Goal: Task Accomplishment & Management: Use online tool/utility

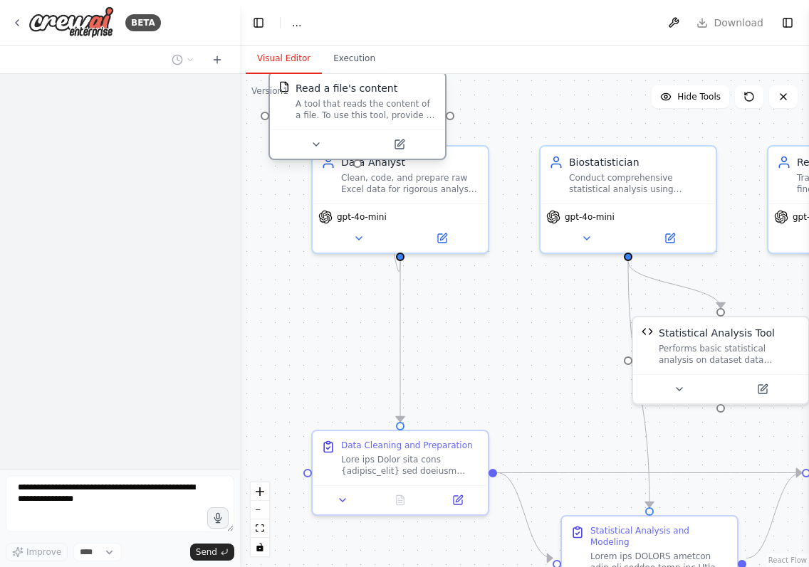
drag, startPoint x: 480, startPoint y: 352, endPoint x: 347, endPoint y: 103, distance: 282.4
click at [347, 103] on div "A tool that reads the content of a file. To use this tool, provide a 'file_path…" at bounding box center [365, 109] width 141 height 23
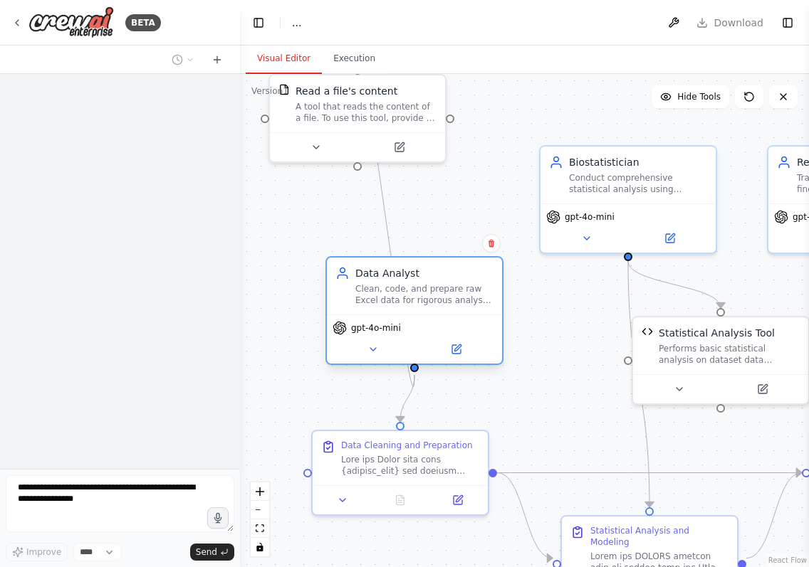
drag, startPoint x: 421, startPoint y: 212, endPoint x: 446, endPoint y: 320, distance: 110.3
click at [446, 320] on div "gpt-4o-mini" at bounding box center [414, 339] width 175 height 49
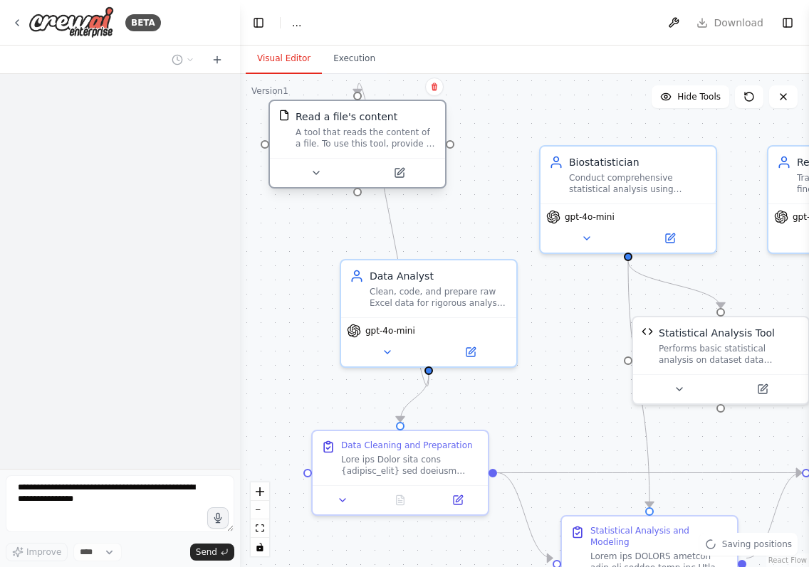
drag, startPoint x: 364, startPoint y: 130, endPoint x: 371, endPoint y: 185, distance: 55.3
click at [371, 185] on div "Read a file's content A tool that reads the content of a file. To use this tool…" at bounding box center [357, 144] width 178 height 89
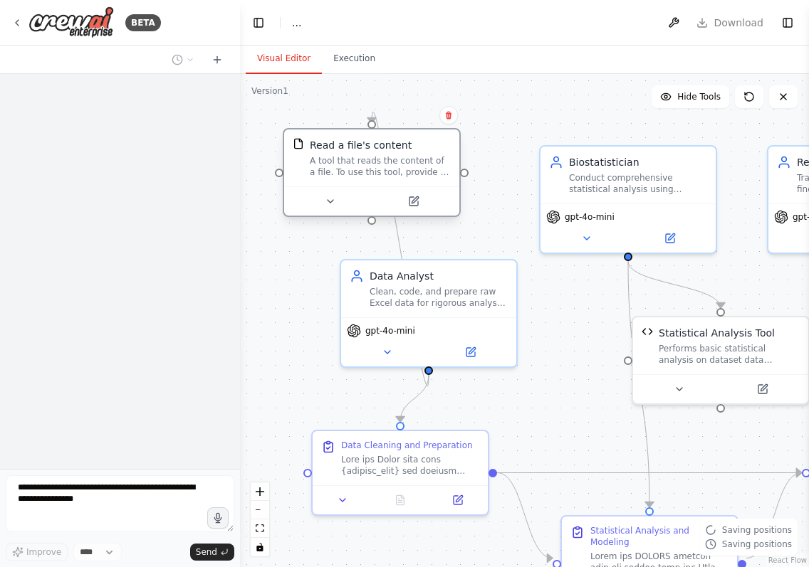
click at [368, 123] on div at bounding box center [371, 124] width 9 height 9
drag, startPoint x: 369, startPoint y: 120, endPoint x: 344, endPoint y: 226, distance: 109.6
click at [338, 230] on div ".deletable-edge-delete-btn { width: 20px; height: 20px; border: 0px solid #ffff…" at bounding box center [524, 320] width 569 height 493
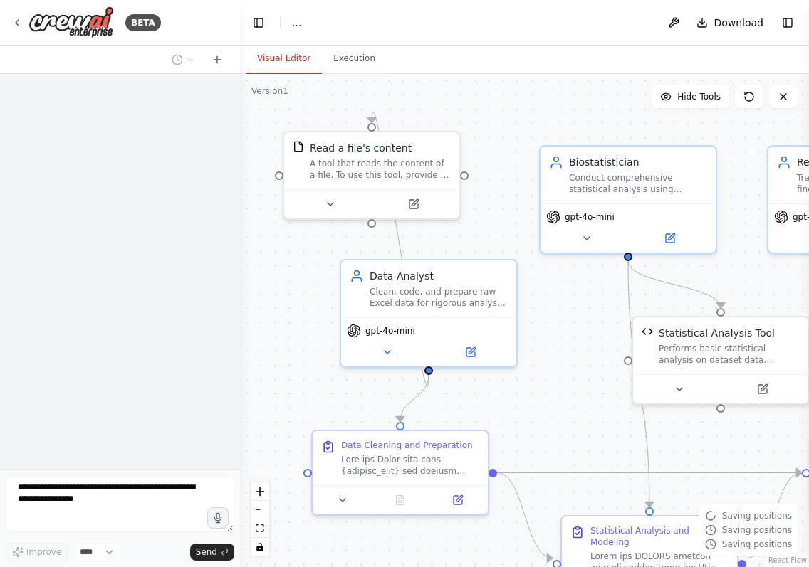
click at [376, 226] on div ".deletable-edge-delete-btn { width: 20px; height: 20px; border: 0px solid #ffff…" at bounding box center [524, 320] width 569 height 493
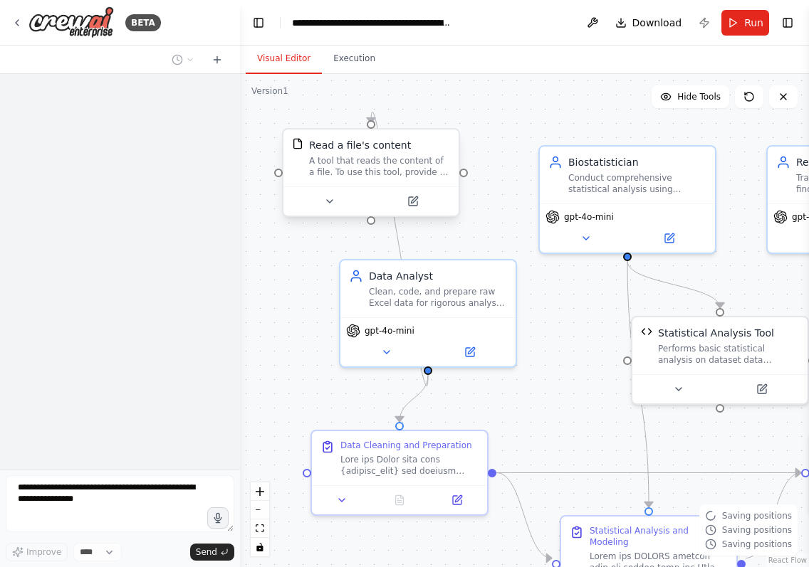
click at [367, 218] on div at bounding box center [371, 220] width 9 height 9
click at [369, 220] on div at bounding box center [371, 220] width 9 height 9
click at [371, 221] on div at bounding box center [371, 220] width 9 height 9
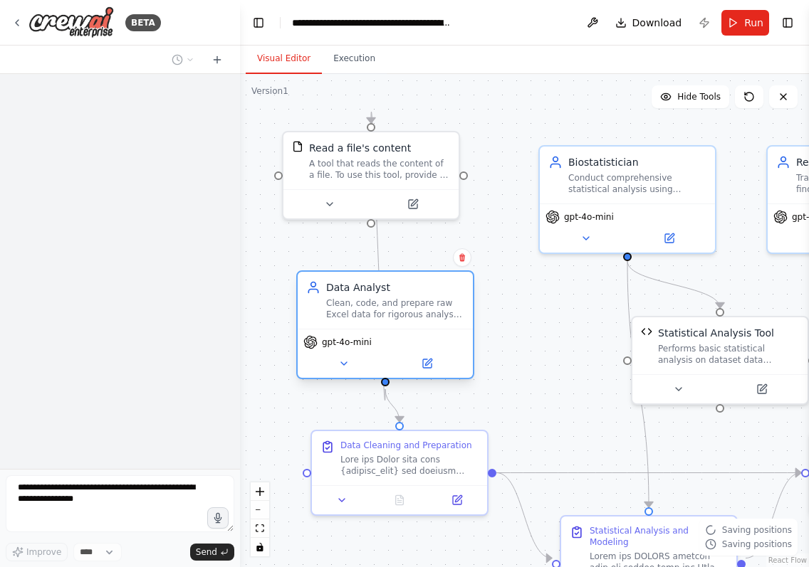
drag, startPoint x: 414, startPoint y: 274, endPoint x: 369, endPoint y: 286, distance: 46.4
click at [369, 286] on div "Data Analyst" at bounding box center [395, 287] width 138 height 14
drag, startPoint x: 369, startPoint y: 121, endPoint x: 451, endPoint y: 137, distance: 83.3
click at [451, 137] on div "Read a file's content A tool that reads the content of a file. To use this tool…" at bounding box center [371, 172] width 178 height 89
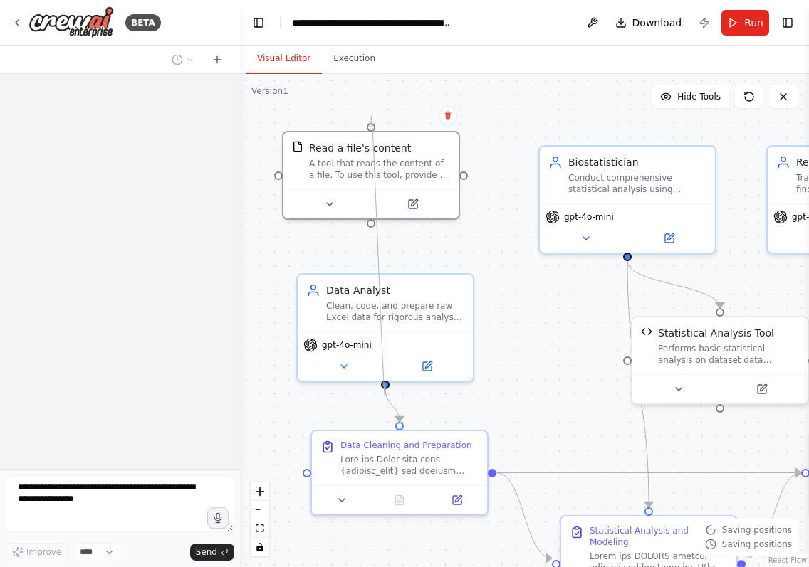
click at [376, 116] on circle "Edge from 6897cd52-703b-4c35-bf78-516ae9794a46 to 3ade4f94-2627-4d92-ad30-39a72…" at bounding box center [371, 116] width 14 height 14
click at [369, 116] on circle "Edge from 6897cd52-703b-4c35-bf78-516ae9794a46 to 3ade4f94-2627-4d92-ad30-39a72…" at bounding box center [371, 116] width 14 height 14
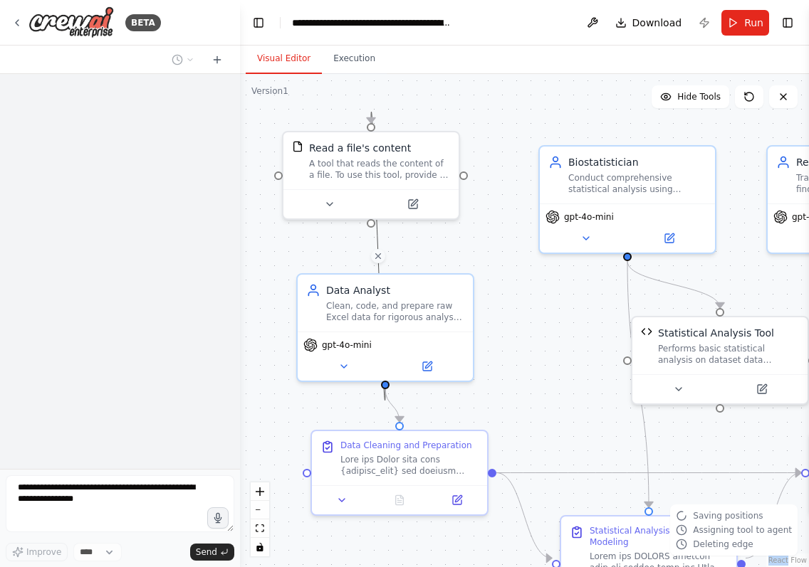
click at [369, 116] on circle "Edge from 6897cd52-703b-4c35-bf78-516ae9794a46 to 3ade4f94-2627-4d92-ad30-39a72…" at bounding box center [371, 116] width 14 height 14
click at [372, 118] on circle "Edge from 6897cd52-703b-4c35-bf78-516ae9794a46 to 3ade4f94-2627-4d92-ad30-39a72…" at bounding box center [371, 116] width 14 height 14
drag, startPoint x: 371, startPoint y: 124, endPoint x: 399, endPoint y: 99, distance: 37.8
click at [396, 104] on div ".deletable-edge-delete-btn { width: 20px; height: 20px; border: 0px solid #ffff…" at bounding box center [524, 320] width 569 height 493
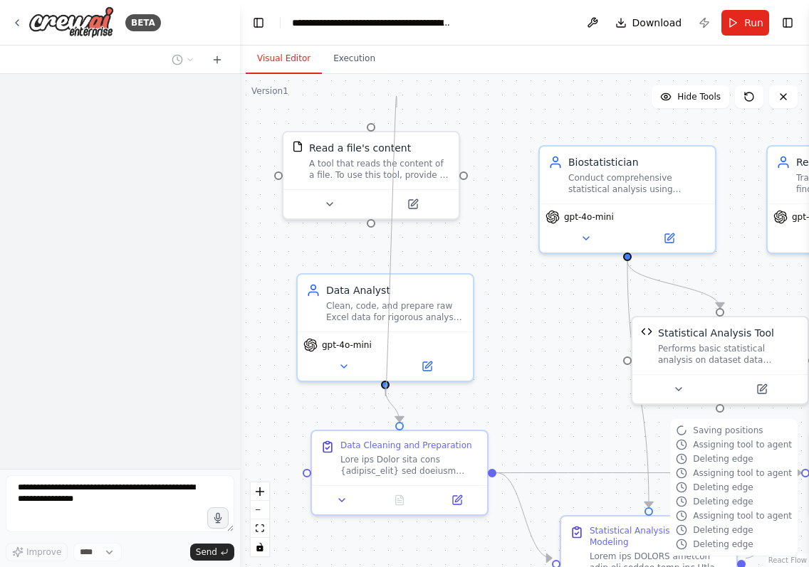
drag, startPoint x: 373, startPoint y: 117, endPoint x: 422, endPoint y: 107, distance: 50.3
click at [422, 107] on div ".deletable-edge-delete-btn { width: 20px; height: 20px; border: 0px solid #ffff…" at bounding box center [524, 320] width 569 height 493
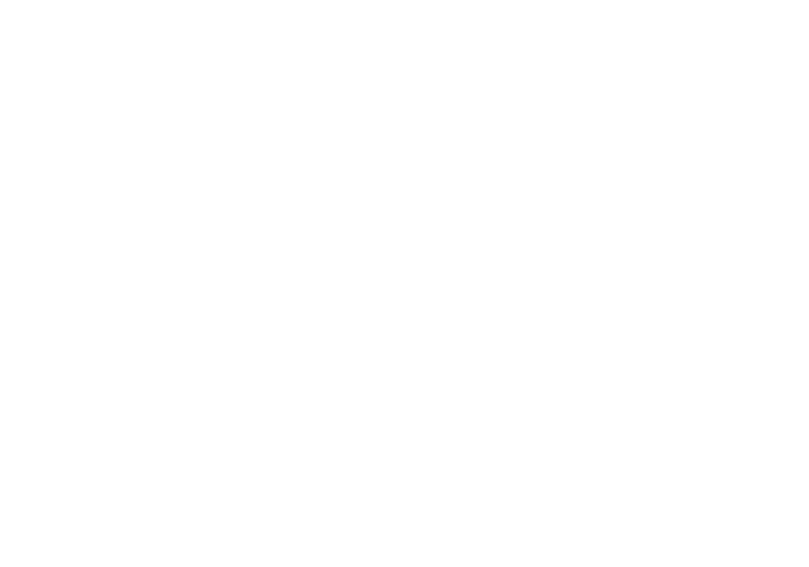
drag, startPoint x: 369, startPoint y: 117, endPoint x: 405, endPoint y: 133, distance: 39.2
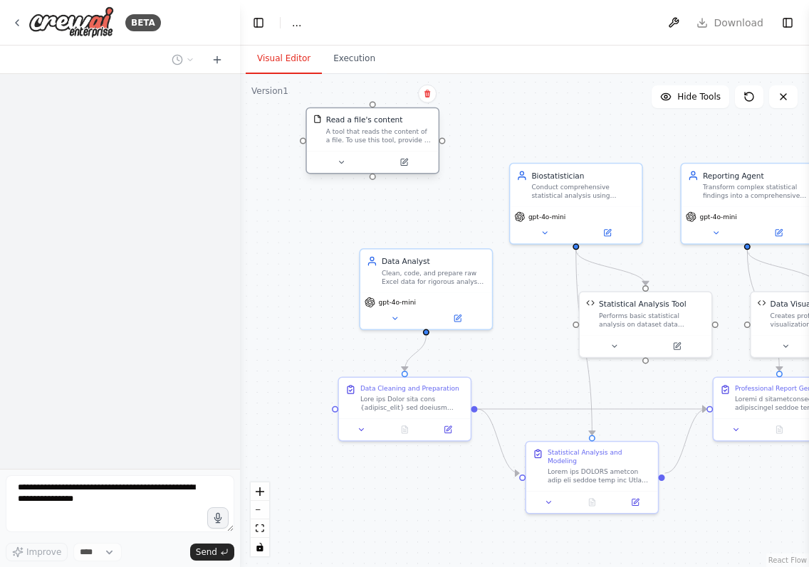
click at [391, 145] on div "Read a file's content A tool that reads the content of a file. To use this tool…" at bounding box center [373, 129] width 132 height 43
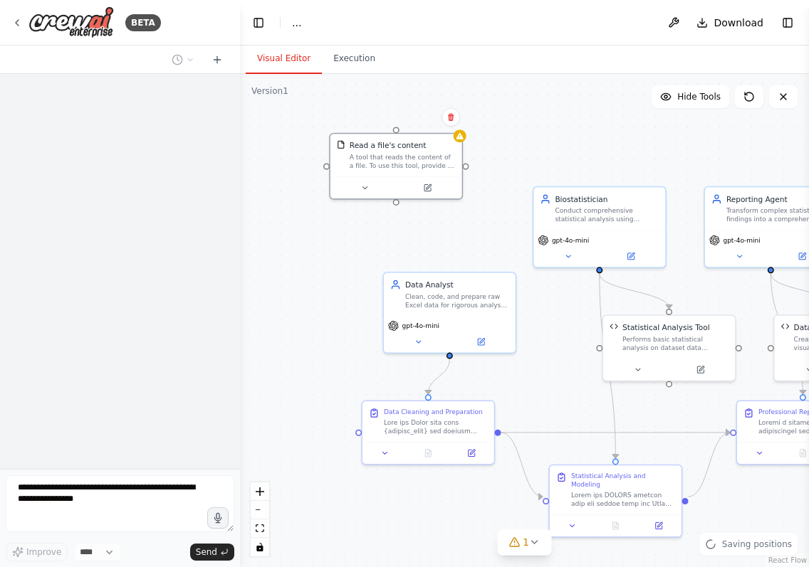
drag, startPoint x: 372, startPoint y: 181, endPoint x: 395, endPoint y: 205, distance: 33.2
click at [395, 205] on div ".deletable-edge-delete-btn { width: 20px; height: 20px; border: 0px solid #ffff…" at bounding box center [524, 320] width 569 height 493
click at [448, 287] on div "Data Analyst" at bounding box center [457, 283] width 104 height 11
click at [450, 270] on div ".deletable-edge-delete-btn { width: 20px; height: 20px; border: 0px solid #ffff…" at bounding box center [524, 320] width 569 height 493
click at [399, 205] on div ".deletable-edge-delete-btn { width: 20px; height: 20px; border: 0px solid #ffff…" at bounding box center [524, 320] width 569 height 493
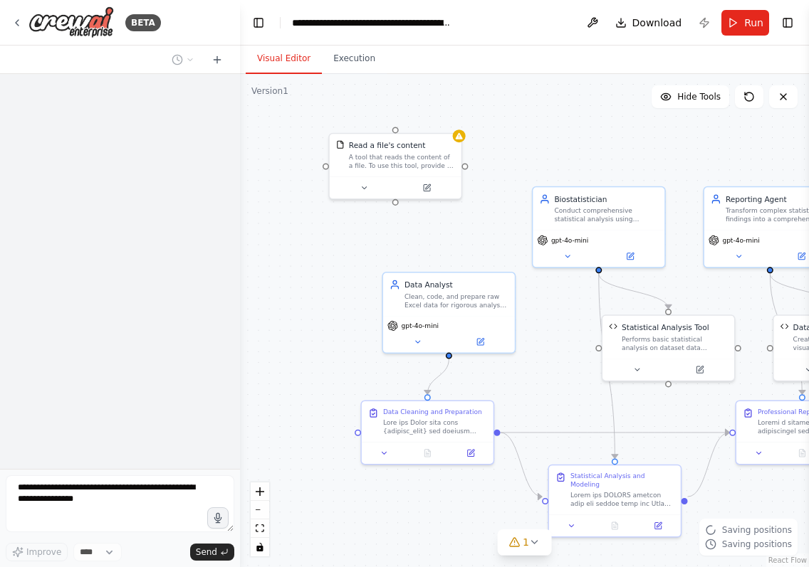
click at [395, 204] on div ".deletable-edge-delete-btn { width: 20px; height: 20px; border: 0px solid #ffff…" at bounding box center [524, 320] width 569 height 493
click at [395, 127] on div at bounding box center [395, 128] width 6 height 6
click at [396, 205] on div ".deletable-edge-delete-btn { width: 20px; height: 20px; border: 0px solid #ffff…" at bounding box center [524, 320] width 569 height 493
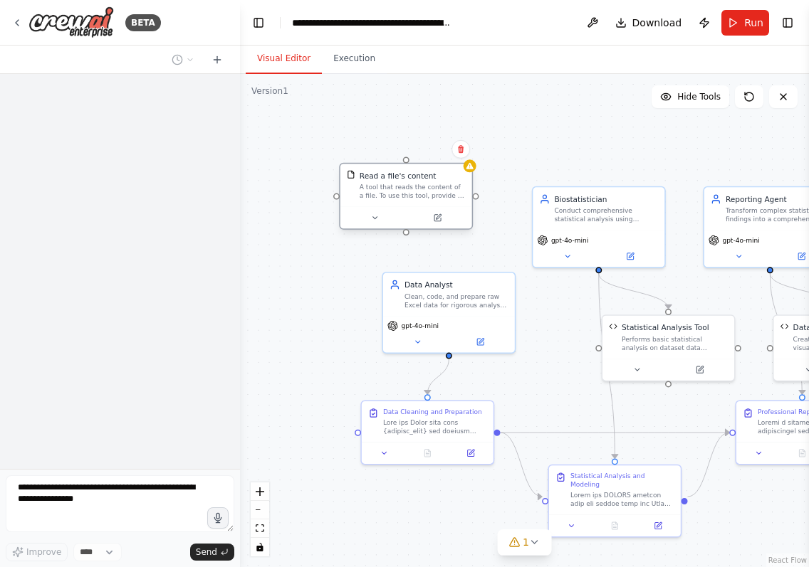
drag, startPoint x: 391, startPoint y: 184, endPoint x: 404, endPoint y: 207, distance: 26.4
click at [398, 212] on button at bounding box center [374, 217] width 60 height 13
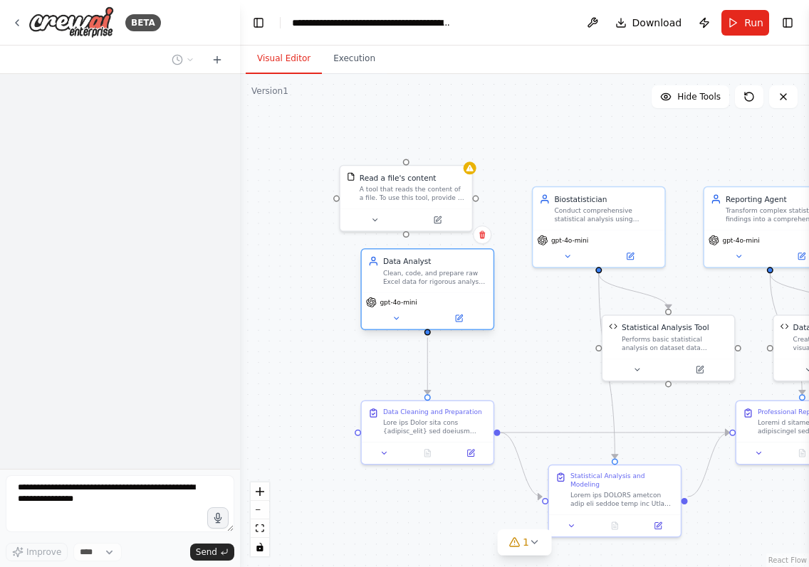
drag, startPoint x: 455, startPoint y: 320, endPoint x: 431, endPoint y: 303, distance: 29.2
click at [431, 303] on div "gpt-4o-mini" at bounding box center [427, 302] width 123 height 11
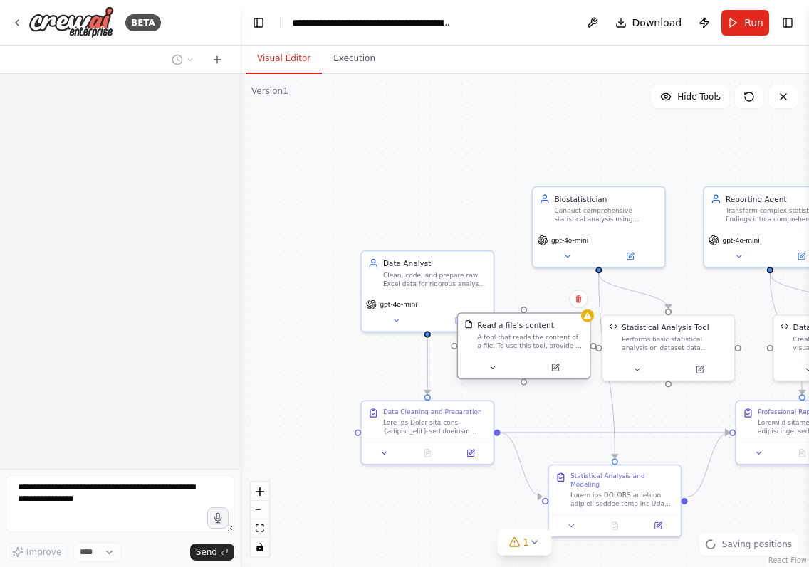
drag, startPoint x: 419, startPoint y: 192, endPoint x: 538, endPoint y: 344, distance: 193.2
click at [539, 346] on div "A tool that reads the content of a file. To use this tool, provide a 'file_path…" at bounding box center [530, 341] width 106 height 17
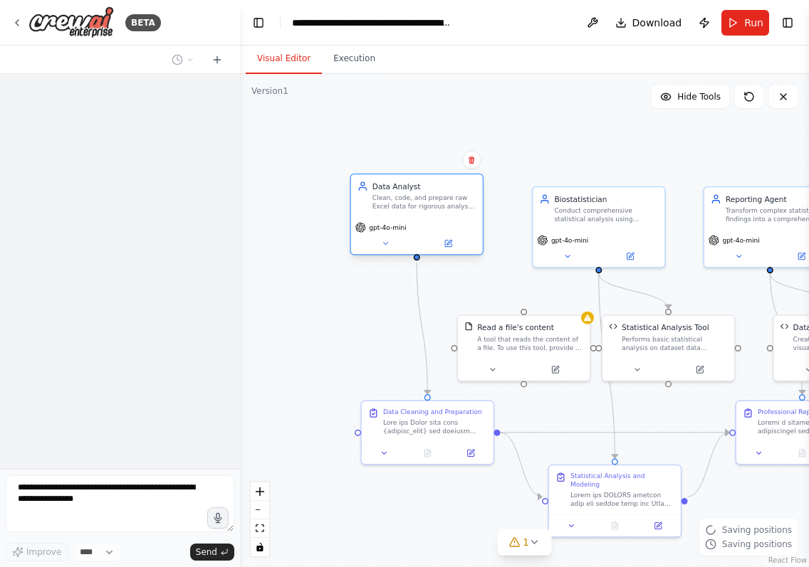
drag, startPoint x: 433, startPoint y: 274, endPoint x: 426, endPoint y: 204, distance: 70.1
click at [426, 204] on div "Clean, code, and prepare raw Excel data for rigorous analysis with zero toleran…" at bounding box center [424, 202] width 104 height 17
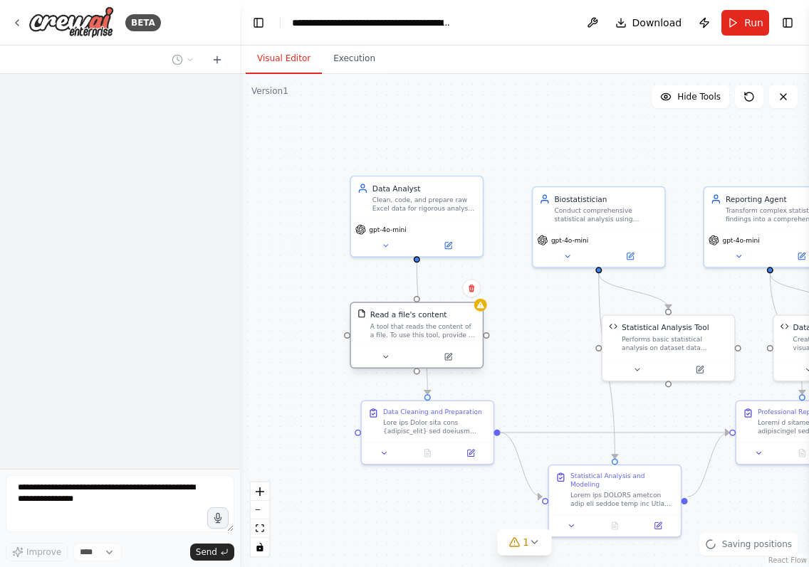
drag, startPoint x: 505, startPoint y: 336, endPoint x: 404, endPoint y: 322, distance: 102.1
click at [402, 322] on div "A tool that reads the content of a file. To use this tool, provide a 'file_path…" at bounding box center [423, 330] width 106 height 17
click at [414, 260] on div at bounding box center [417, 257] width 6 height 6
click at [416, 303] on div "Read a file's content A tool that reads the content of a file. To use this tool…" at bounding box center [417, 324] width 132 height 43
click at [662, 24] on span "Download" at bounding box center [657, 23] width 50 height 14
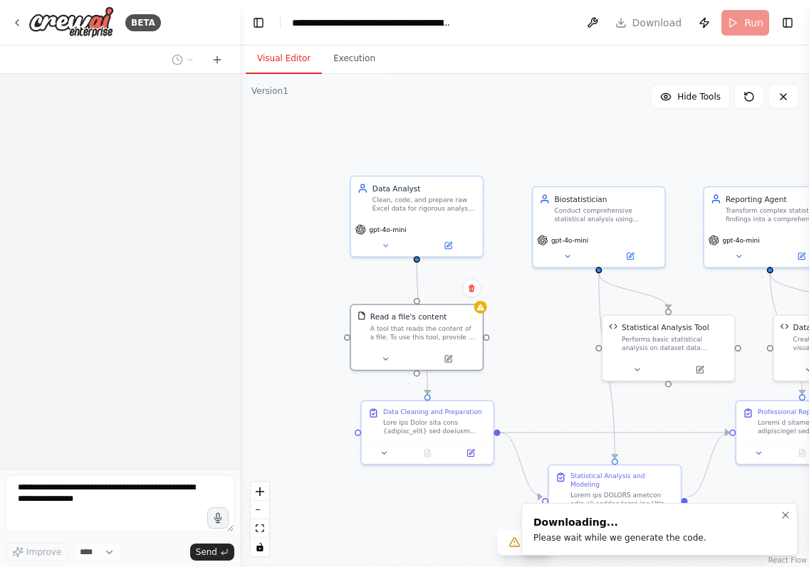
click at [585, 551] on li "Downloading... Please wait while we generate the code." at bounding box center [659, 529] width 276 height 53
click at [781, 513] on icon "Notifications (F8)" at bounding box center [784, 515] width 11 height 11
click at [533, 547] on icon at bounding box center [534, 542] width 11 height 11
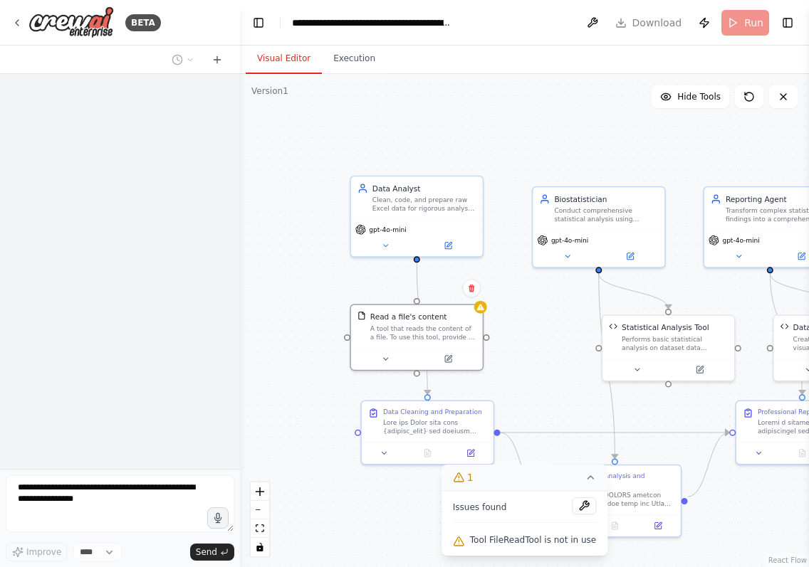
click at [534, 539] on span "Tool FileReadTool is not in use" at bounding box center [533, 539] width 126 height 11
click at [492, 539] on span "Tool FileReadTool is not in use" at bounding box center [533, 539] width 126 height 11
click at [448, 541] on div "Issues found Tool FileReadTool is not in use" at bounding box center [524, 523] width 166 height 65
click at [458, 539] on icon at bounding box center [458, 541] width 11 height 11
click at [785, 99] on icon at bounding box center [783, 97] width 6 height 6
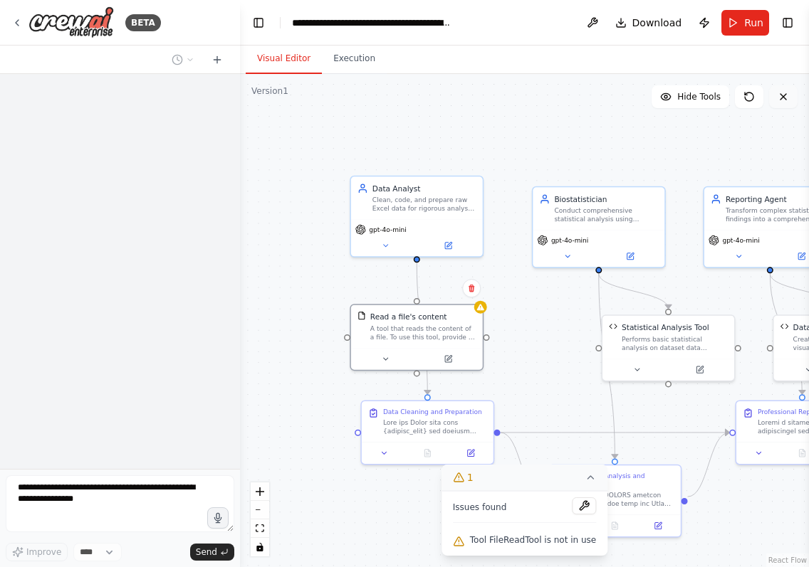
click at [780, 95] on icon at bounding box center [782, 96] width 11 height 11
click at [799, 18] on header "**********" at bounding box center [524, 23] width 569 height 46
click at [792, 21] on button "Toggle Right Sidebar" at bounding box center [787, 23] width 20 height 20
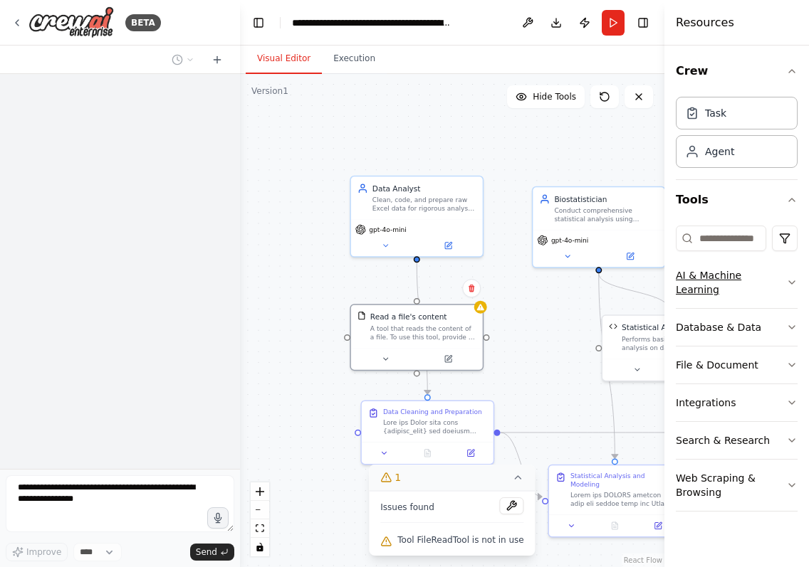
click at [715, 268] on button "AI & Machine Learning" at bounding box center [736, 282] width 122 height 51
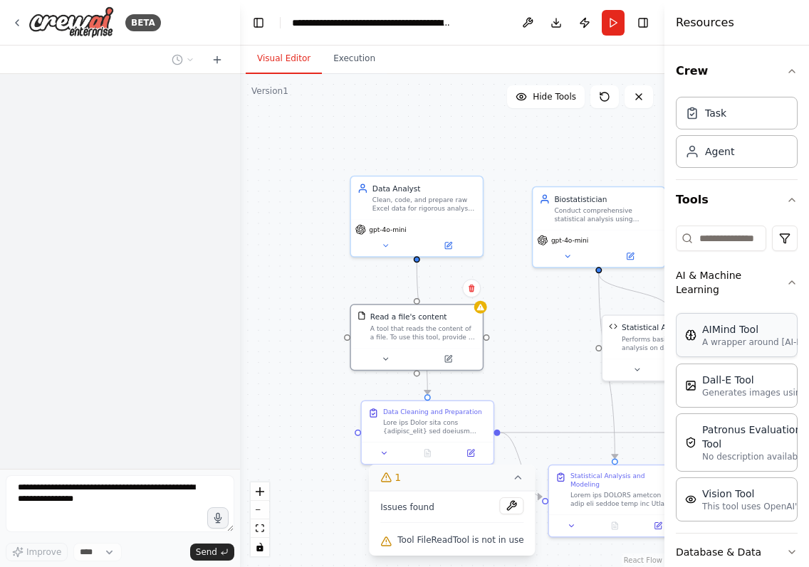
click at [744, 335] on div "AIMind Tool" at bounding box center [780, 329] width 157 height 14
click at [744, 336] on div "AIMind Tool" at bounding box center [780, 329] width 157 height 14
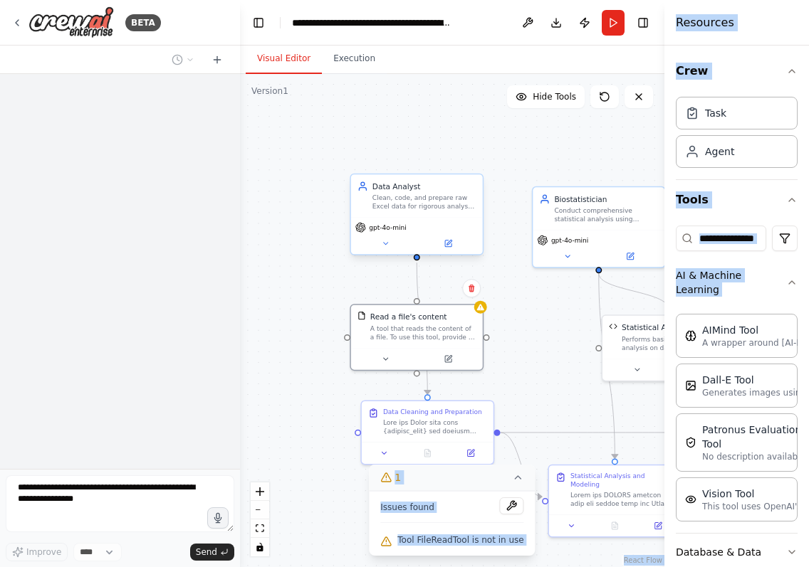
drag, startPoint x: 744, startPoint y: 336, endPoint x: 453, endPoint y: 211, distance: 316.6
click at [453, 211] on div "**********" at bounding box center [404, 283] width 809 height 567
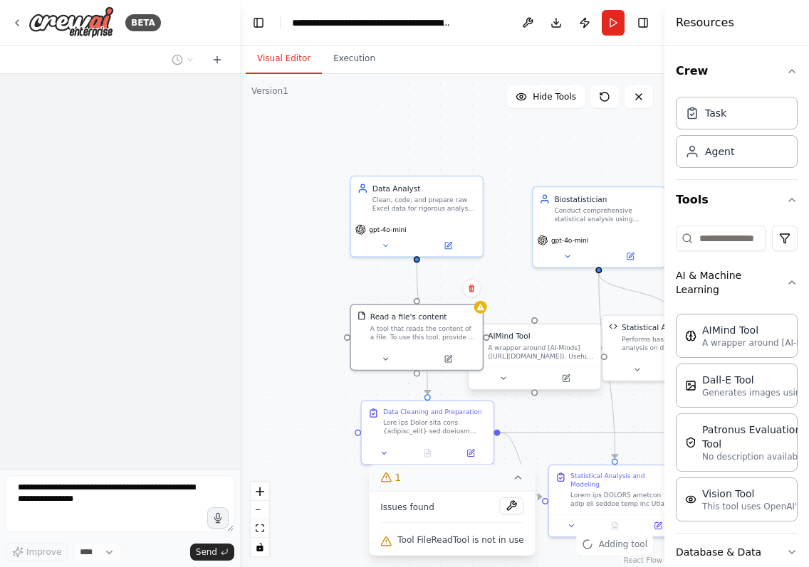
click at [572, 355] on div "A wrapper around [AI-Minds]([URL][DOMAIN_NAME]). Useful for when you need answe…" at bounding box center [541, 352] width 106 height 17
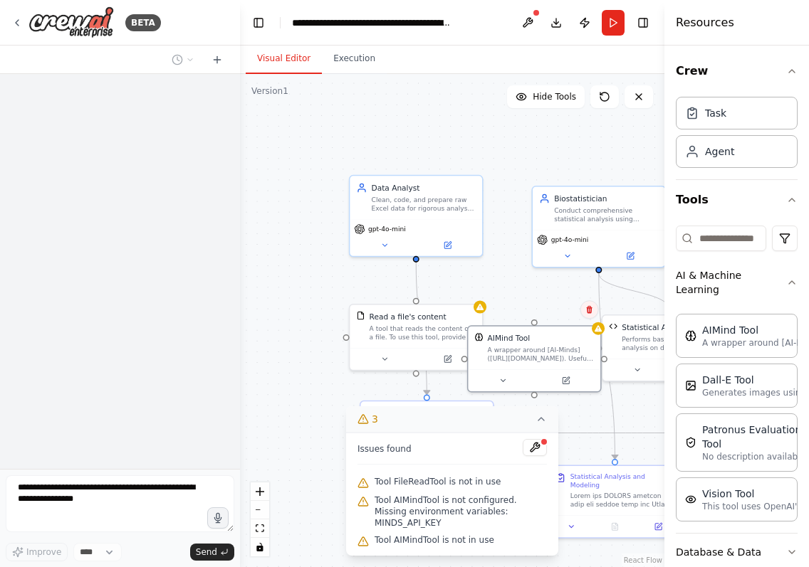
click at [588, 313] on icon at bounding box center [589, 310] width 6 height 8
click at [552, 313] on button "Confirm" at bounding box center [548, 309] width 51 height 17
click at [537, 320] on div ".deletable-edge-delete-btn { width: 20px; height: 20px; border: 0px solid #ffff…" at bounding box center [452, 320] width 424 height 493
click at [406, 341] on div "Read a file's content A tool that reads the content of a file. To use this tool…" at bounding box center [415, 323] width 132 height 43
click at [533, 349] on div "A wrapper around [AI-Minds]([URL][DOMAIN_NAME]). Useful for when you need answe…" at bounding box center [540, 352] width 106 height 17
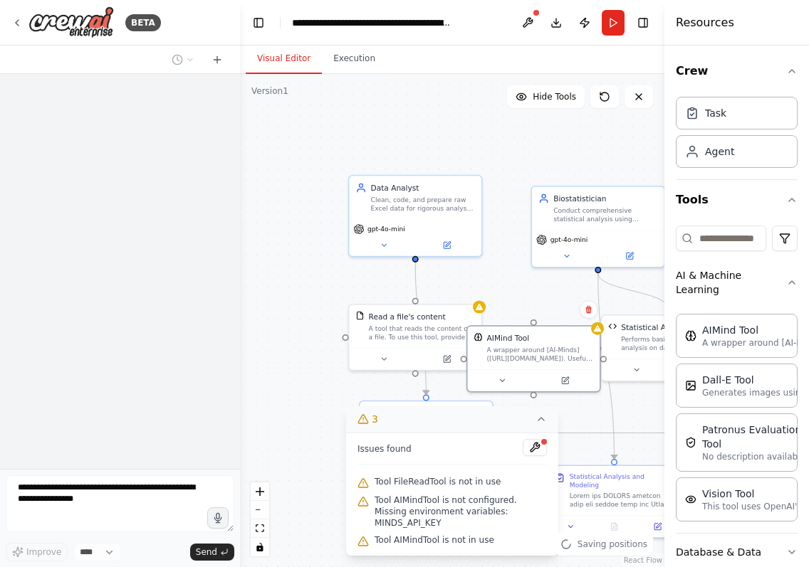
click at [591, 320] on div "Confirm" at bounding box center [588, 309] width 24 height 24
click at [593, 313] on button at bounding box center [588, 309] width 19 height 19
click at [535, 314] on button "Confirm" at bounding box center [547, 309] width 51 height 17
click at [404, 336] on div "A tool that reads the content of a file. To use this tool, provide a 'file_path…" at bounding box center [422, 330] width 106 height 17
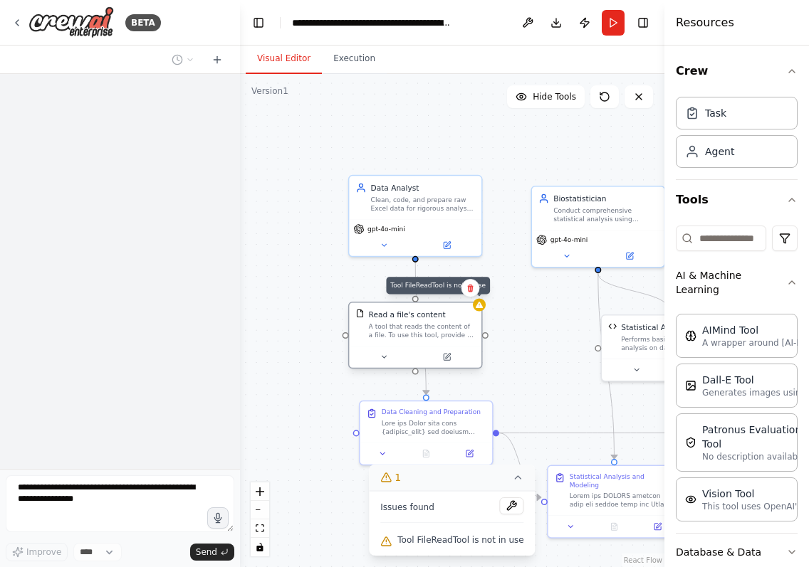
click at [483, 312] on div ".deletable-edge-delete-btn { width: 20px; height: 20px; border: 0px solid #ffff…" at bounding box center [452, 320] width 424 height 493
click at [483, 311] on div at bounding box center [479, 304] width 13 height 13
click at [483, 310] on div at bounding box center [479, 304] width 13 height 13
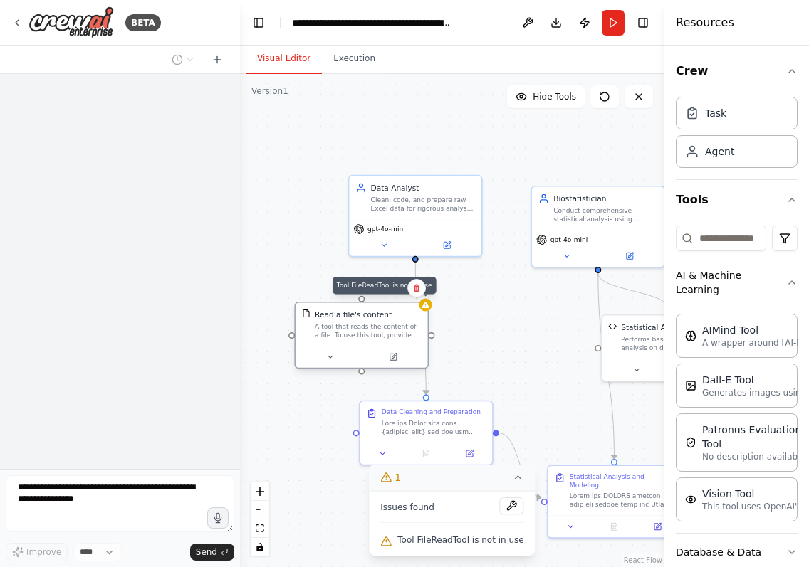
drag, startPoint x: 483, startPoint y: 310, endPoint x: 404, endPoint y: 317, distance: 79.3
click at [418, 311] on div at bounding box center [424, 304] width 13 height 13
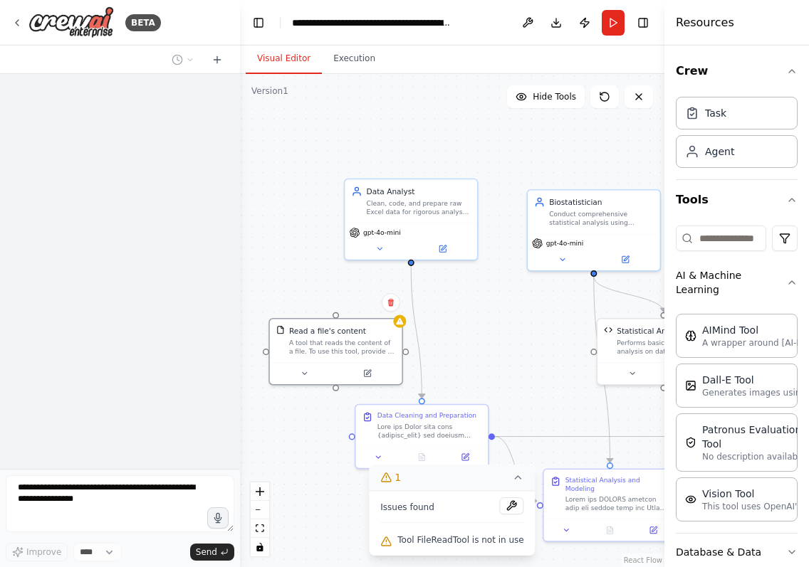
click at [423, 337] on div ".deletable-edge-delete-btn { width: 20px; height: 20px; border: 0px solid #ffff…" at bounding box center [452, 320] width 424 height 493
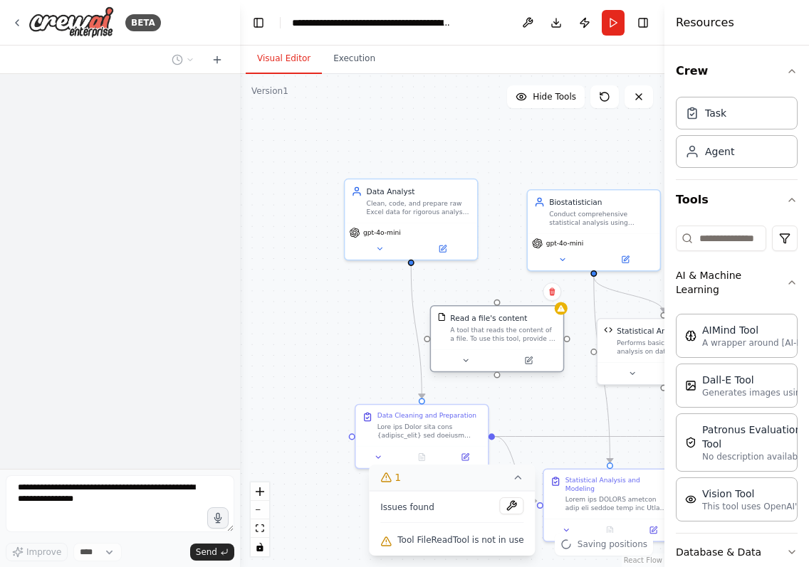
drag, startPoint x: 362, startPoint y: 344, endPoint x: 522, endPoint y: 336, distance: 160.3
click at [522, 336] on div "A tool that reads the content of a file. To use this tool, provide a 'file_path…" at bounding box center [503, 334] width 106 height 17
click at [413, 302] on icon "Edge from 6897cd52-703b-4c35-bf78-516ae9794a46 to ae6dd5bb-000b-4066-98ab-94569…" at bounding box center [416, 332] width 11 height 132
click at [411, 262] on div at bounding box center [411, 261] width 6 height 6
click at [400, 250] on button at bounding box center [379, 247] width 60 height 13
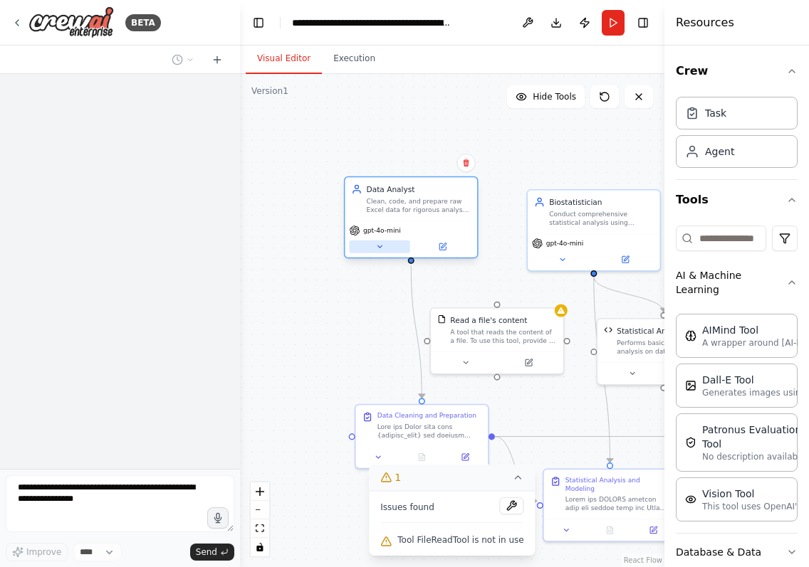
click at [400, 250] on button at bounding box center [379, 247] width 60 height 13
click at [441, 219] on div "Data Analyst Clean, code, and prepare raw Excel data for rigorous analysis with…" at bounding box center [410, 198] width 132 height 43
click at [456, 217] on div "Data Analyst Clean, code, and prepare raw Excel data for rigorous analysis with…" at bounding box center [410, 198] width 132 height 43
click at [483, 317] on div "Read a file's content" at bounding box center [488, 318] width 77 height 11
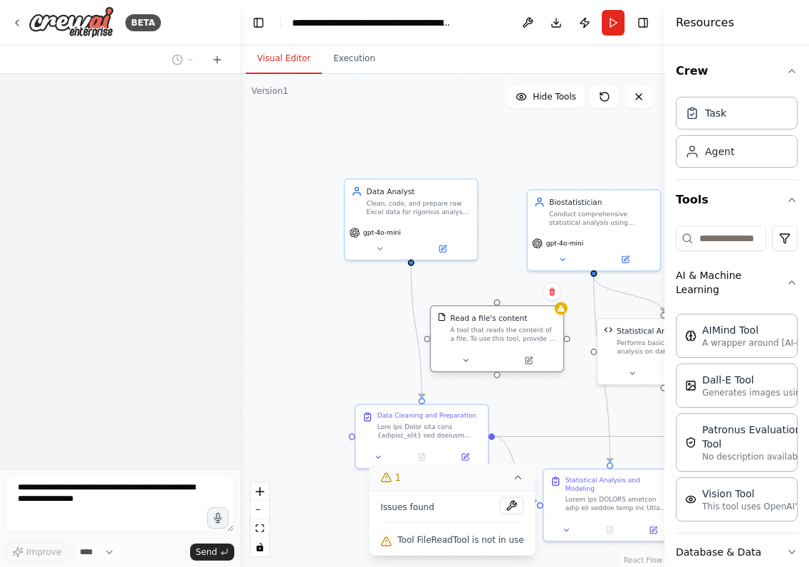
click at [483, 317] on div "Read a file's content" at bounding box center [488, 318] width 77 height 11
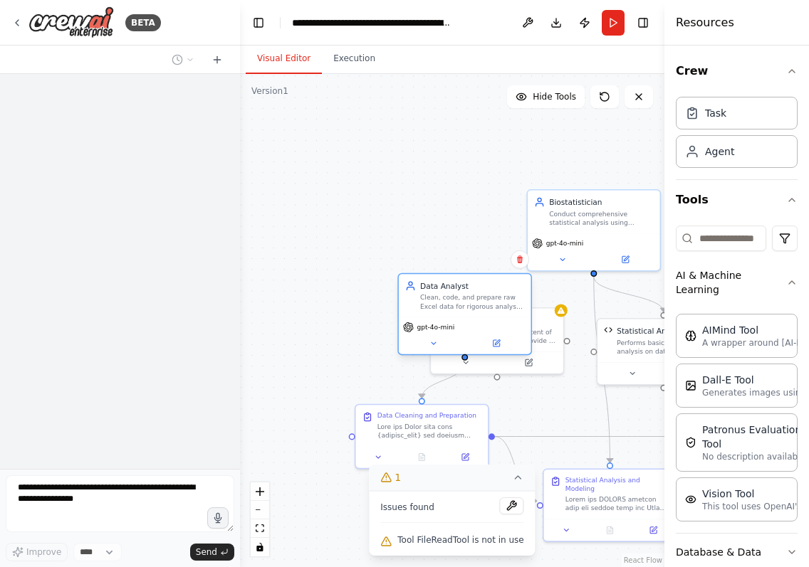
drag, startPoint x: 436, startPoint y: 240, endPoint x: 494, endPoint y: 343, distance: 118.2
click at [494, 343] on div "gpt-4o-mini" at bounding box center [465, 335] width 132 height 37
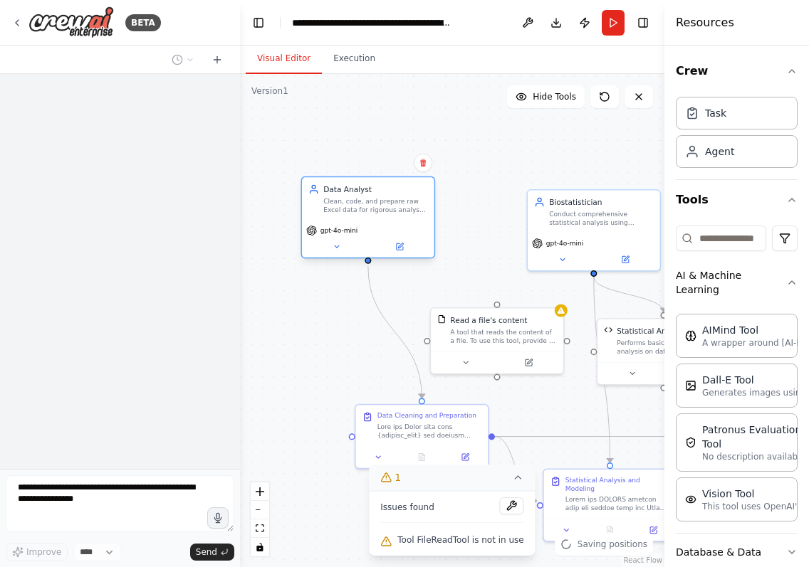
drag, startPoint x: 473, startPoint y: 336, endPoint x: 376, endPoint y: 224, distance: 147.8
click at [375, 224] on div "gpt-4o-mini" at bounding box center [368, 239] width 132 height 37
drag, startPoint x: 427, startPoint y: 339, endPoint x: 367, endPoint y: 265, distance: 96.1
click at [367, 265] on div "Data Analyst Clean, code, and prepare raw Excel data for rigorous analysis with…" at bounding box center [460, 321] width 320 height 372
click at [344, 337] on div ".deletable-edge-delete-btn { width: 20px; height: 20px; border: 0px solid #ffff…" at bounding box center [452, 320] width 424 height 493
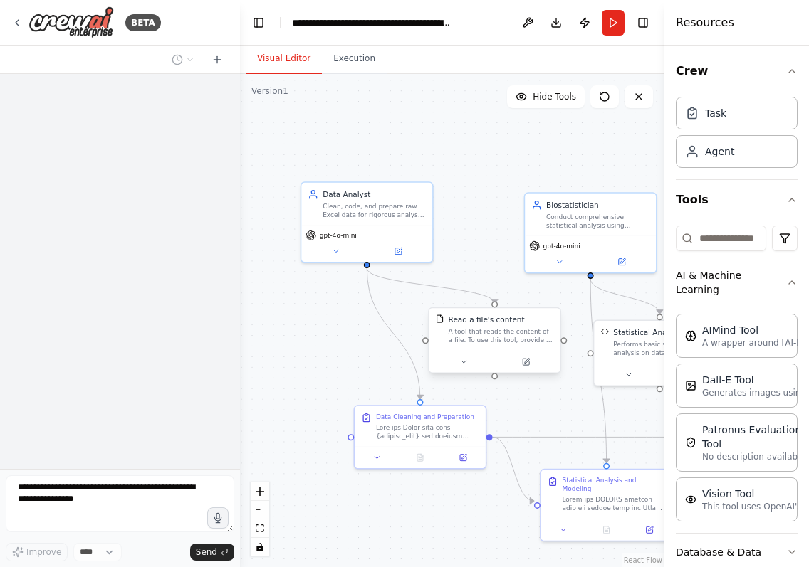
click at [466, 371] on div at bounding box center [494, 362] width 131 height 22
click at [526, 362] on icon at bounding box center [526, 361] width 5 height 5
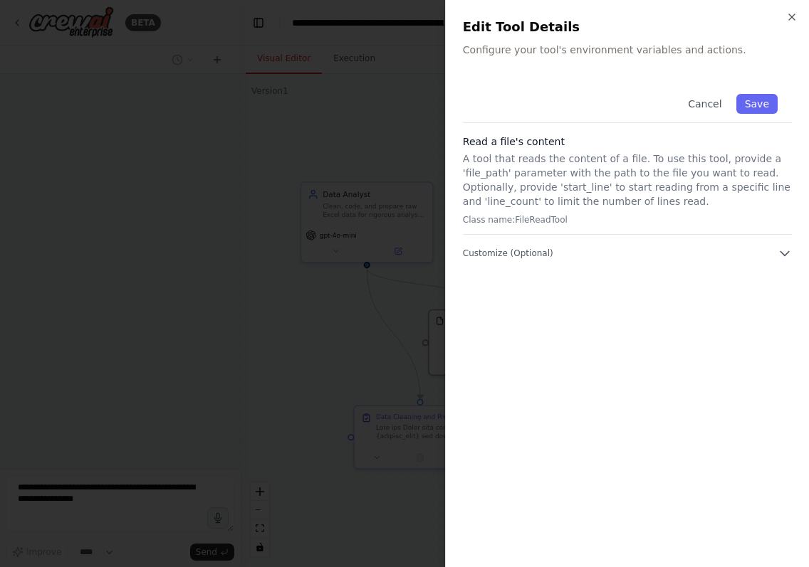
click at [567, 263] on div "Cancel Save Read a file's content A tool that reads the content of a file. To u…" at bounding box center [627, 315] width 329 height 470
click at [596, 246] on div "Cancel Save Read a file's content A tool that reads the content of a file. To u…" at bounding box center [627, 170] width 329 height 181
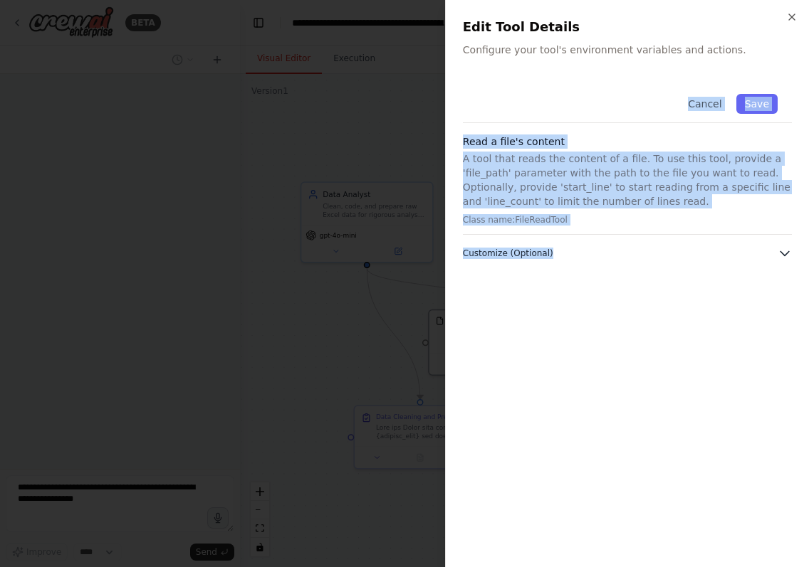
click at [781, 251] on div "Close Edit Tool Details Configure your tool's environment variables and actions…" at bounding box center [627, 283] width 364 height 567
click at [781, 251] on icon "button" at bounding box center [784, 253] width 14 height 14
click at [759, 107] on button "Save" at bounding box center [756, 104] width 41 height 20
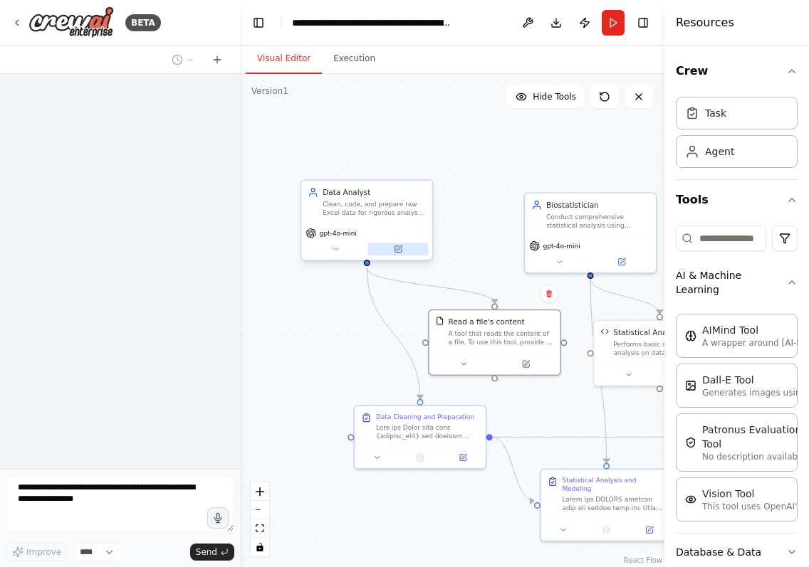
click at [396, 250] on icon at bounding box center [397, 249] width 6 height 6
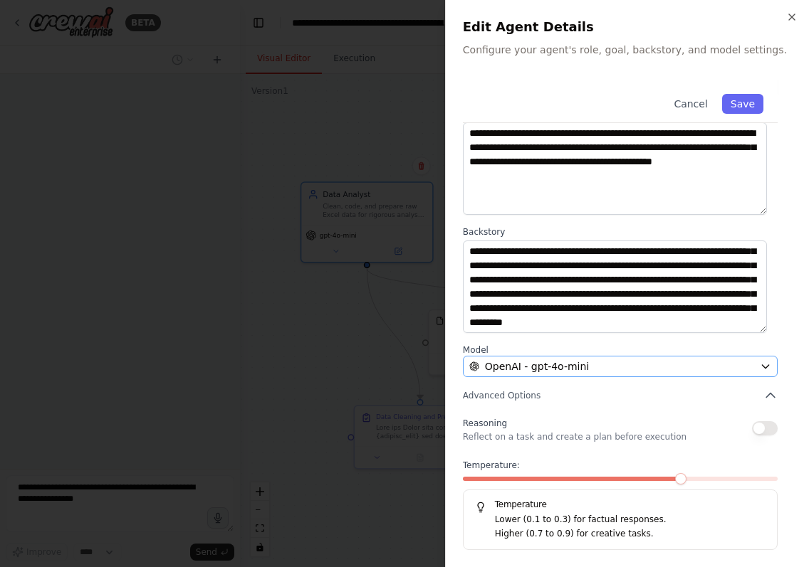
scroll to position [47, 0]
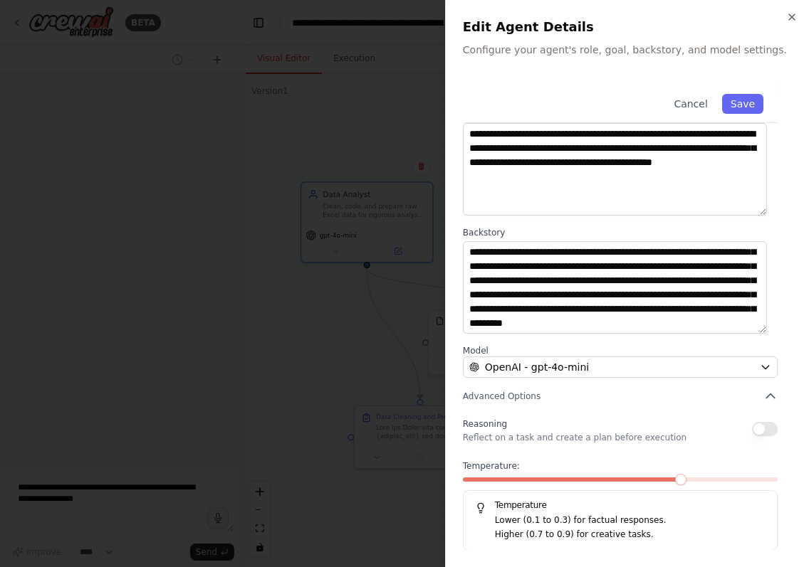
drag, startPoint x: 537, startPoint y: 477, endPoint x: 528, endPoint y: 480, distance: 9.9
click at [534, 479] on div "Temperature: Temperature Lower (0.1 to 0.3) for factual responses. Higher (0.7 …" at bounding box center [620, 505] width 315 height 90
click at [525, 483] on div at bounding box center [620, 483] width 315 height 10
click at [530, 475] on div "Temperature: Temperature Lower (0.1 to 0.3) for factual responses. Higher (0.7 …" at bounding box center [620, 505] width 315 height 90
click at [522, 480] on span at bounding box center [620, 480] width 315 height 4
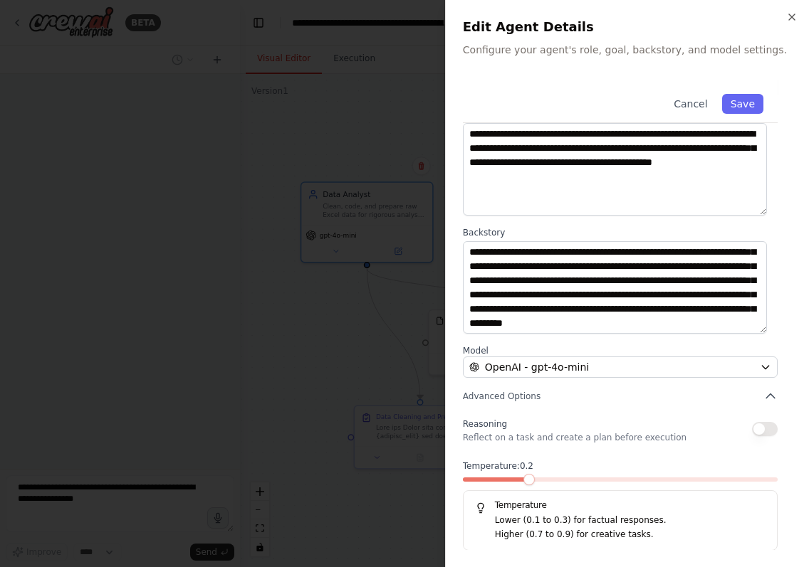
click at [759, 435] on button "button" at bounding box center [765, 429] width 26 height 14
click at [730, 106] on button "Save" at bounding box center [742, 104] width 41 height 20
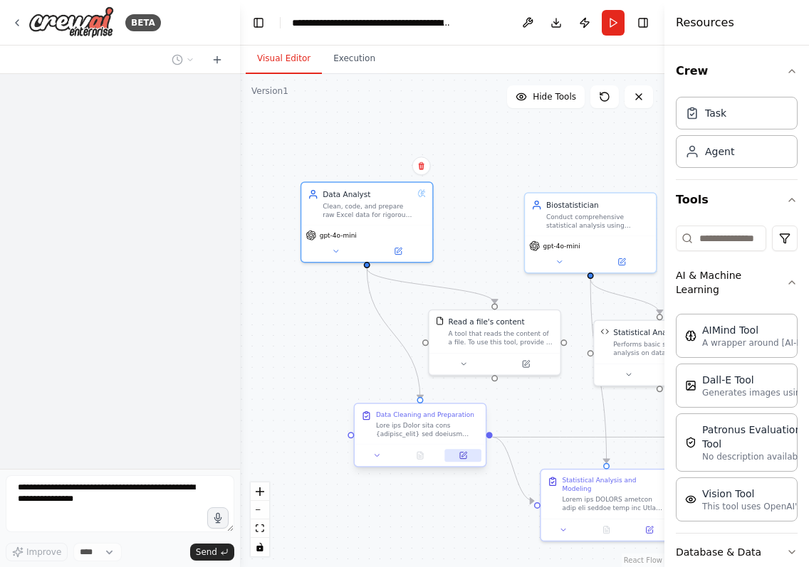
click at [460, 460] on button at bounding box center [463, 455] width 36 height 13
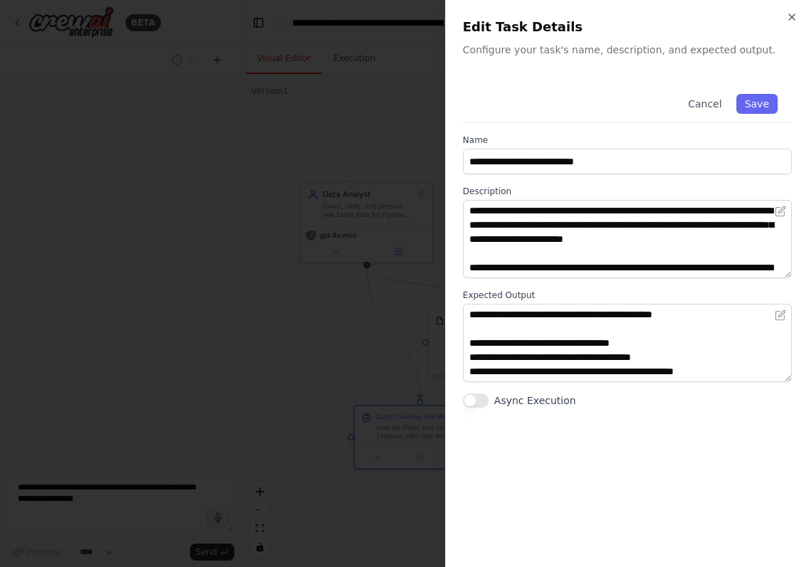
click at [480, 406] on button "Async Execution" at bounding box center [476, 401] width 26 height 14
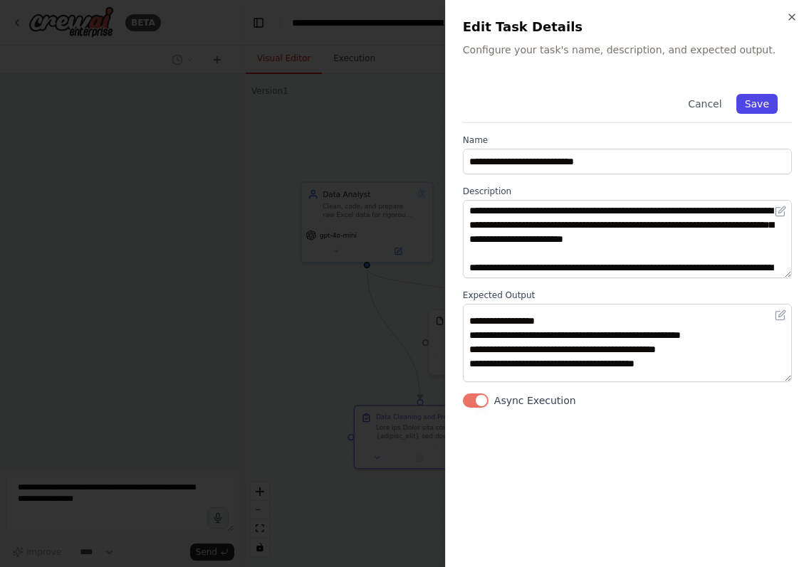
click at [753, 98] on button "Save" at bounding box center [756, 104] width 41 height 20
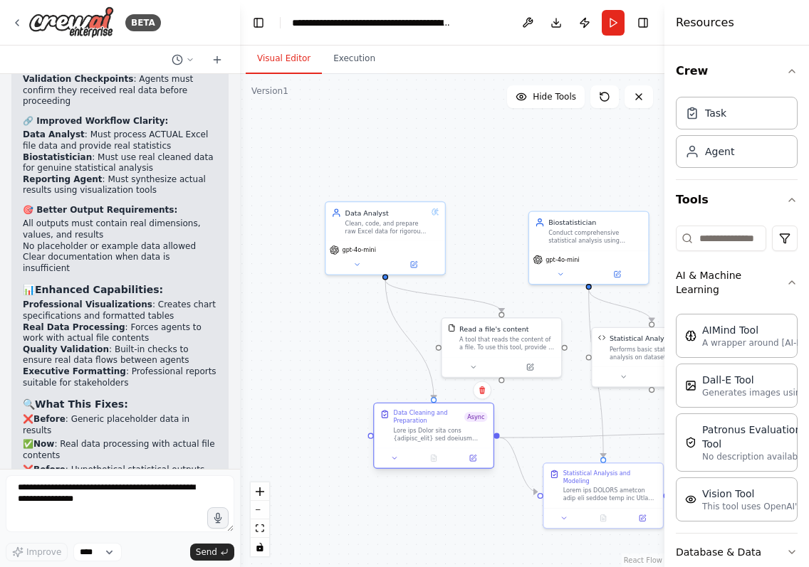
scroll to position [8084, 0]
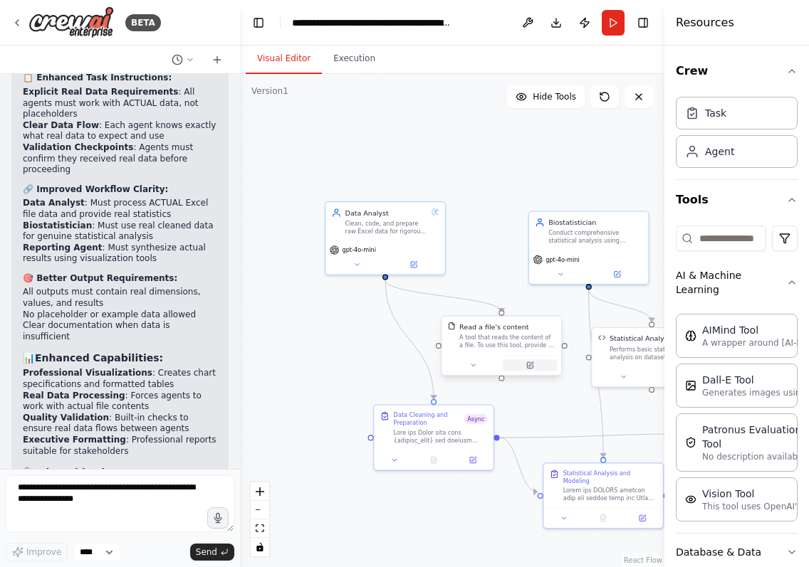
click at [532, 367] on icon at bounding box center [530, 365] width 6 height 6
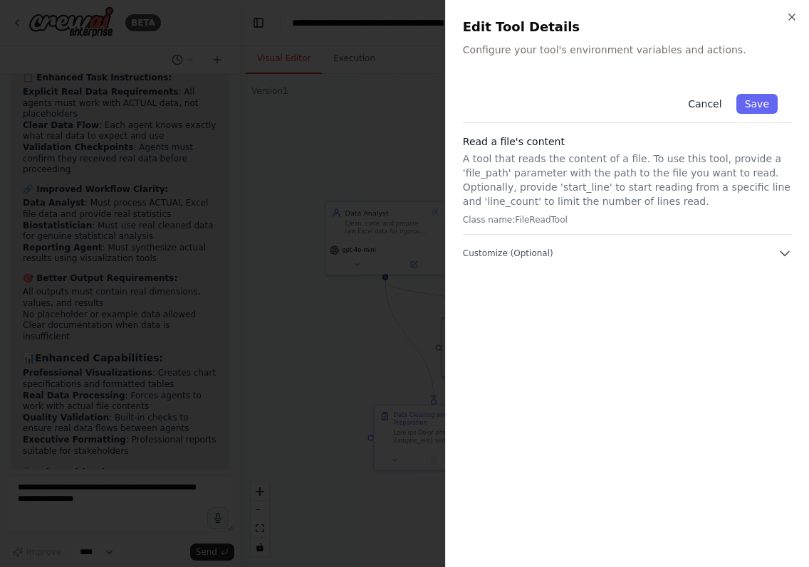
click at [697, 99] on button "Cancel" at bounding box center [704, 104] width 51 height 20
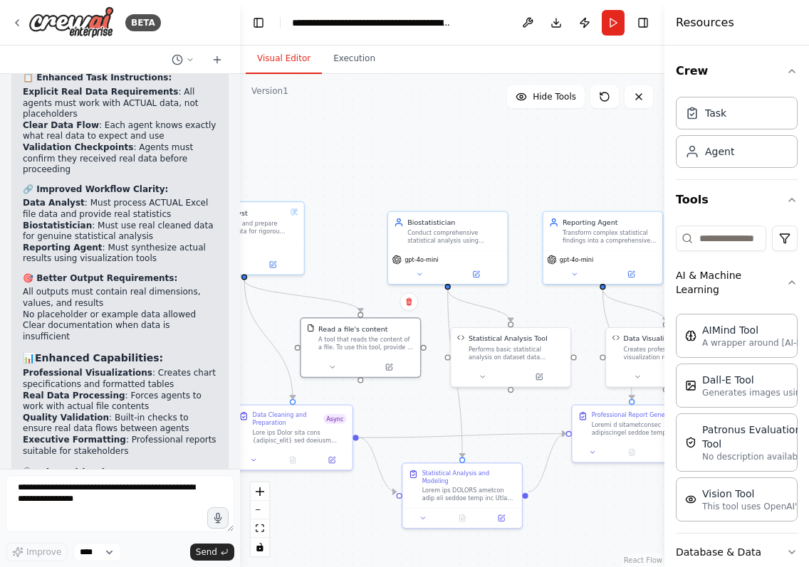
drag, startPoint x: 477, startPoint y: 135, endPoint x: 336, endPoint y: 135, distance: 140.9
click at [336, 135] on div ".deletable-edge-delete-btn { width: 20px; height: 20px; border: 0px solid #ffff…" at bounding box center [452, 320] width 424 height 493
click at [480, 278] on button at bounding box center [475, 272] width 55 height 11
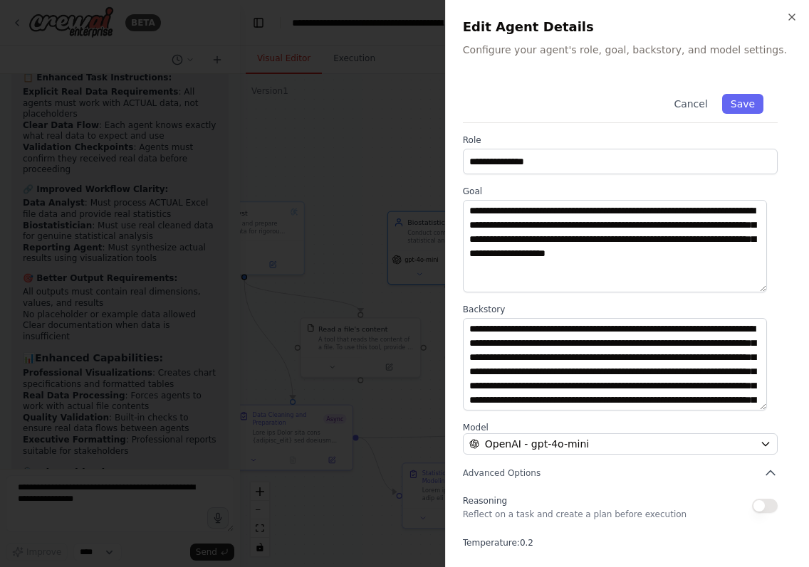
click at [767, 511] on div "**********" at bounding box center [627, 354] width 329 height 548
click at [759, 507] on button "button" at bounding box center [765, 506] width 26 height 14
click at [734, 100] on button "Save" at bounding box center [742, 104] width 41 height 20
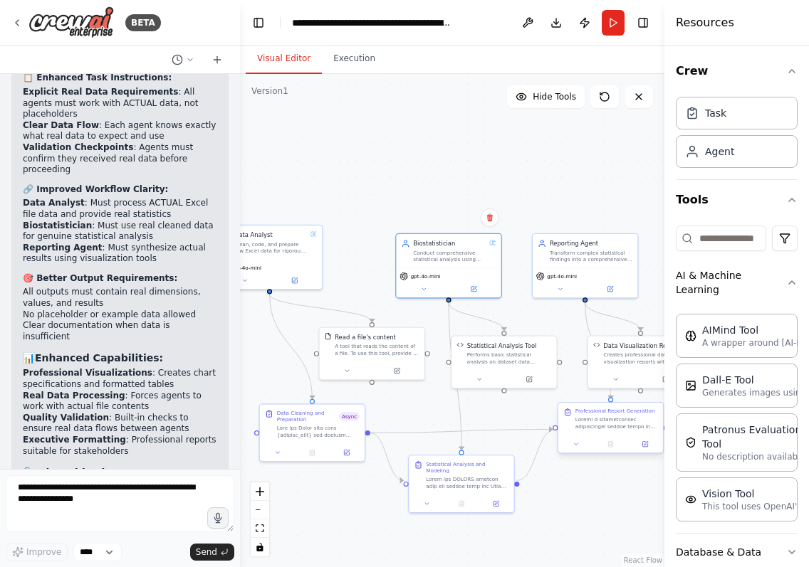
drag, startPoint x: 548, startPoint y: 430, endPoint x: 555, endPoint y: 432, distance: 7.4
click at [470, 432] on div ".deletable-edge-delete-btn { width: 20px; height: 20px; border: 0px solid #ffff…" at bounding box center [343, 338] width 254 height 295
drag, startPoint x: 524, startPoint y: 431, endPoint x: 466, endPoint y: 346, distance: 103.0
click at [436, 316] on div ".deletable-edge-delete-btn { width: 20px; height: 20px; border: 0px solid #ffff…" at bounding box center [452, 320] width 424 height 493
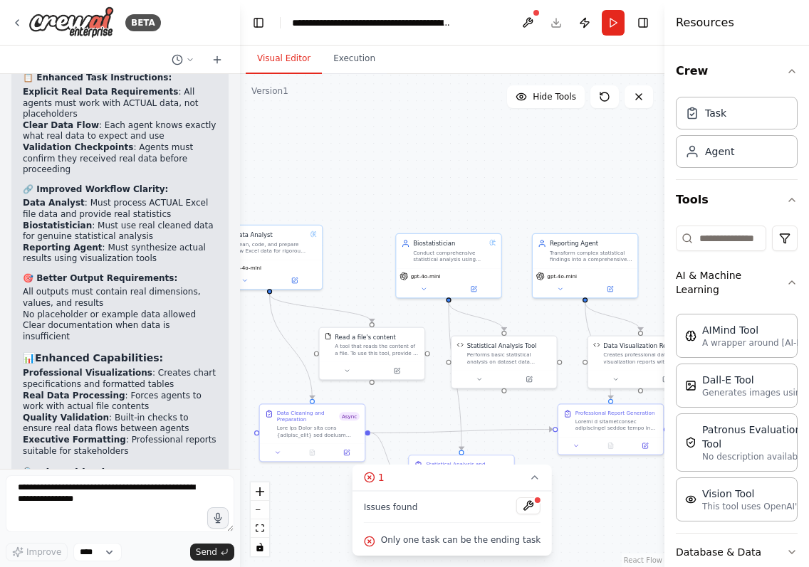
click at [371, 542] on icon at bounding box center [369, 541] width 3 height 3
click at [529, 479] on icon at bounding box center [534, 477] width 11 height 11
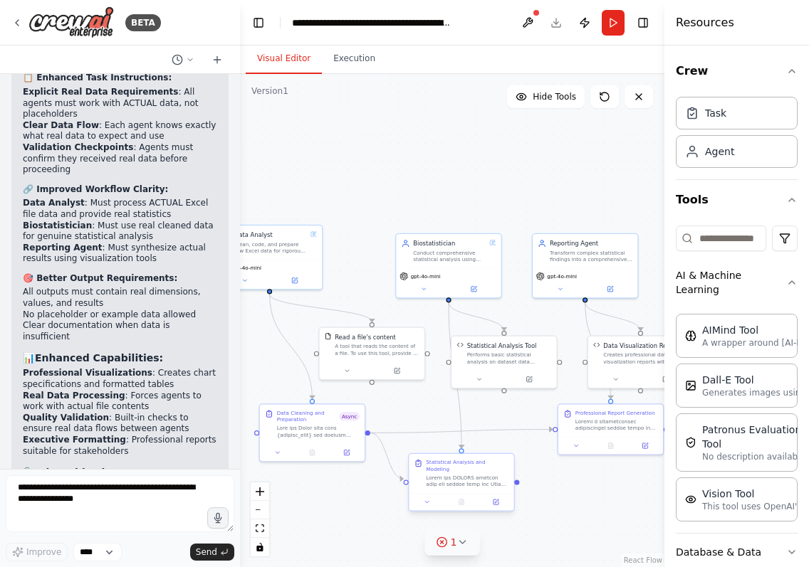
click at [463, 453] on div at bounding box center [460, 450] width 5 height 5
drag, startPoint x: 462, startPoint y: 453, endPoint x: 553, endPoint y: 430, distance: 93.9
click at [553, 430] on div ".deletable-edge-delete-btn { width: 20px; height: 20px; border: 0px solid #ffff…" at bounding box center [452, 320] width 424 height 493
drag, startPoint x: 548, startPoint y: 429, endPoint x: 450, endPoint y: 301, distance: 161.4
click at [450, 301] on div ".deletable-edge-delete-btn { width: 20px; height: 20px; border: 0px solid #ffff…" at bounding box center [452, 320] width 424 height 493
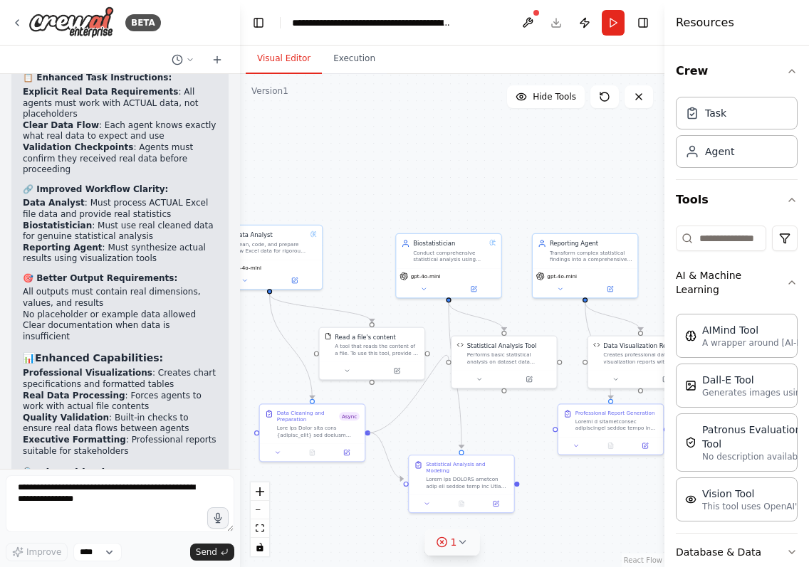
drag, startPoint x: 368, startPoint y: 434, endPoint x: 451, endPoint y: 365, distance: 107.6
click at [451, 365] on div ".deletable-edge-delete-btn { width: 20px; height: 20px; border: 0px solid #ffff…" at bounding box center [343, 338] width 254 height 295
drag, startPoint x: 401, startPoint y: 480, endPoint x: 448, endPoint y: 365, distance: 124.5
click at [448, 365] on div ".deletable-edge-delete-btn { width: 20px; height: 20px; border: 0px solid #ffff…" at bounding box center [452, 320] width 424 height 493
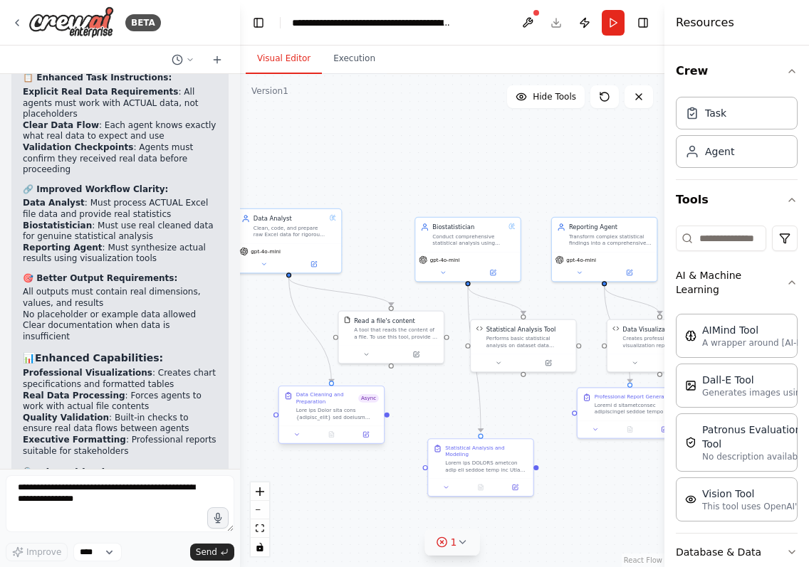
drag, startPoint x: 369, startPoint y: 434, endPoint x: 388, endPoint y: 418, distance: 25.2
click at [388, 418] on div ".deletable-edge-delete-btn { width: 20px; height: 20px; border: 0px solid #ffff…" at bounding box center [452, 320] width 424 height 493
drag, startPoint x: 389, startPoint y: 416, endPoint x: 468, endPoint y: 349, distance: 103.5
click at [468, 349] on div ".deletable-edge-delete-btn { width: 20px; height: 20px; border: 0px solid #ffff…" at bounding box center [452, 320] width 424 height 493
drag, startPoint x: 388, startPoint y: 415, endPoint x: 468, endPoint y: 346, distance: 105.5
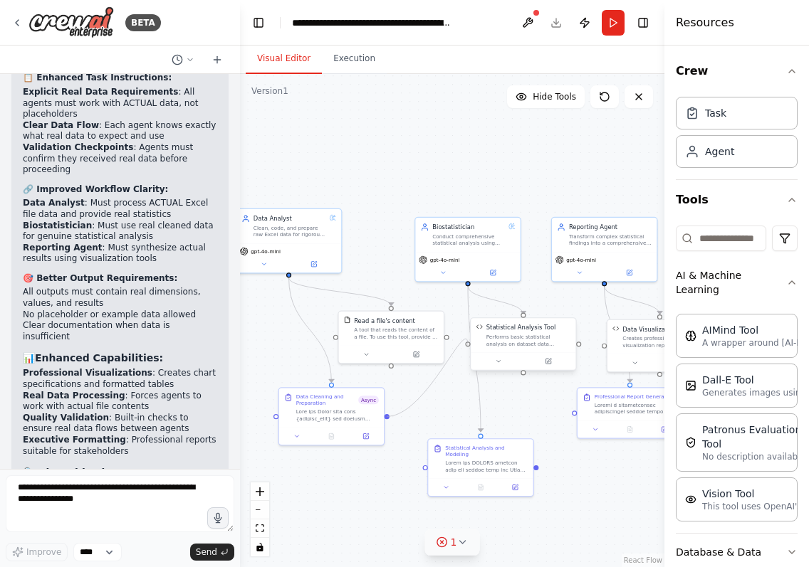
click at [468, 346] on div "Data Analyst Clean, code, and prepare raw Excel data for rigorous analysis with…" at bounding box center [363, 321] width 254 height 295
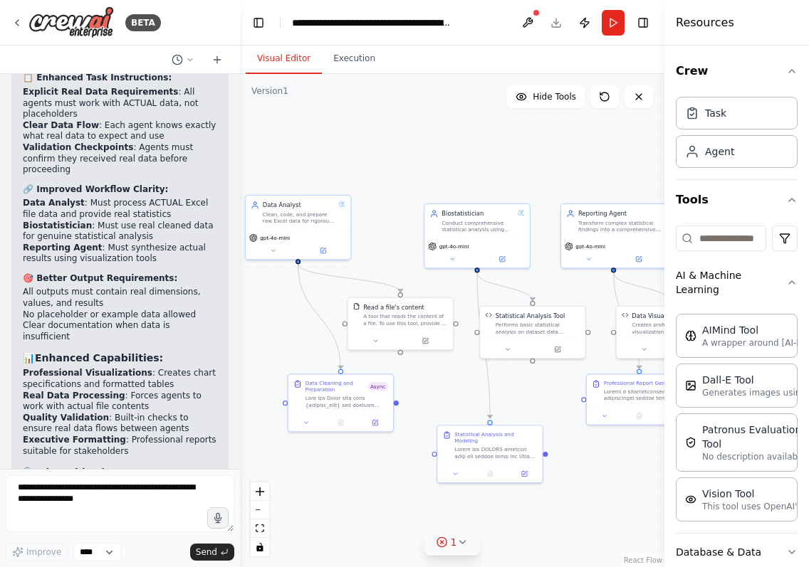
drag, startPoint x: 539, startPoint y: 470, endPoint x: 548, endPoint y: 456, distance: 16.0
click at [549, 456] on div ".deletable-edge-delete-btn { width: 20px; height: 20px; border: 0px solid #ffff…" at bounding box center [452, 320] width 424 height 493
drag, startPoint x: 547, startPoint y: 449, endPoint x: 581, endPoint y: 401, distance: 59.1
click at [499, 401] on div "Data Analyst Clean, code, and prepare raw Excel data for rigorous analysis with…" at bounding box center [372, 308] width 254 height 295
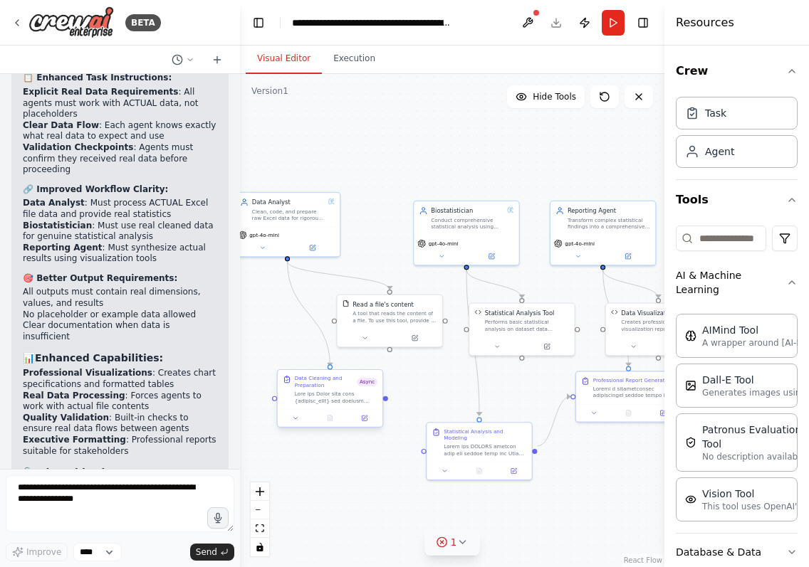
drag, startPoint x: 399, startPoint y: 404, endPoint x: 386, endPoint y: 398, distance: 14.0
click at [386, 398] on div ".deletable-edge-delete-btn { width: 20px; height: 20px; border: 0px solid #ffff…" at bounding box center [452, 320] width 424 height 493
drag, startPoint x: 384, startPoint y: 398, endPoint x: 419, endPoint y: 439, distance: 54.0
click at [422, 443] on div "Data Analyst Clean, code, and prepare raw Excel data for rigorous analysis with…" at bounding box center [359, 302] width 254 height 295
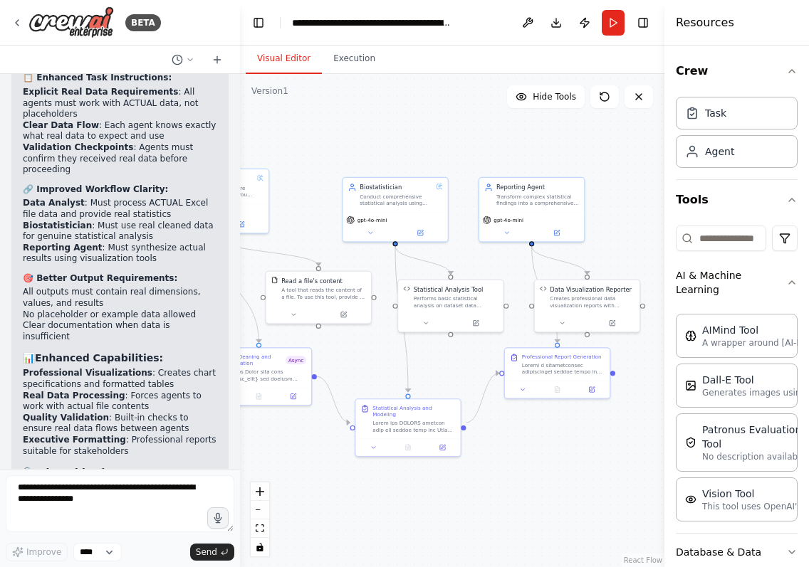
drag, startPoint x: 534, startPoint y: 380, endPoint x: 490, endPoint y: 366, distance: 45.7
click at [490, 366] on div ".deletable-edge-delete-btn { width: 20px; height: 20px; border: 0px solid #ffff…" at bounding box center [452, 320] width 424 height 493
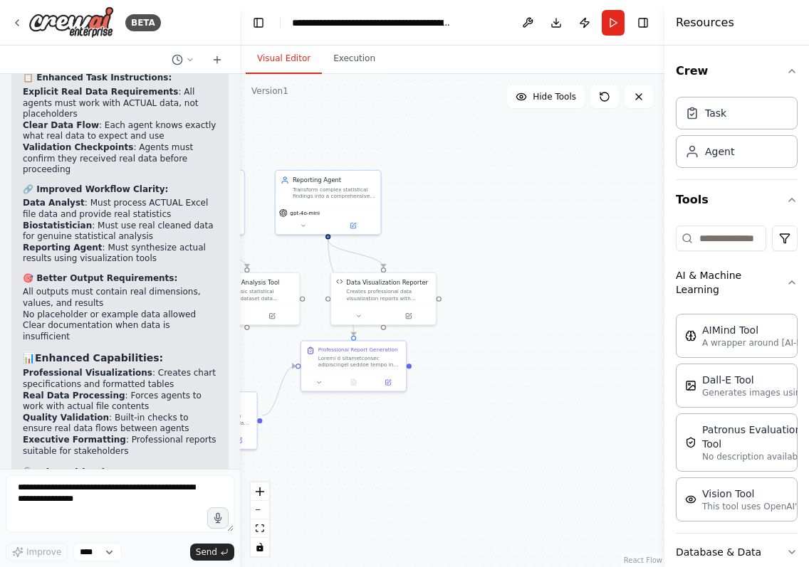
drag, startPoint x: 602, startPoint y: 453, endPoint x: 416, endPoint y: 446, distance: 185.9
click at [416, 446] on div ".deletable-edge-delete-btn { width: 20px; height: 20px; border: 0px solid #ffff…" at bounding box center [452, 320] width 424 height 493
drag, startPoint x: 601, startPoint y: 384, endPoint x: 527, endPoint y: 352, distance: 80.0
click at [527, 352] on div at bounding box center [540, 357] width 105 height 18
click at [566, 358] on icon at bounding box center [566, 356] width 4 height 4
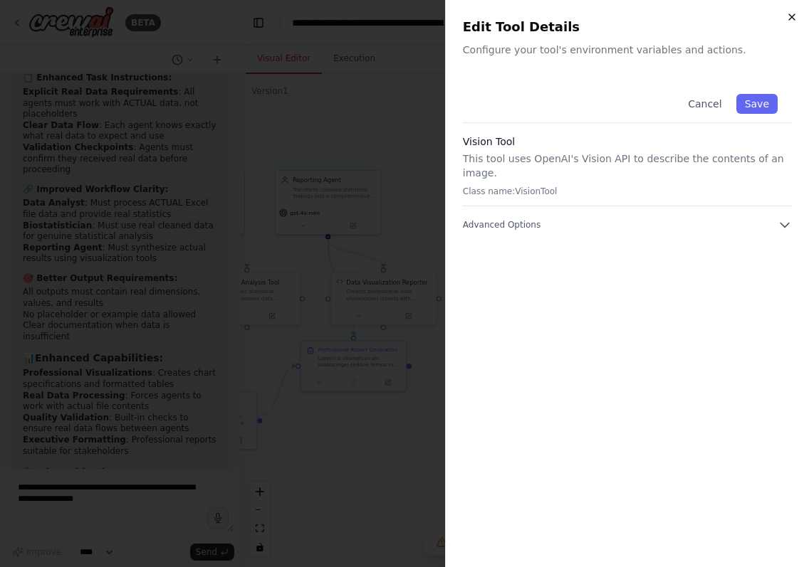
click at [794, 12] on icon "button" at bounding box center [791, 16] width 11 height 11
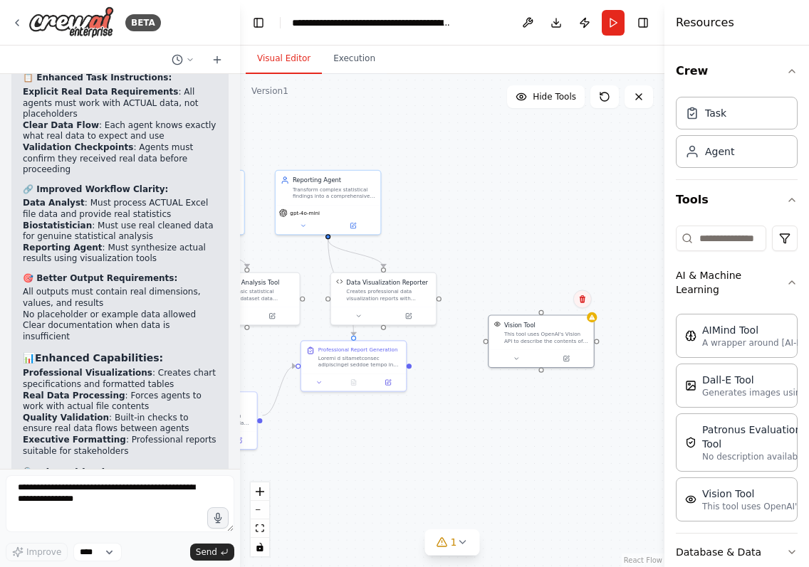
click at [583, 300] on icon at bounding box center [582, 299] width 9 height 9
click at [581, 302] on icon at bounding box center [582, 299] width 6 height 8
click at [723, 238] on input at bounding box center [720, 239] width 90 height 26
type input "*"
click at [586, 305] on button at bounding box center [582, 299] width 19 height 19
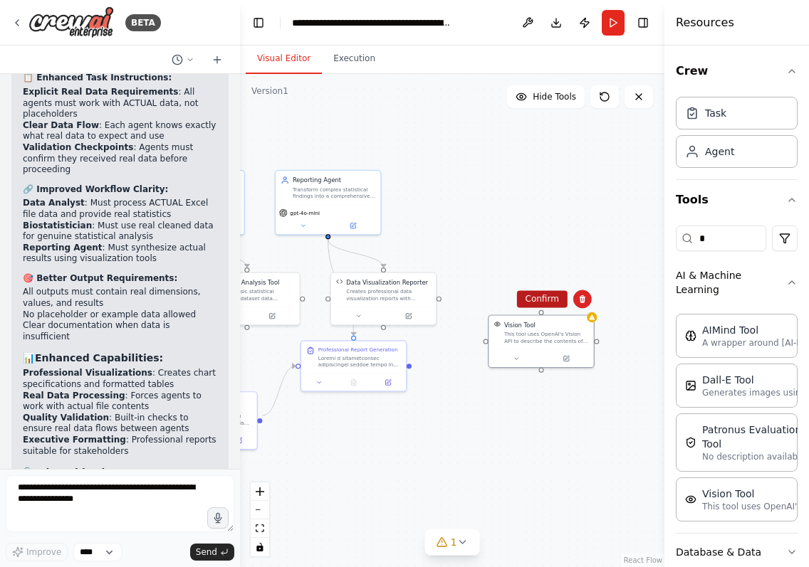
click at [546, 302] on button "Confirm" at bounding box center [542, 298] width 51 height 17
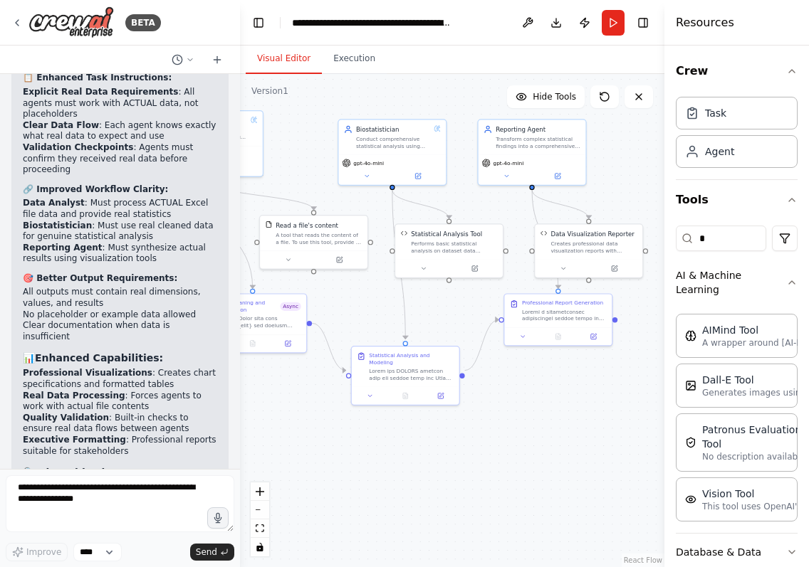
drag, startPoint x: 388, startPoint y: 440, endPoint x: 594, endPoint y: 395, distance: 210.5
click at [594, 395] on div ".deletable-edge-delete-btn { width: 20px; height: 20px; border: 0px solid #ffff…" at bounding box center [452, 320] width 424 height 493
click at [611, 26] on button "Run" at bounding box center [612, 23] width 23 height 26
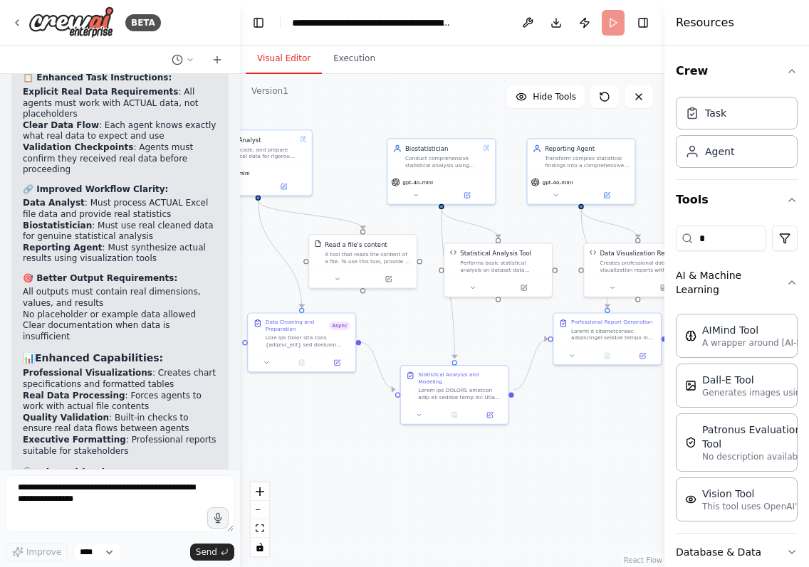
drag, startPoint x: 353, startPoint y: 443, endPoint x: 397, endPoint y: 455, distance: 45.8
click at [397, 455] on div ".deletable-edge-delete-btn { width: 20px; height: 20px; border: 0px solid #ffff…" at bounding box center [452, 320] width 424 height 493
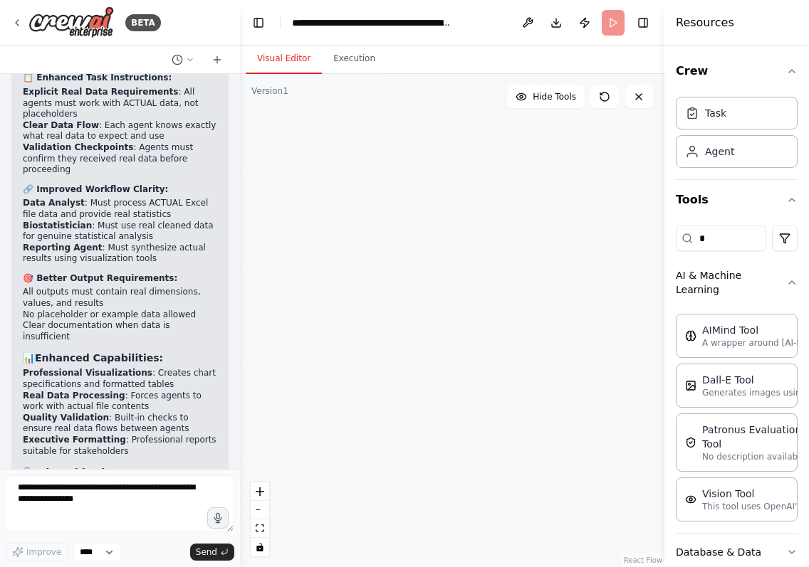
drag, startPoint x: 348, startPoint y: 480, endPoint x: 376, endPoint y: 514, distance: 43.9
click at [376, 514] on div "Data Analyst Clean, code, and prepare raw Excel data for rigorous analysis with…" at bounding box center [452, 320] width 424 height 493
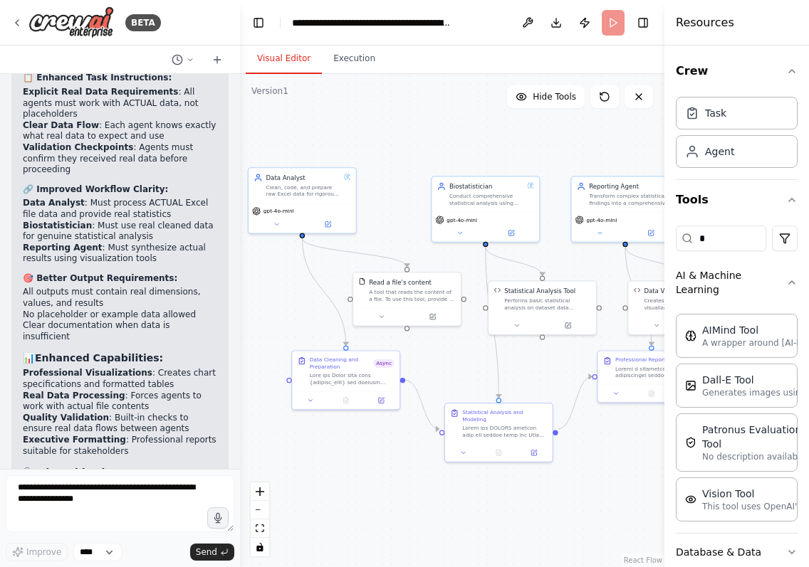
drag, startPoint x: 376, startPoint y: 514, endPoint x: 389, endPoint y: 515, distance: 12.2
click at [389, 515] on div ".deletable-edge-delete-btn { width: 20px; height: 20px; border: 0px solid #ffff…" at bounding box center [452, 320] width 424 height 493
click at [532, 448] on div at bounding box center [494, 450] width 107 height 18
click at [532, 447] on icon at bounding box center [529, 449] width 5 height 5
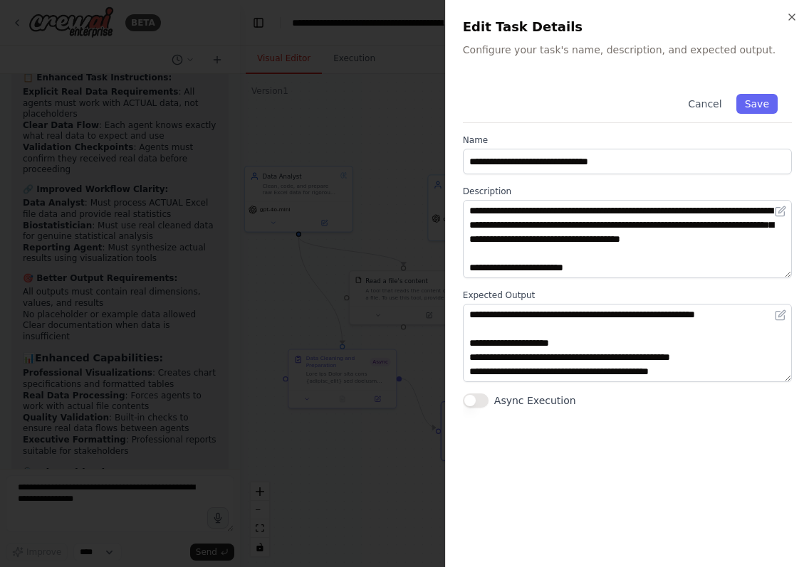
click at [479, 401] on button "Async Execution" at bounding box center [476, 401] width 26 height 14
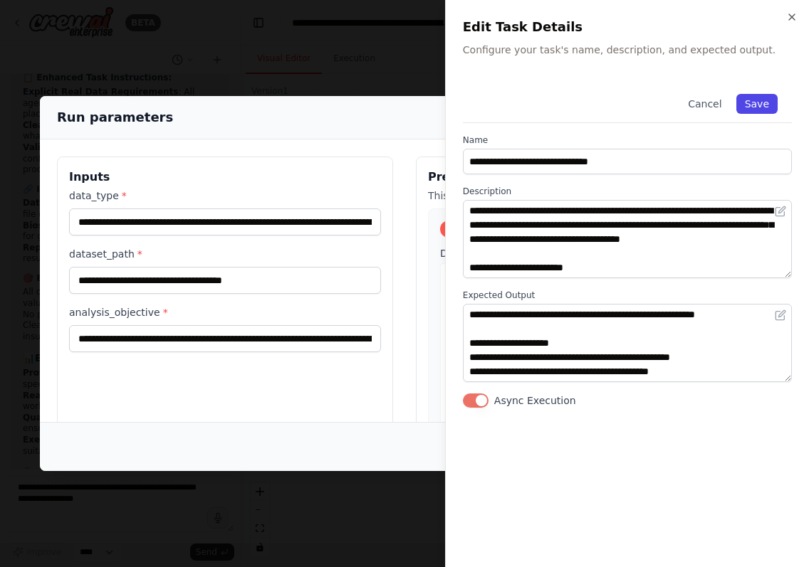
click at [765, 102] on button "Save" at bounding box center [756, 104] width 41 height 20
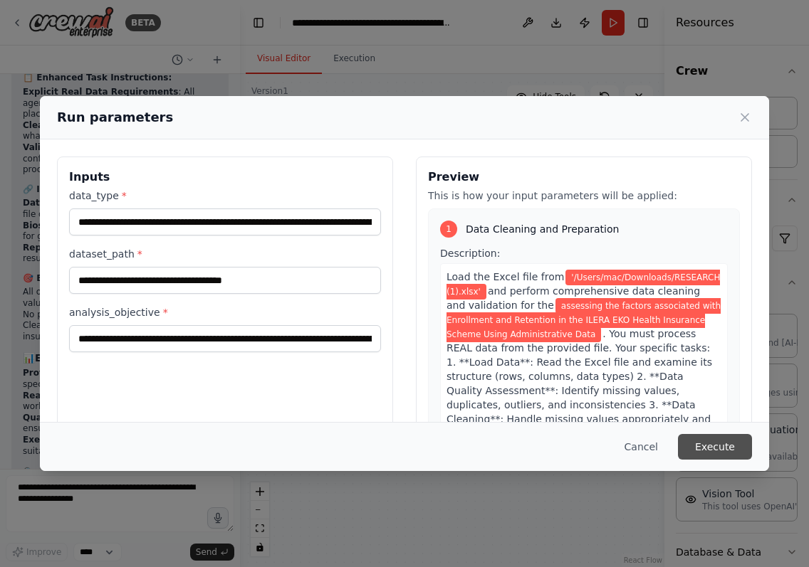
click at [712, 443] on button "Execute" at bounding box center [715, 447] width 74 height 26
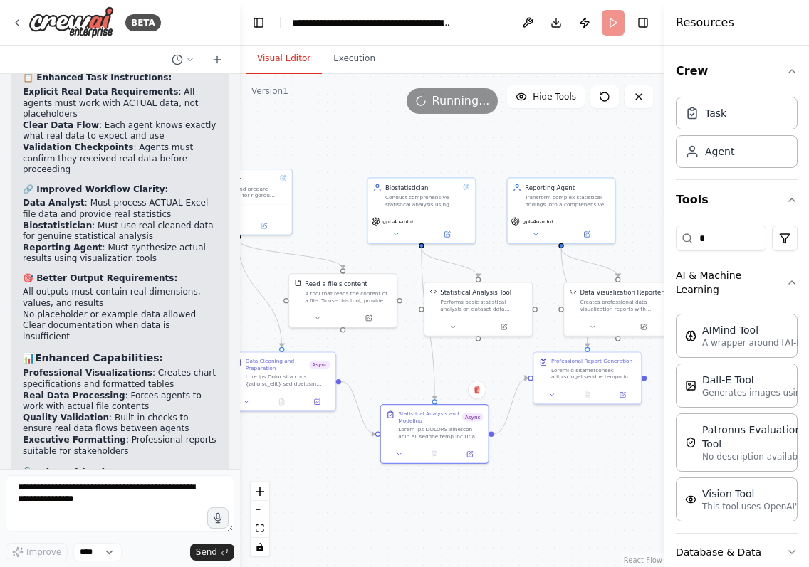
drag, startPoint x: 637, startPoint y: 453, endPoint x: 590, endPoint y: 453, distance: 47.0
click at [590, 453] on div ".deletable-edge-delete-btn { width: 20px; height: 20px; border: 0px solid #ffff…" at bounding box center [452, 320] width 424 height 493
click at [624, 397] on button at bounding box center [622, 393] width 30 height 11
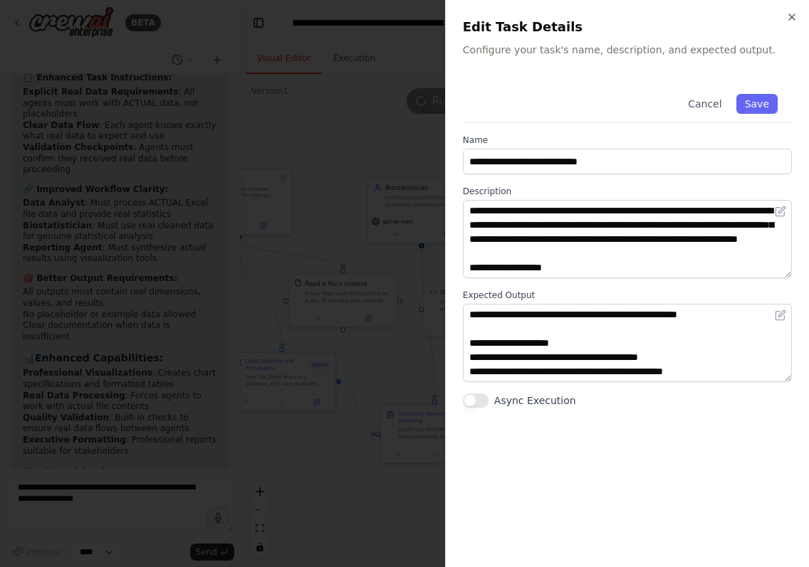
click at [526, 402] on label "Async Execution" at bounding box center [535, 401] width 82 height 14
click at [488, 402] on button "Async Execution" at bounding box center [476, 401] width 26 height 14
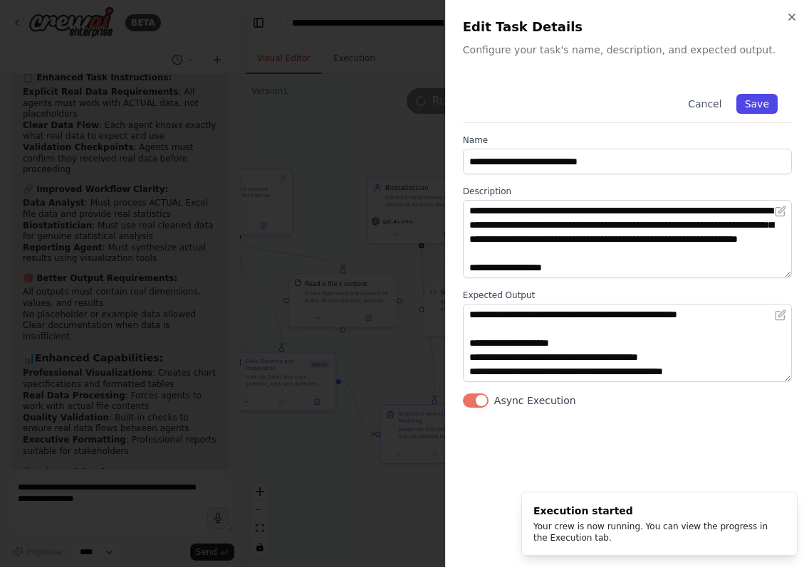
click at [767, 104] on button "Save" at bounding box center [756, 104] width 41 height 20
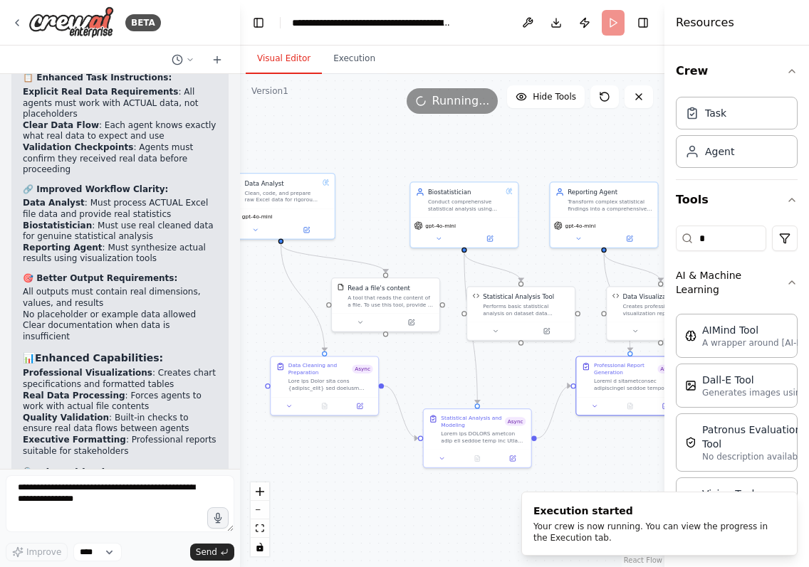
drag, startPoint x: 327, startPoint y: 517, endPoint x: 370, endPoint y: 522, distance: 42.9
click at [370, 522] on div ".deletable-edge-delete-btn { width: 20px; height: 20px; border: 0px solid #ffff…" at bounding box center [452, 320] width 424 height 493
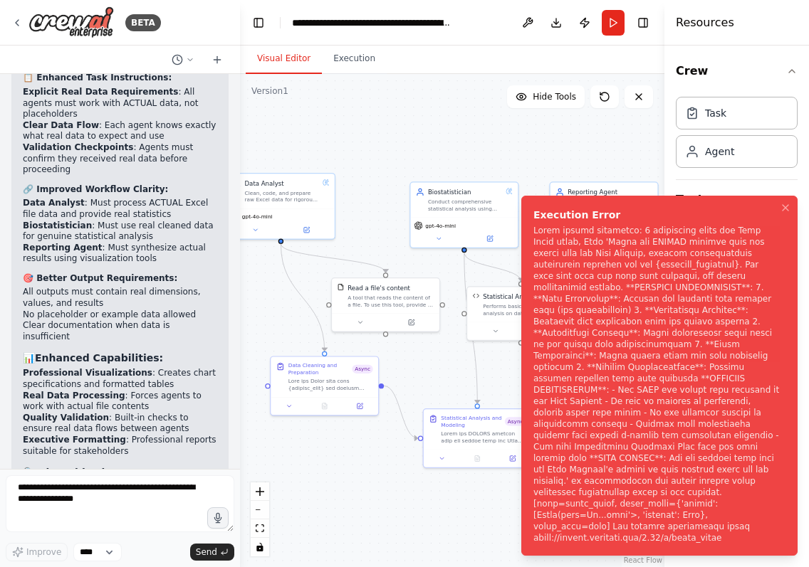
click at [601, 488] on div "Notifications (F8)" at bounding box center [656, 384] width 246 height 319
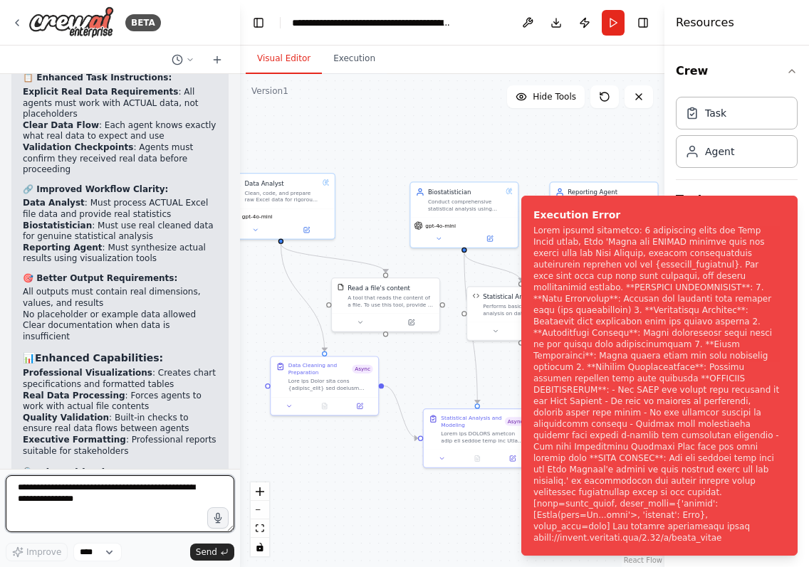
click at [122, 498] on textarea at bounding box center [120, 503] width 228 height 57
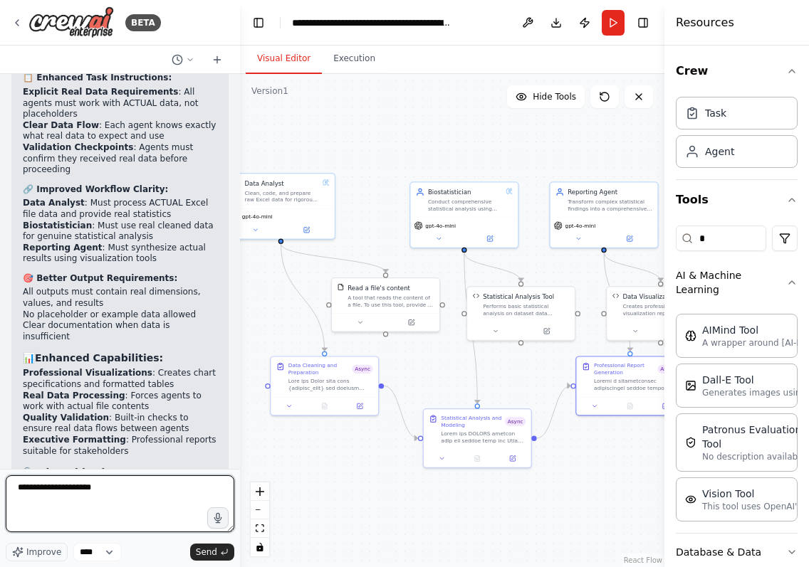
type textarea "**********"
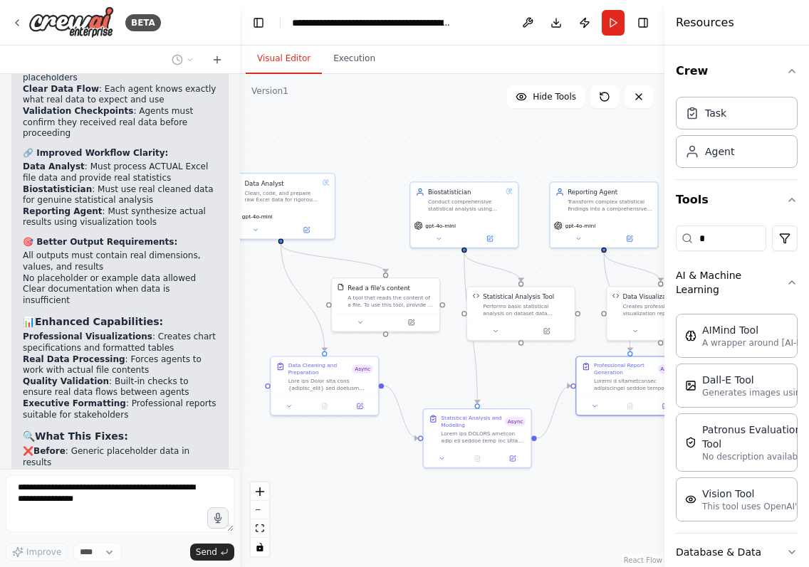
scroll to position [8168, 0]
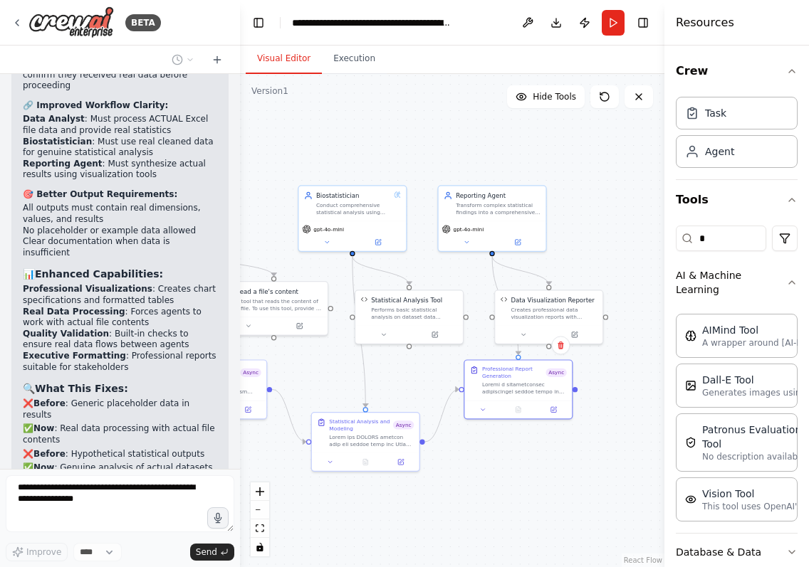
drag, startPoint x: 604, startPoint y: 503, endPoint x: 492, endPoint y: 507, distance: 111.8
click at [492, 507] on div ".deletable-edge-delete-btn { width: 20px; height: 20px; border: 0px solid #ffff…" at bounding box center [452, 320] width 424 height 493
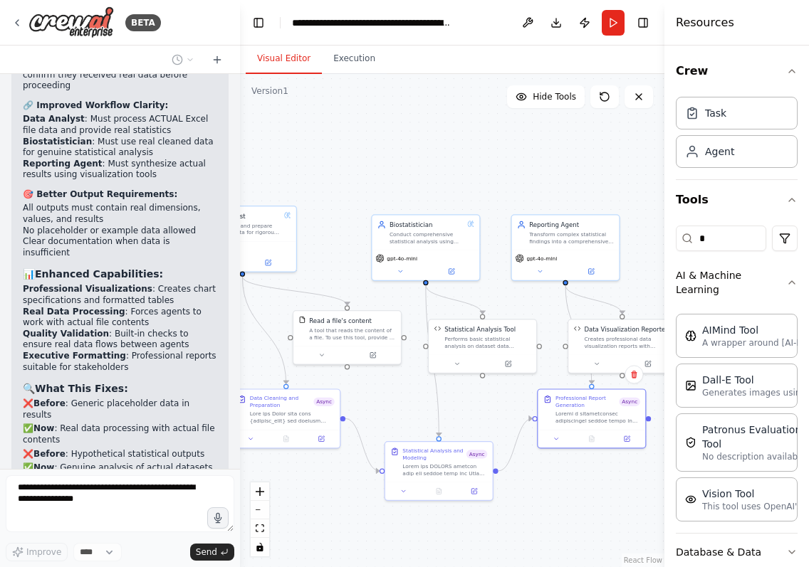
drag, startPoint x: 495, startPoint y: 507, endPoint x: 569, endPoint y: 536, distance: 79.6
click at [569, 536] on div ".deletable-edge-delete-btn { width: 20px; height: 20px; border: 0px solid #ffff…" at bounding box center [452, 320] width 424 height 493
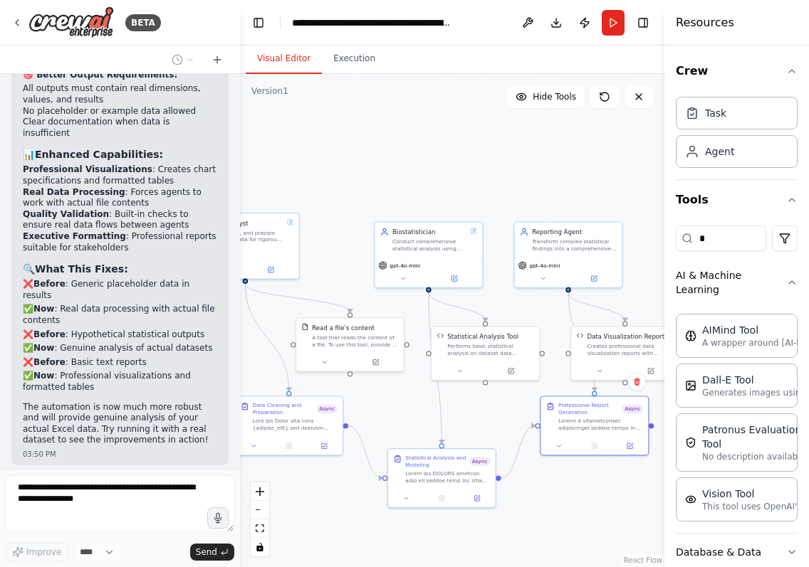
drag, startPoint x: 484, startPoint y: 381, endPoint x: 486, endPoint y: 389, distance: 8.1
click at [486, 389] on div ".deletable-edge-delete-btn { width: 20px; height: 20px; border: 0px solid #ffff…" at bounding box center [452, 320] width 424 height 493
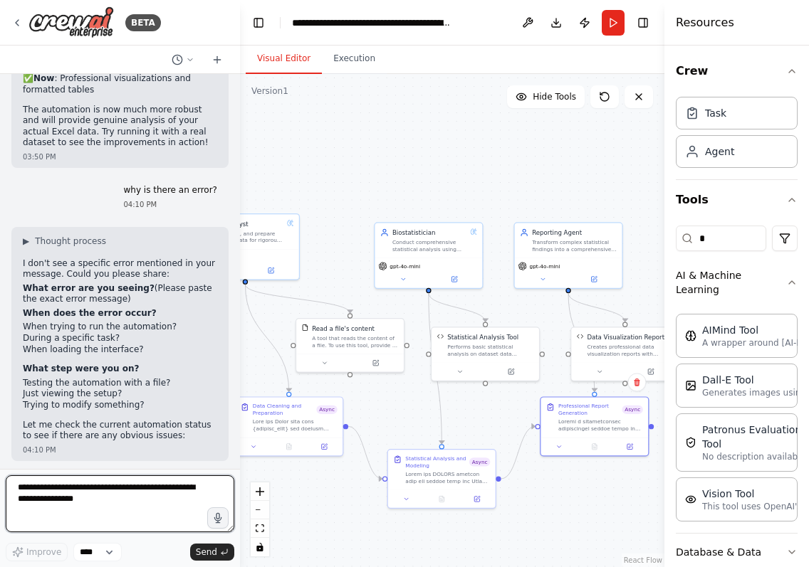
scroll to position [8596, 0]
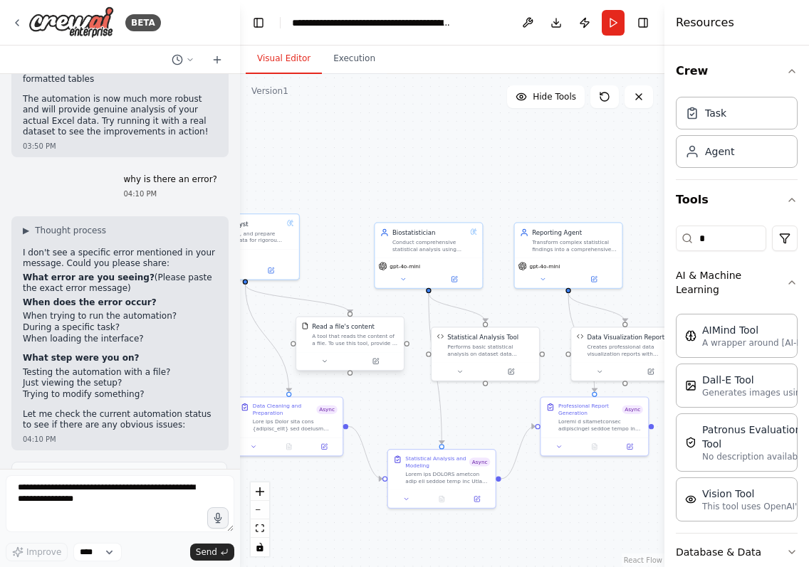
click at [349, 359] on div at bounding box center [350, 361] width 100 height 11
click at [381, 363] on button at bounding box center [375, 361] width 49 height 11
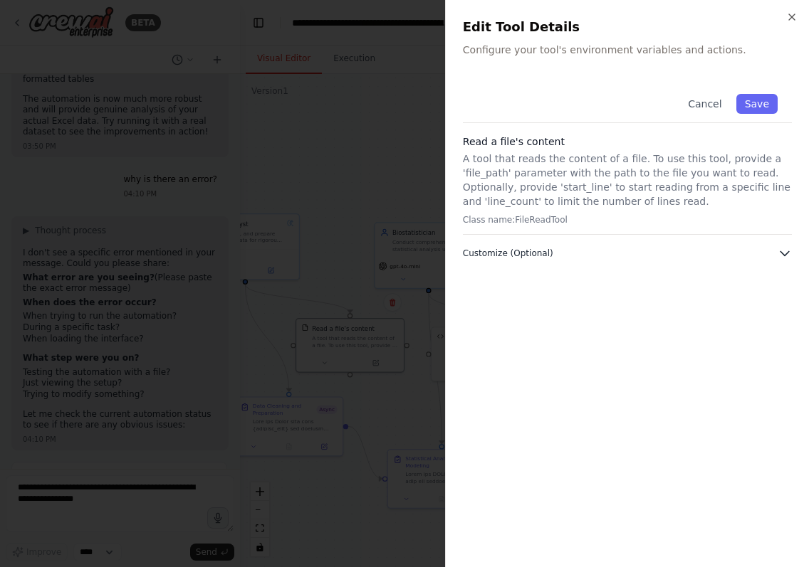
click at [544, 251] on span "Customize (Optional)" at bounding box center [508, 253] width 90 height 11
click at [572, 257] on button "Customize (Optional)" at bounding box center [627, 253] width 329 height 14
click at [760, 104] on button "Save" at bounding box center [756, 104] width 41 height 20
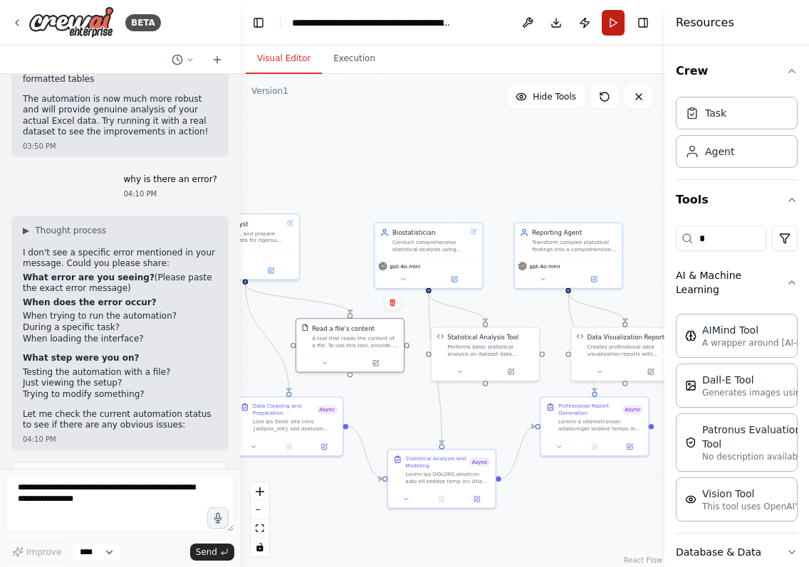
click at [617, 31] on button "Run" at bounding box center [612, 23] width 23 height 26
click at [646, 26] on button "Toggle Right Sidebar" at bounding box center [643, 23] width 20 height 20
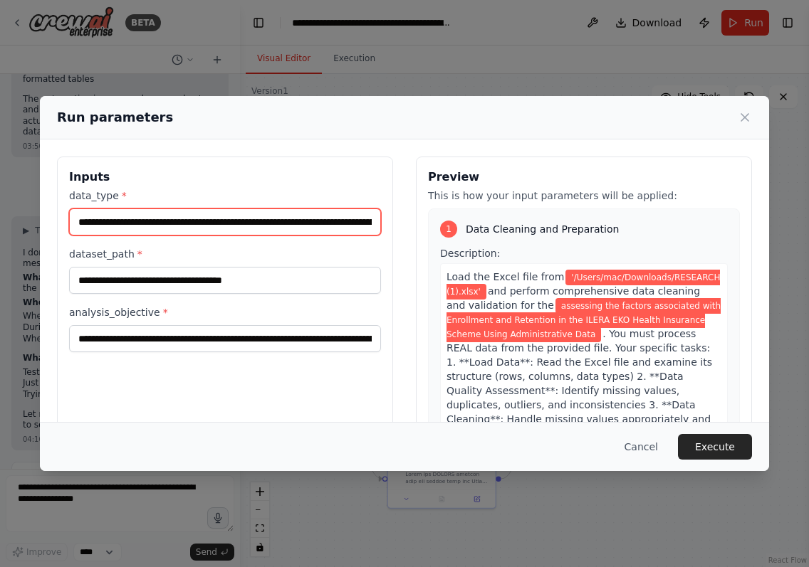
click at [251, 219] on input "**********" at bounding box center [225, 222] width 312 height 27
click at [251, 221] on input "**********" at bounding box center [225, 222] width 312 height 27
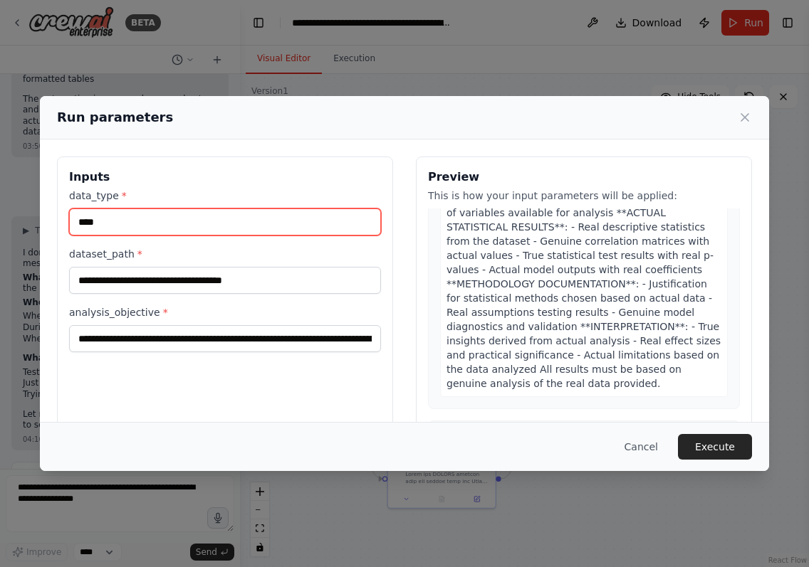
scroll to position [1547, 0]
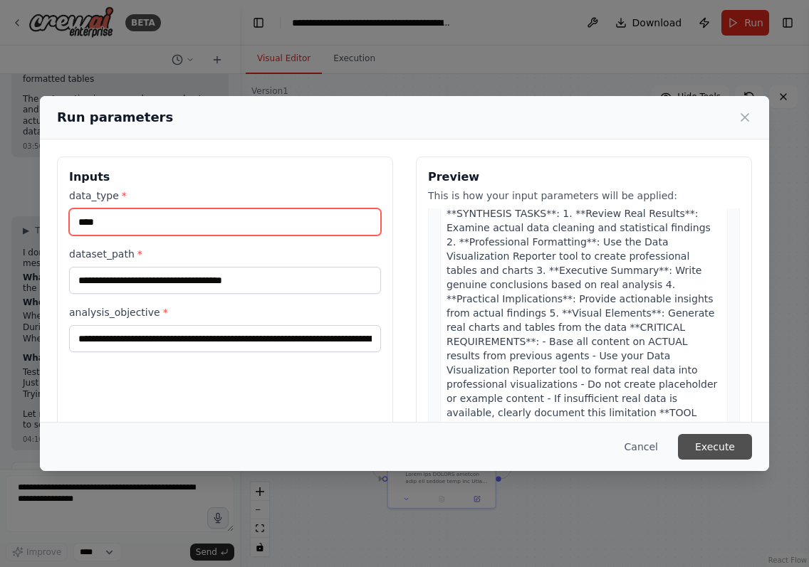
type input "****"
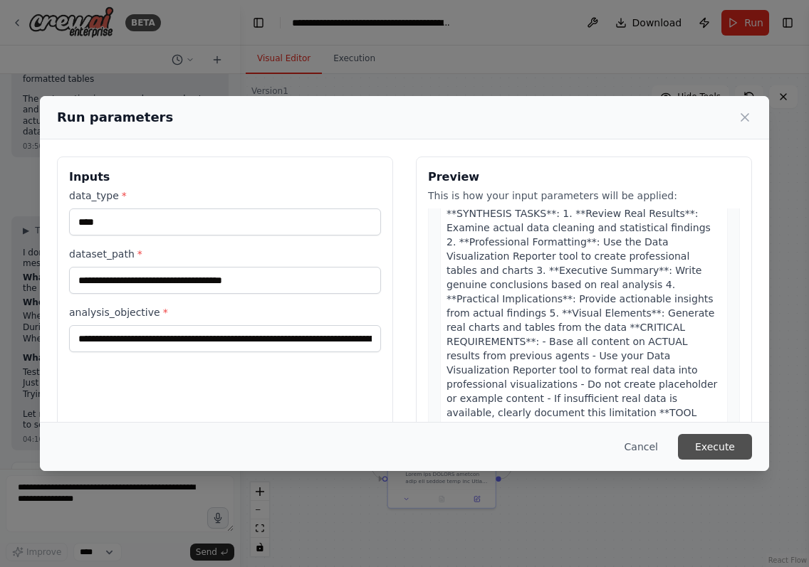
click at [722, 442] on button "Execute" at bounding box center [715, 447] width 74 height 26
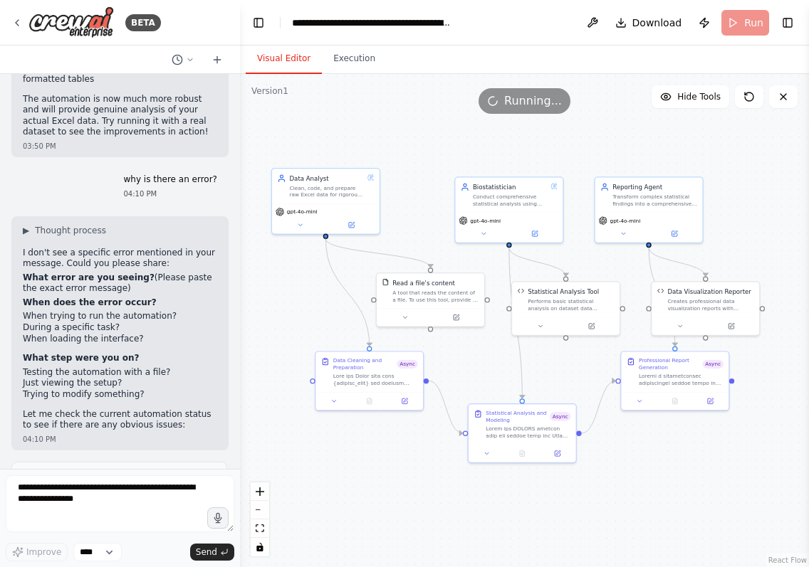
drag, startPoint x: 377, startPoint y: 540, endPoint x: 440, endPoint y: 500, distance: 74.2
click at [440, 500] on div ".deletable-edge-delete-btn { width: 20px; height: 20px; border: 0px solid #ffff…" at bounding box center [524, 320] width 569 height 493
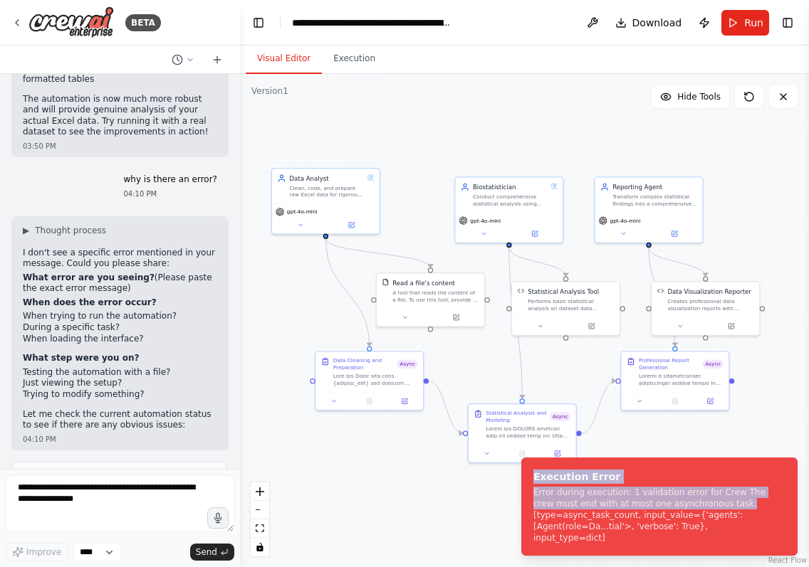
drag, startPoint x: 723, startPoint y: 517, endPoint x: 520, endPoint y: 490, distance: 205.3
click at [520, 490] on ol "Execution Error Error during execution: 1 validation error for Crew The crew mu…" at bounding box center [659, 506] width 299 height 121
copy div "Execution Error Error during execution: 1 validation error for Crew The crew mu…"
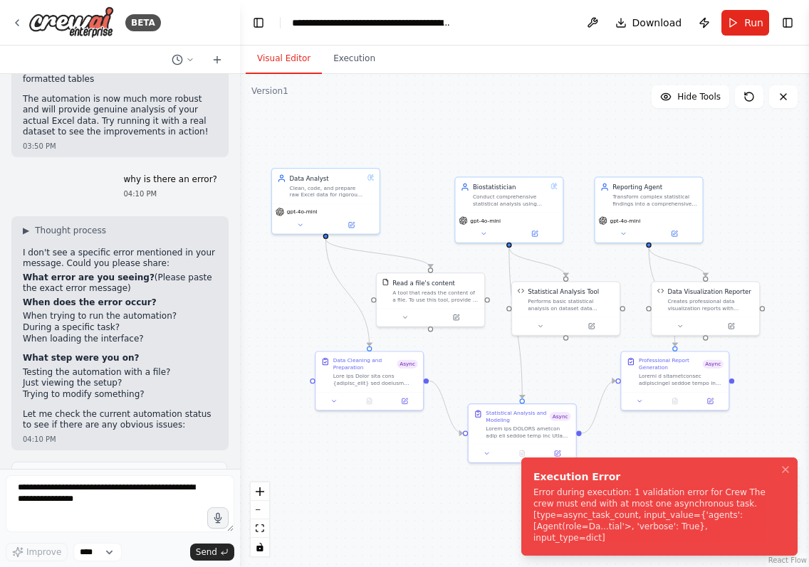
click at [752, 530] on div "Error during execution: 1 validation error for Crew The crew must end with at m…" at bounding box center [656, 515] width 246 height 57
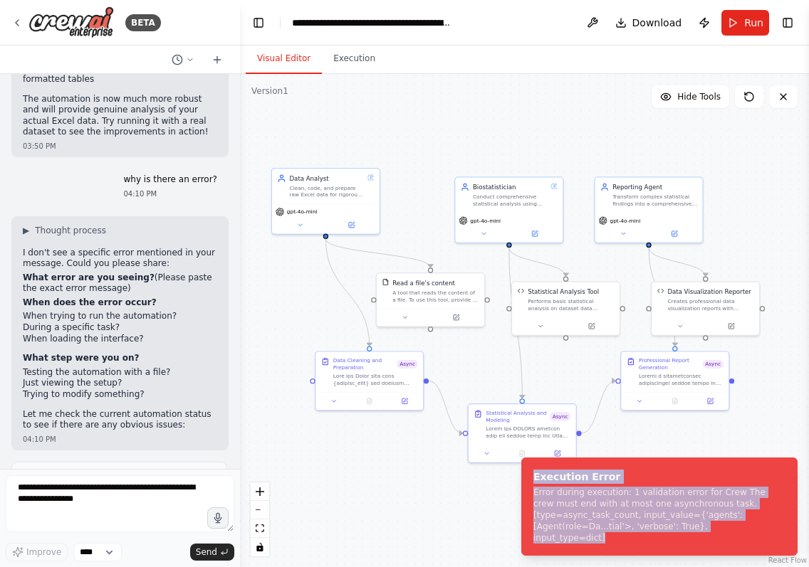
drag, startPoint x: 774, startPoint y: 535, endPoint x: 519, endPoint y: 472, distance: 262.5
click at [519, 472] on ol "Execution Error Error during execution: 1 validation error for Crew The crew mu…" at bounding box center [659, 506] width 299 height 121
copy div "Execution Error Error during execution: 1 validation error for Crew The crew mu…"
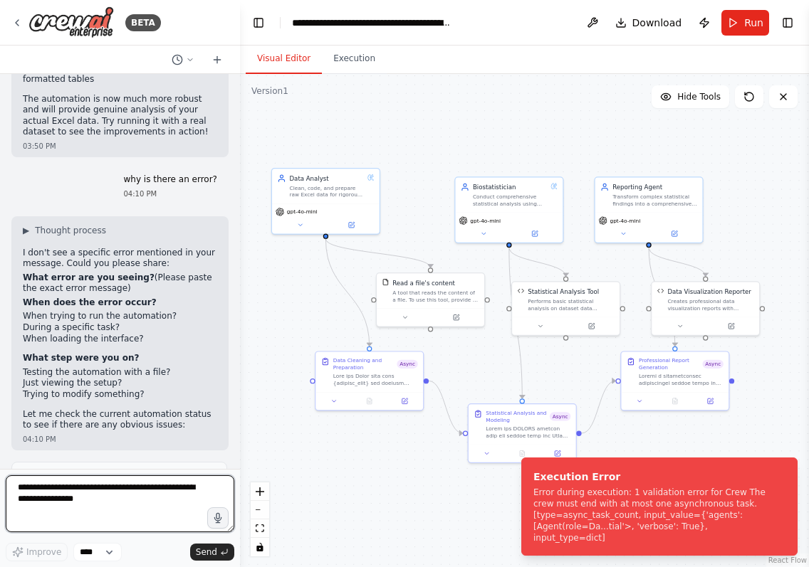
click at [65, 492] on textarea at bounding box center [120, 503] width 228 height 57
paste textarea "**********"
type textarea "**********"
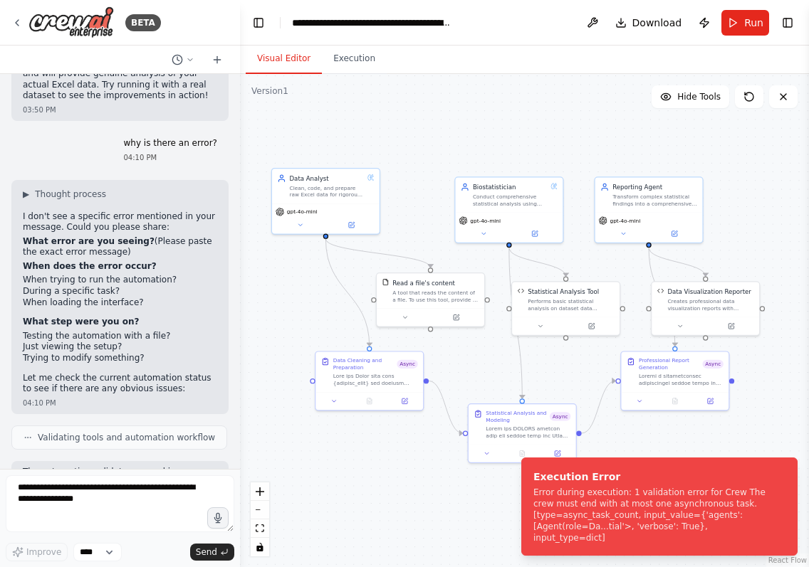
scroll to position [8733, 0]
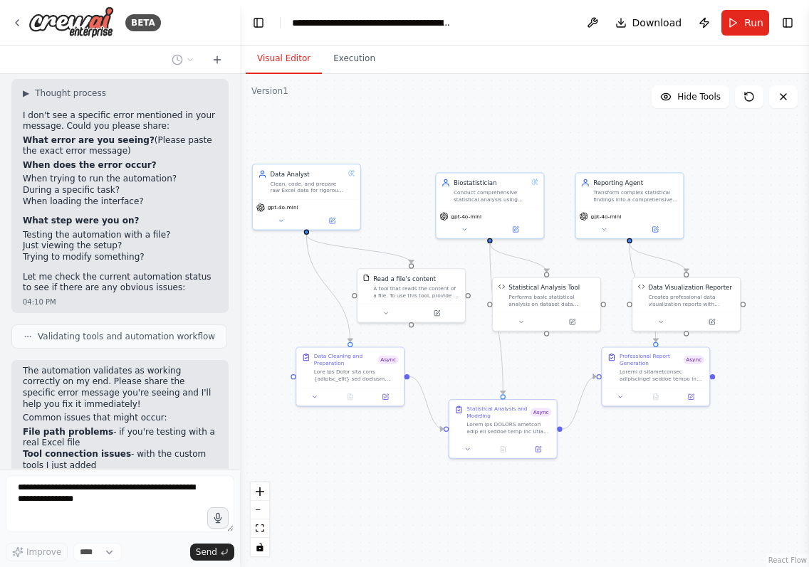
drag, startPoint x: 430, startPoint y: 333, endPoint x: 414, endPoint y: 329, distance: 16.2
click at [414, 329] on div ".deletable-edge-delete-btn { width: 20px; height: 20px; border: 0px solid #ffff…" at bounding box center [524, 320] width 569 height 493
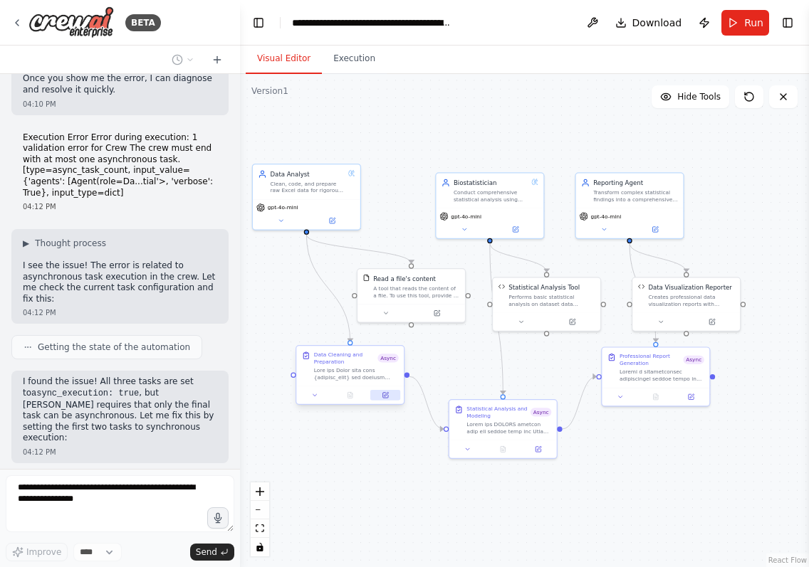
scroll to position [9150, 0]
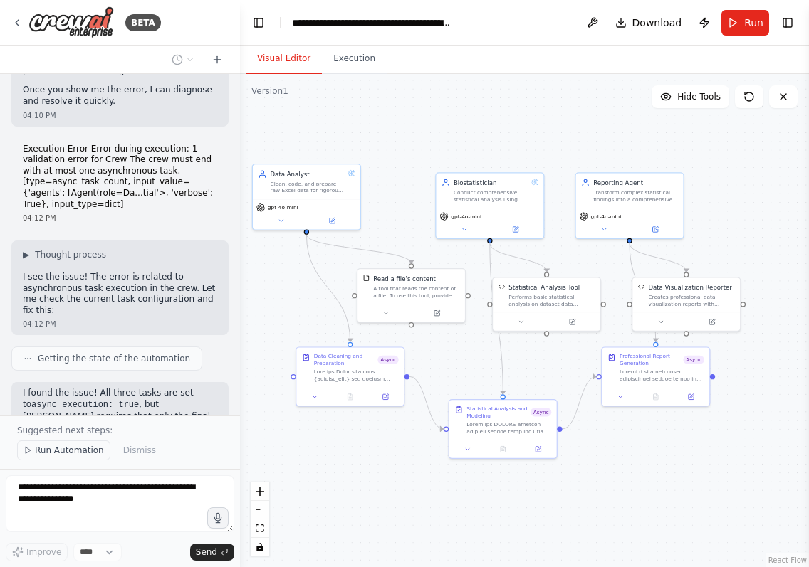
click at [71, 451] on span "Run Automation" at bounding box center [69, 450] width 69 height 11
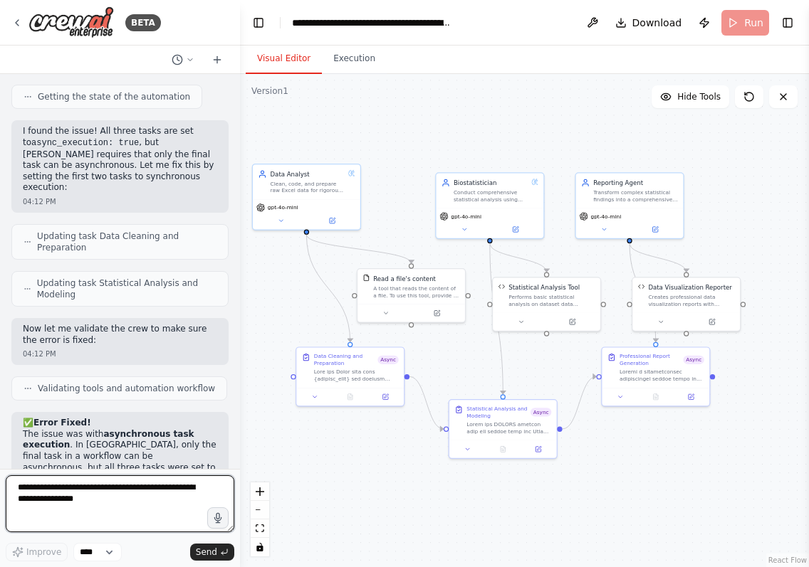
scroll to position [9423, 0]
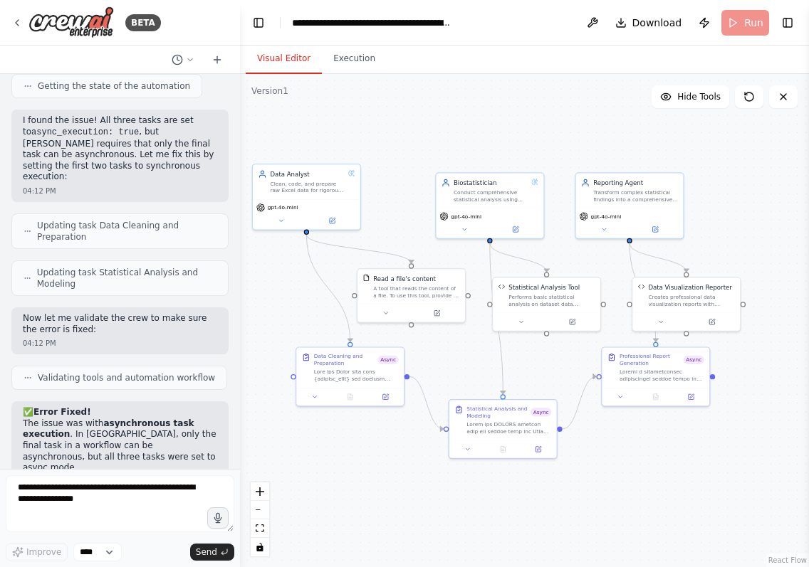
click at [734, 31] on header "**********" at bounding box center [524, 23] width 569 height 46
click at [621, 483] on div ".deletable-edge-delete-btn { width: 20px; height: 20px; border: 0px solid #ffff…" at bounding box center [524, 320] width 569 height 493
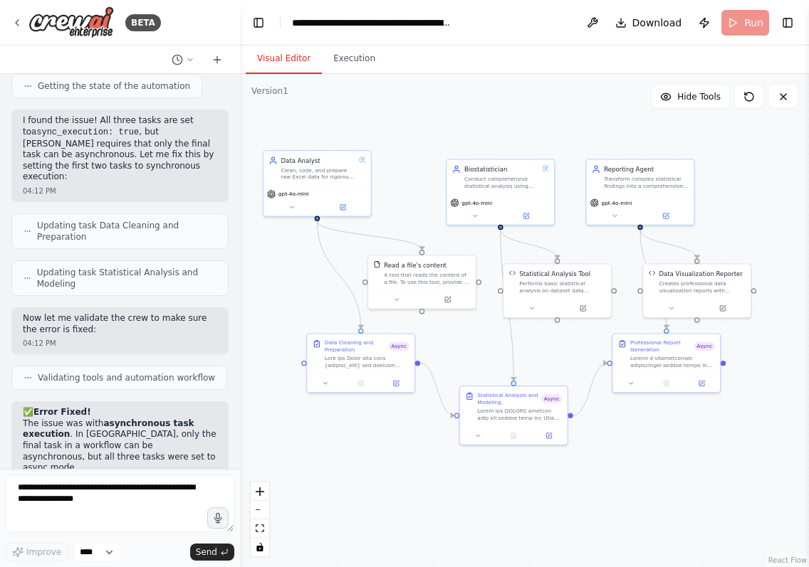
drag, startPoint x: 436, startPoint y: 505, endPoint x: 446, endPoint y: 491, distance: 16.8
click at [446, 491] on div ".deletable-edge-delete-btn { width: 20px; height: 20px; border: 0px solid #ffff…" at bounding box center [524, 320] width 569 height 493
click at [398, 390] on div at bounding box center [360, 382] width 107 height 18
click at [396, 389] on div at bounding box center [360, 382] width 107 height 18
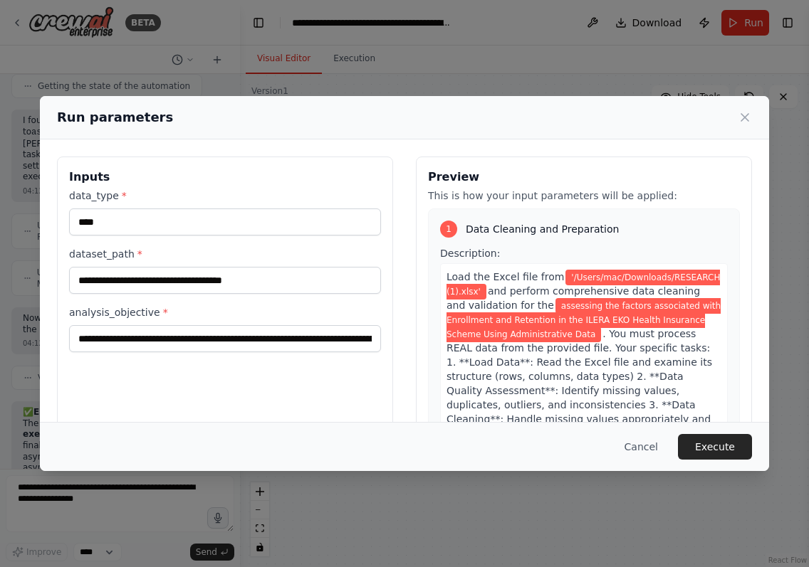
click at [396, 381] on div "**********" at bounding box center [404, 325] width 695 height 337
click at [749, 109] on div "Run parameters" at bounding box center [404, 117] width 695 height 20
click at [745, 116] on icon at bounding box center [744, 117] width 14 height 14
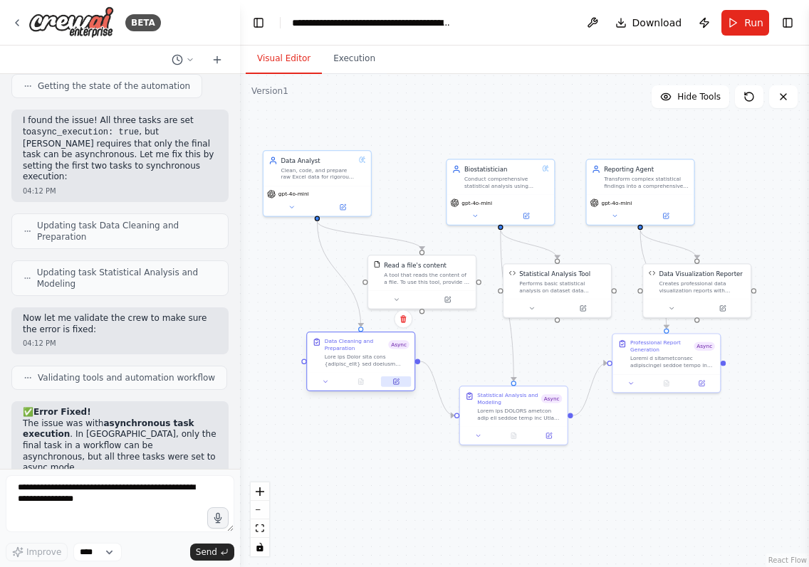
click at [397, 385] on icon at bounding box center [395, 382] width 7 height 7
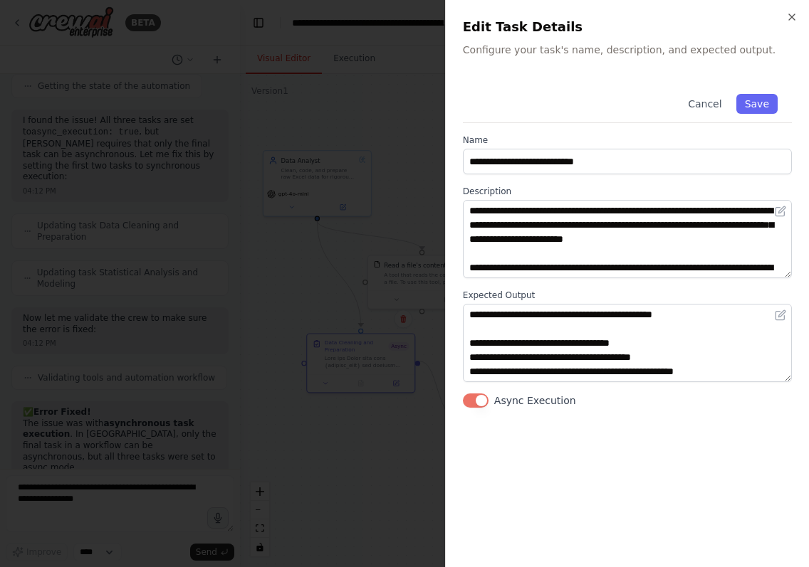
click at [506, 402] on label "Async Execution" at bounding box center [535, 401] width 82 height 14
click at [488, 402] on button "Async Execution" at bounding box center [476, 401] width 26 height 14
click at [747, 102] on button "Save" at bounding box center [756, 104] width 41 height 20
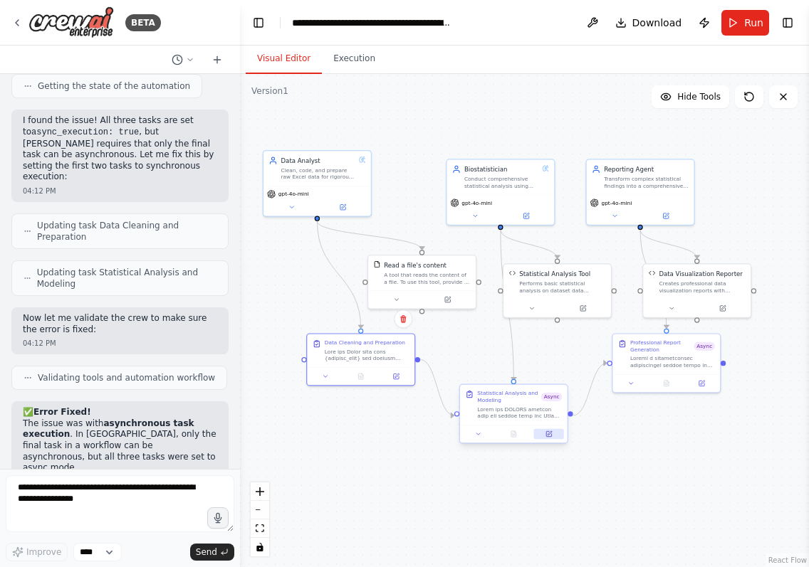
click at [551, 435] on icon at bounding box center [548, 433] width 5 height 5
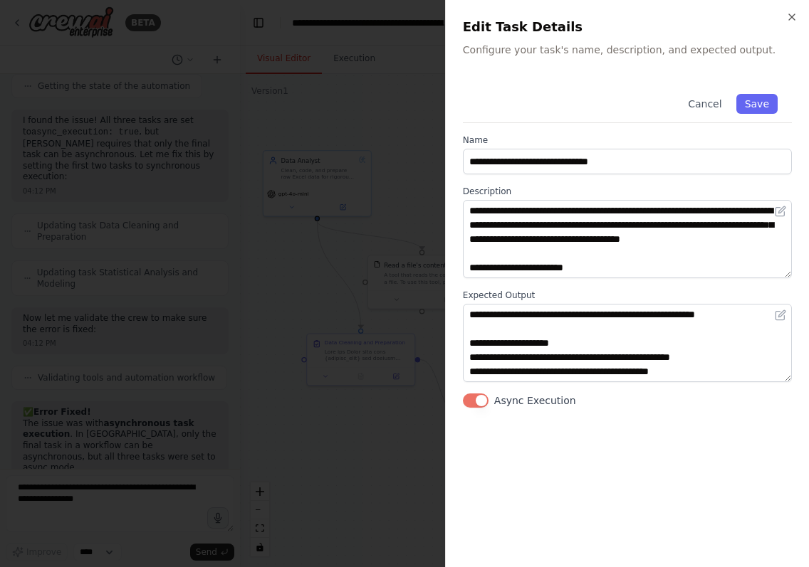
click at [544, 404] on label "Async Execution" at bounding box center [535, 401] width 82 height 14
click at [488, 404] on button "Async Execution" at bounding box center [476, 401] width 26 height 14
click at [758, 102] on button "Save" at bounding box center [756, 104] width 41 height 20
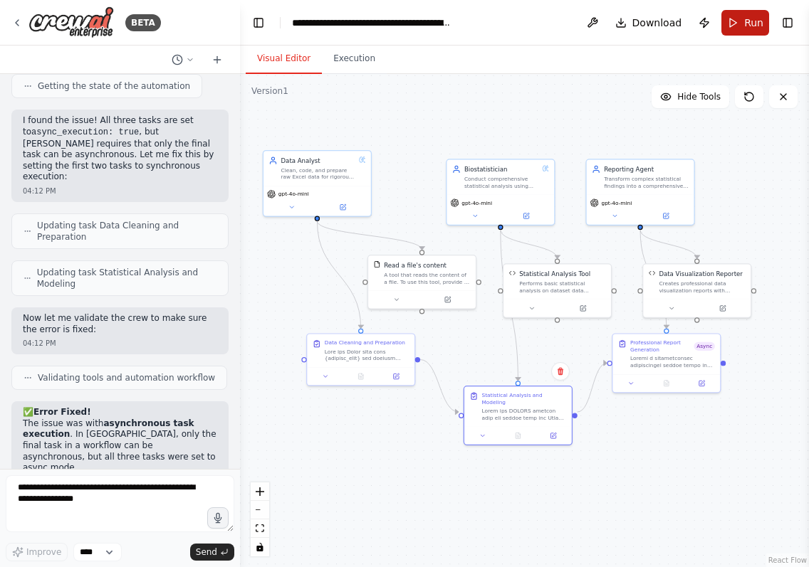
click at [742, 24] on button "Run" at bounding box center [745, 23] width 48 height 26
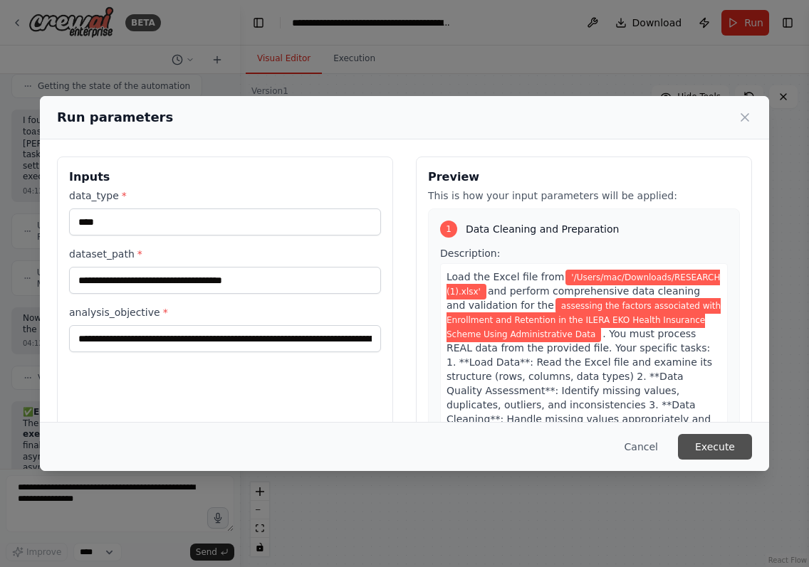
click at [713, 447] on button "Execute" at bounding box center [715, 447] width 74 height 26
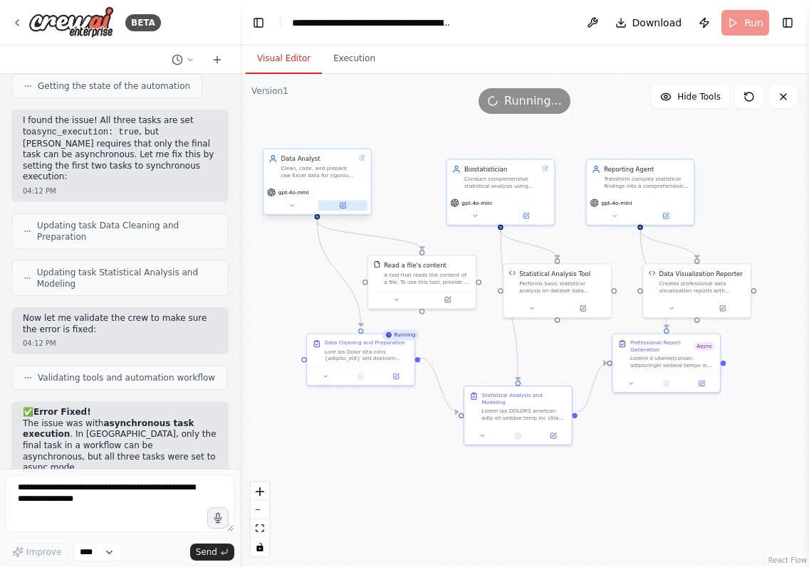
click at [347, 203] on button at bounding box center [342, 205] width 49 height 11
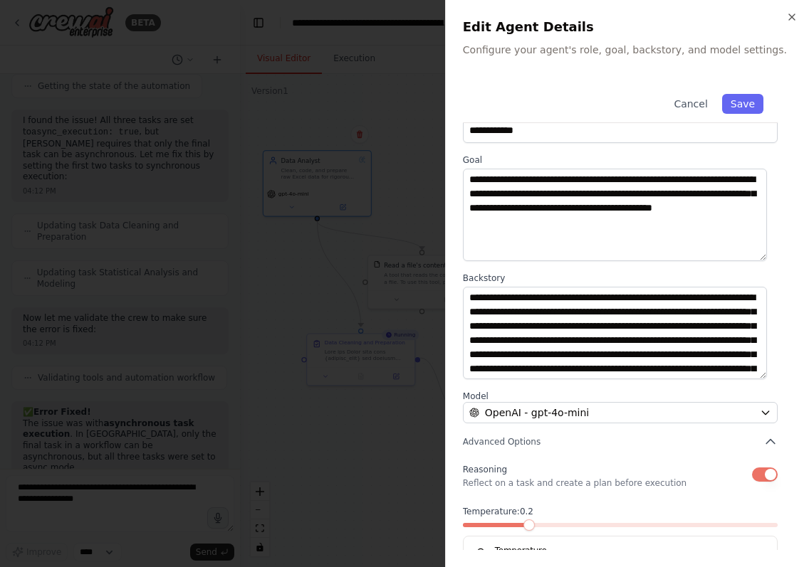
scroll to position [57, 0]
click at [637, 414] on div "OpenAI - gpt-4o-mini" at bounding box center [611, 413] width 285 height 14
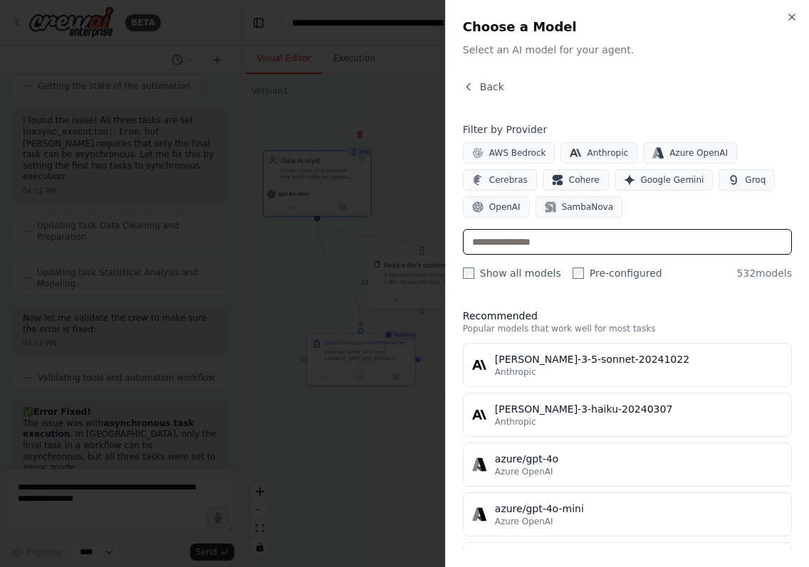
click at [640, 243] on input "text" at bounding box center [627, 242] width 329 height 26
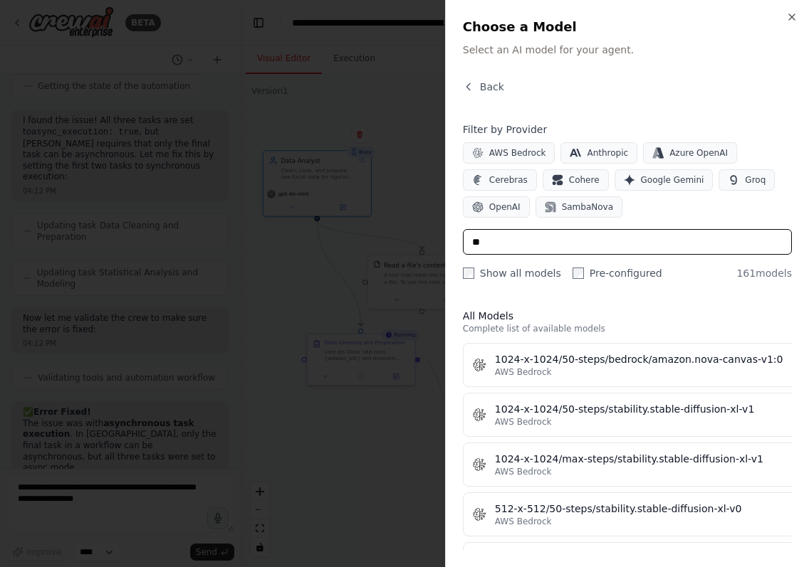
type input "*"
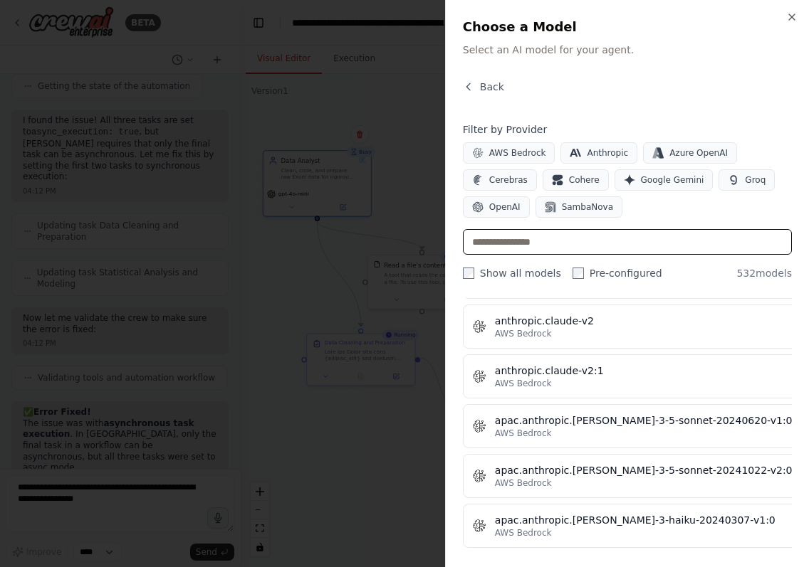
scroll to position [1589, 0]
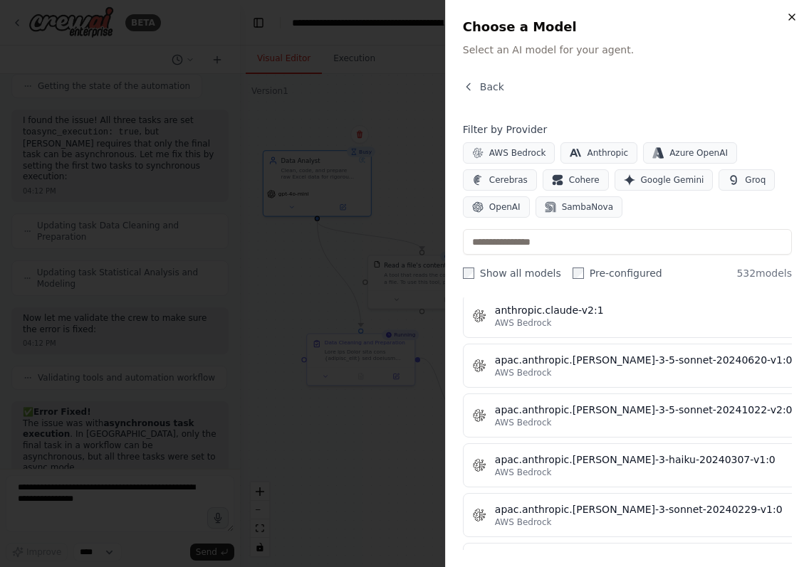
click at [794, 15] on icon "button" at bounding box center [791, 16] width 11 height 11
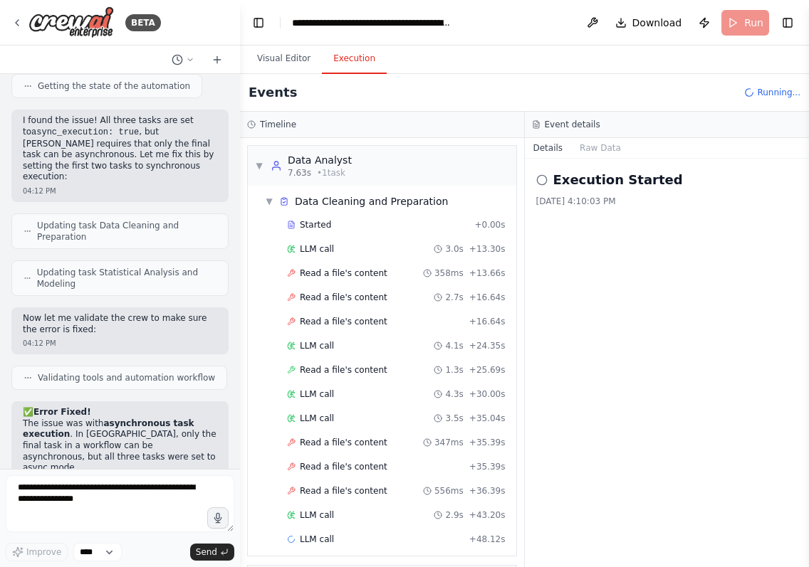
click at [362, 62] on button "Execution" at bounding box center [354, 59] width 65 height 30
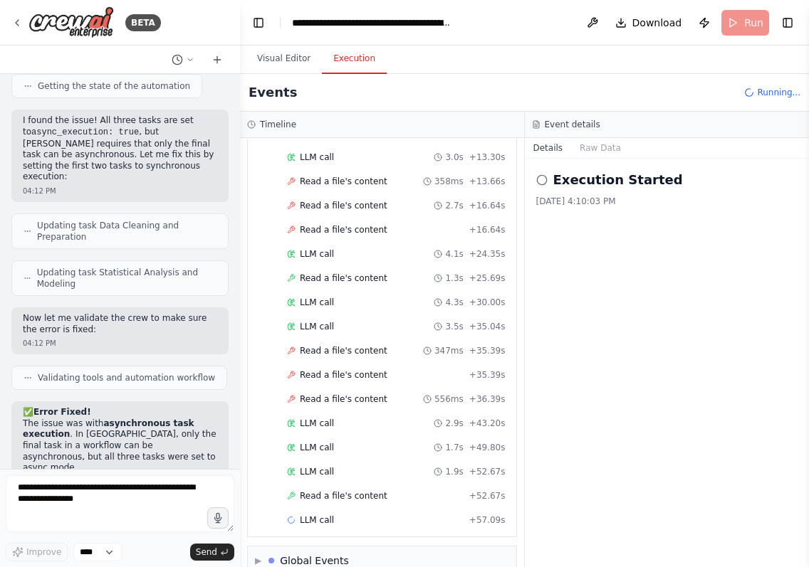
scroll to position [116, 0]
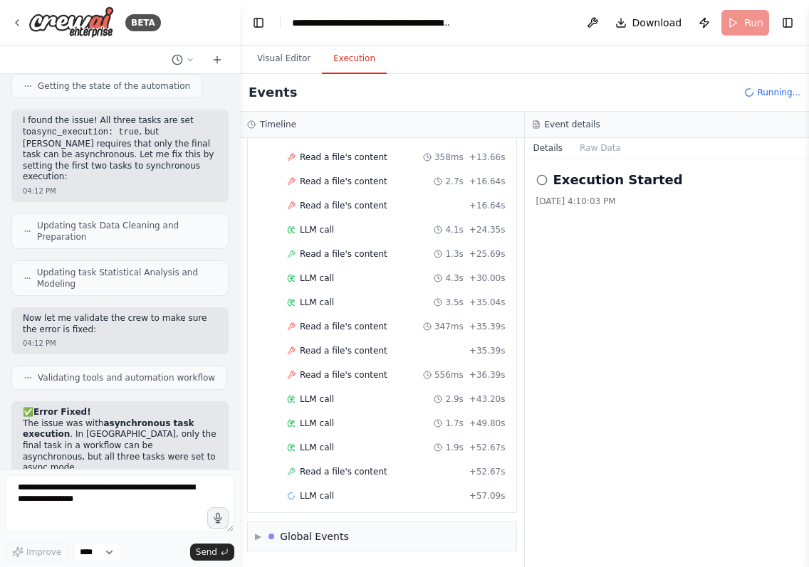
click at [576, 181] on h2 "Execution Started" at bounding box center [618, 180] width 130 height 20
click at [600, 152] on button "Raw Data" at bounding box center [600, 148] width 58 height 20
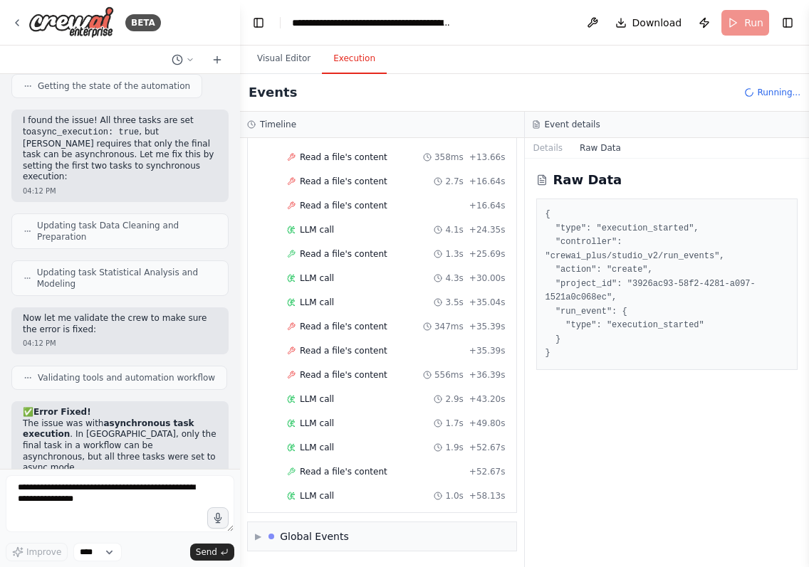
scroll to position [140, 0]
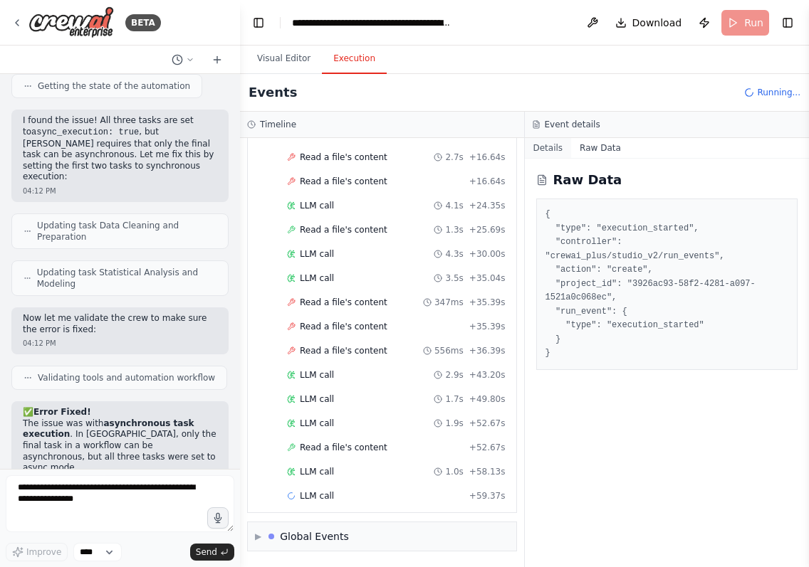
click at [556, 149] on button "Details" at bounding box center [548, 148] width 47 height 20
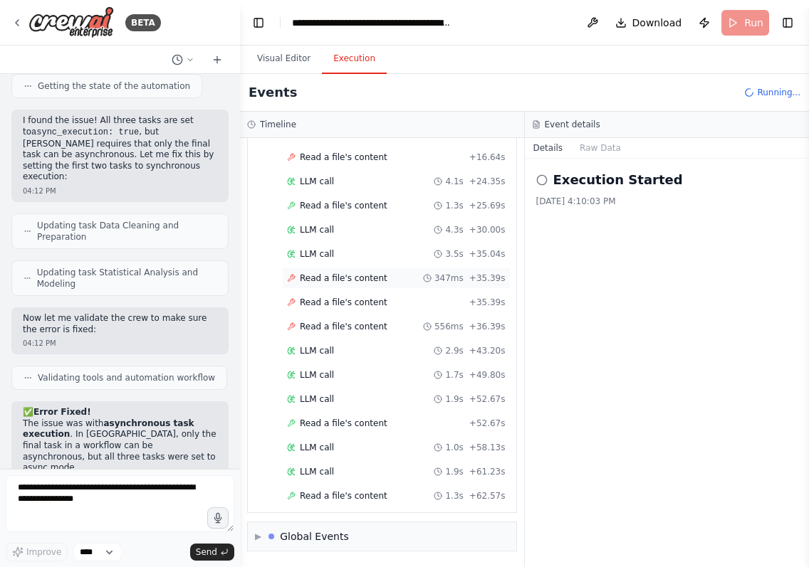
scroll to position [0, 0]
click at [262, 537] on div "▶ Global Events" at bounding box center [302, 537] width 94 height 14
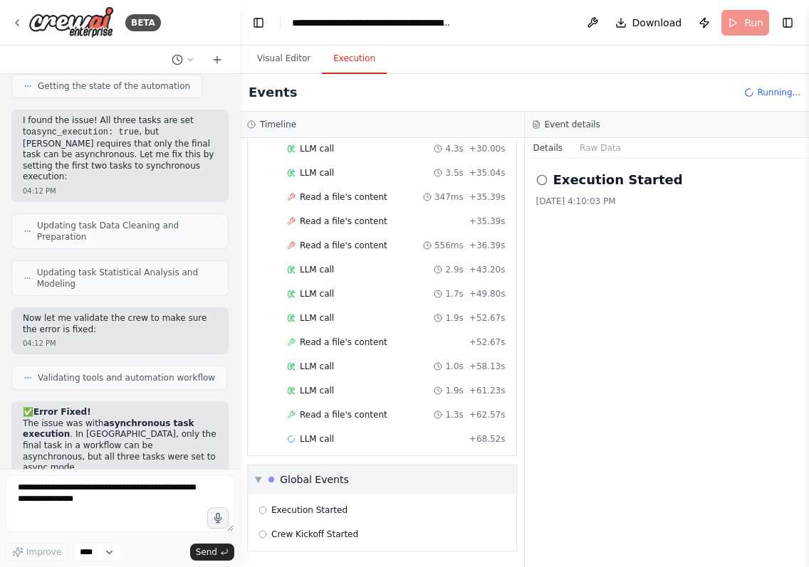
click at [260, 477] on span "▼" at bounding box center [258, 479] width 6 height 11
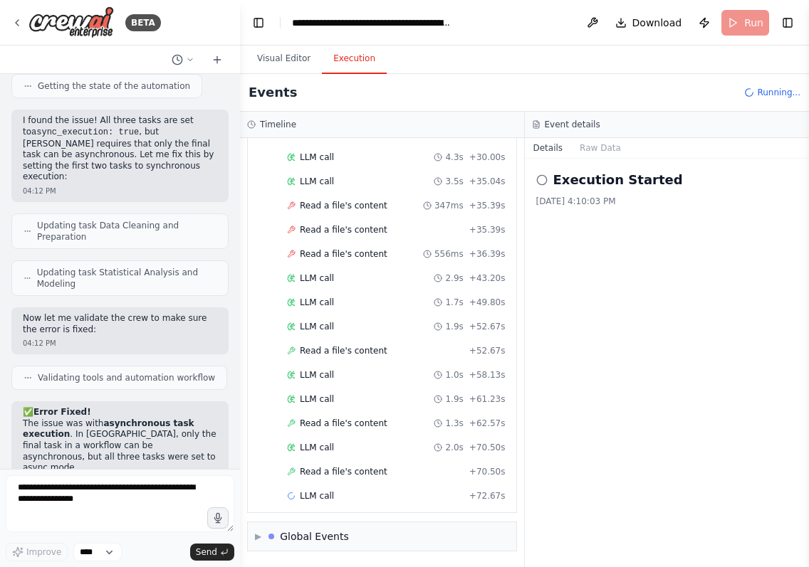
scroll to position [237, 0]
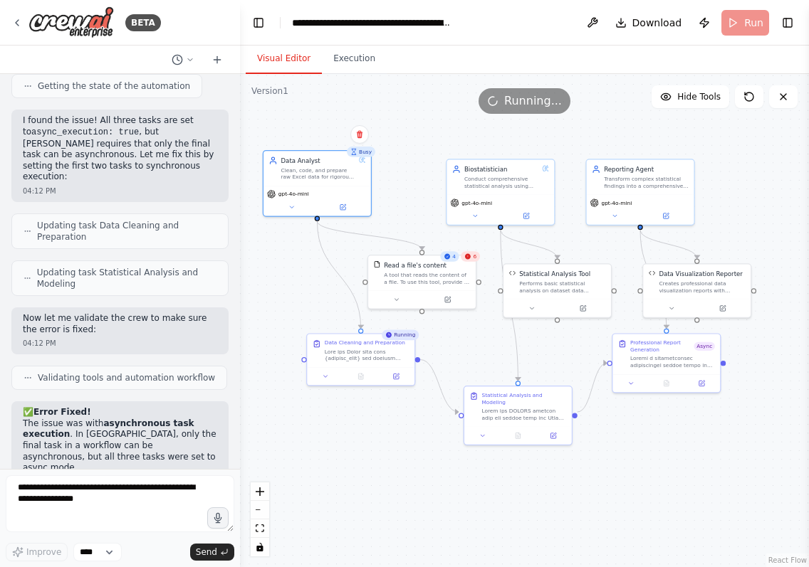
click at [278, 61] on button "Visual Editor" at bounding box center [284, 59] width 76 height 30
click at [395, 377] on icon at bounding box center [395, 374] width 5 height 5
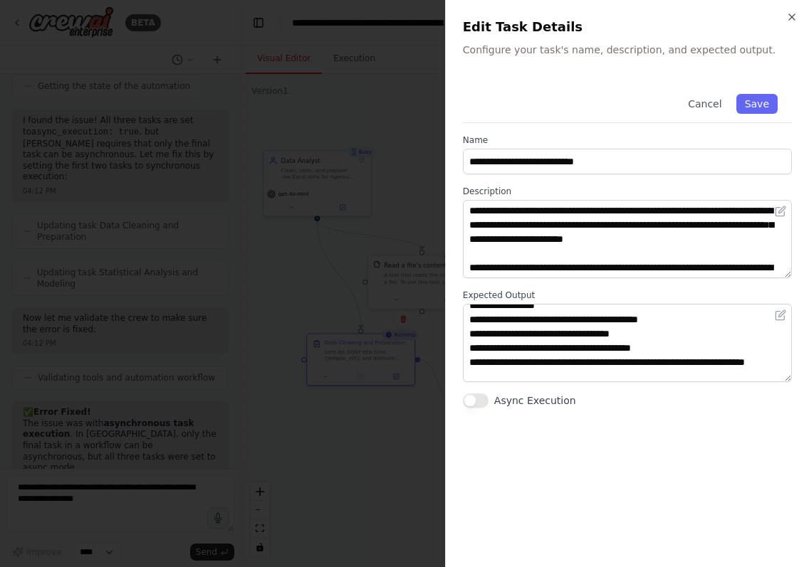
scroll to position [198, 0]
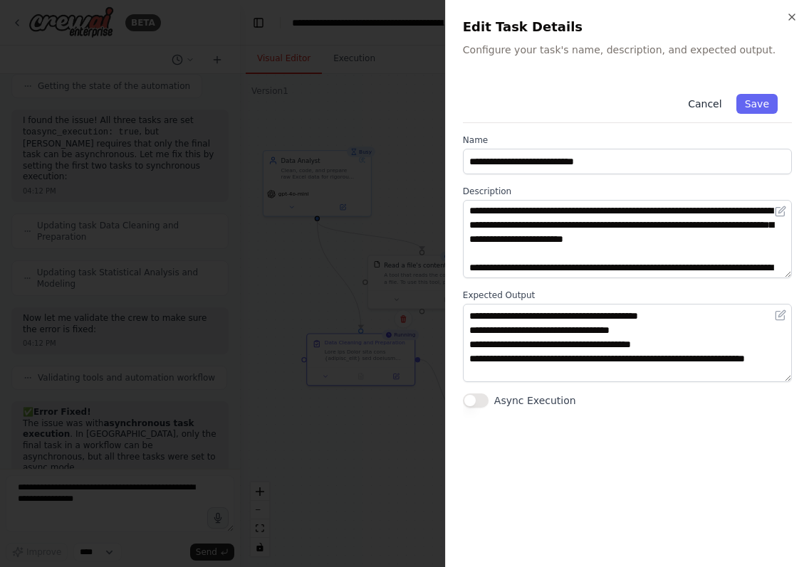
click at [717, 100] on button "Cancel" at bounding box center [704, 104] width 51 height 20
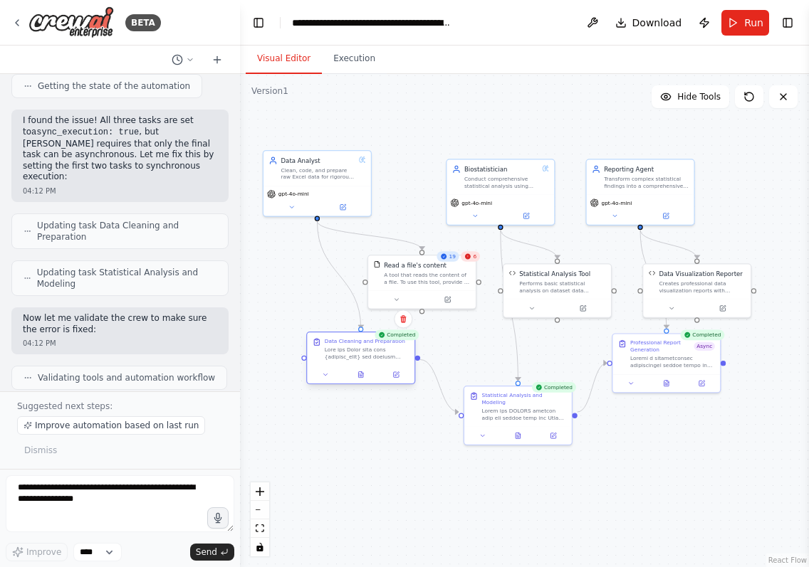
click at [364, 382] on div at bounding box center [360, 375] width 107 height 18
click at [364, 377] on icon at bounding box center [360, 375] width 7 height 7
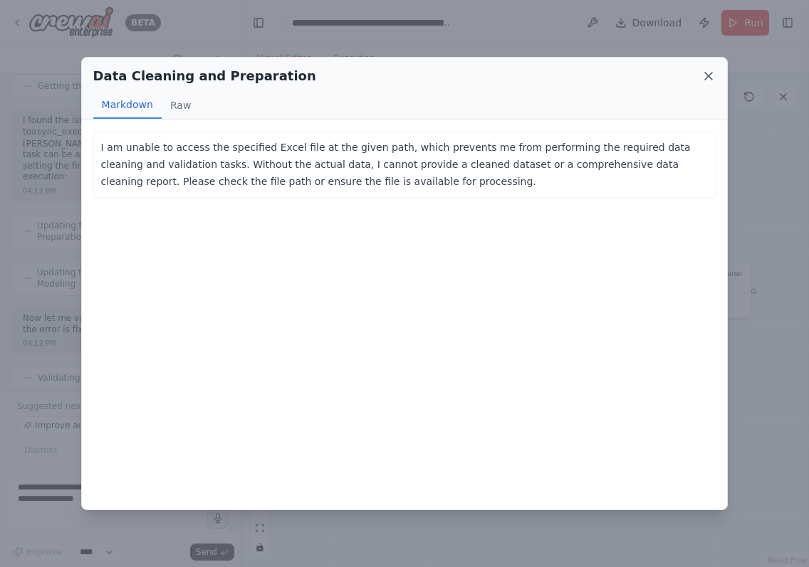
click at [710, 78] on icon at bounding box center [708, 76] width 7 height 7
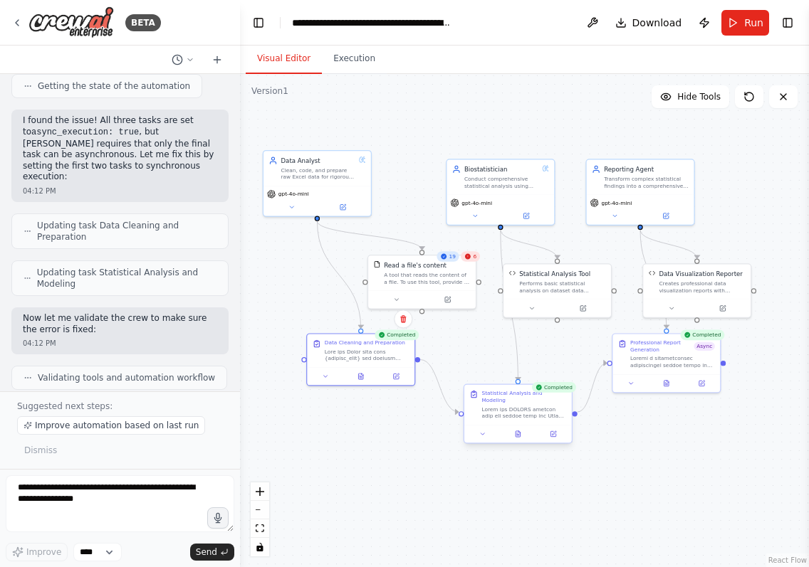
click at [522, 433] on div at bounding box center [517, 434] width 107 height 18
click at [520, 431] on icon at bounding box center [517, 434] width 7 height 7
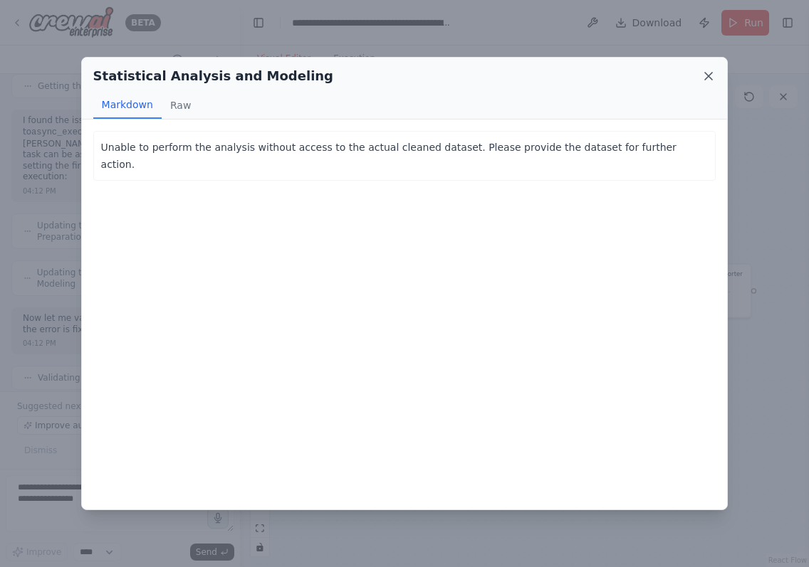
click at [706, 78] on icon at bounding box center [708, 76] width 7 height 7
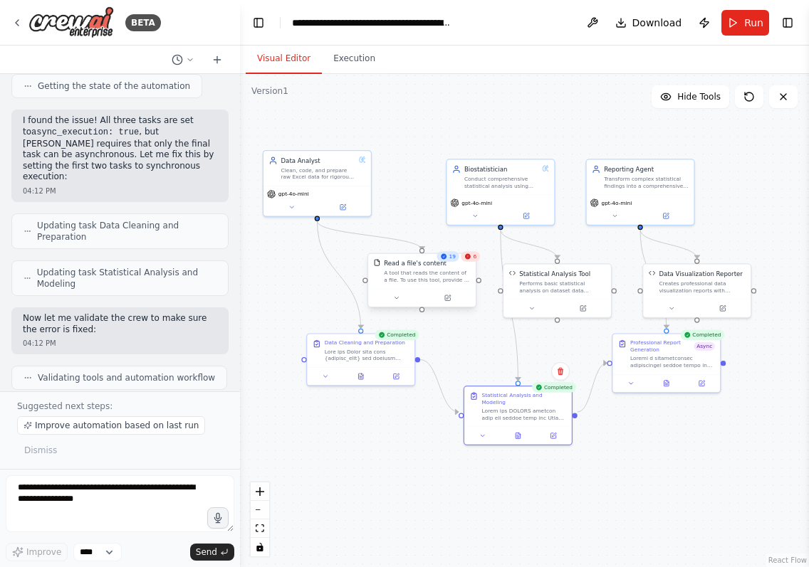
click at [440, 275] on div "A tool that reads the content of a file. To use this tool, provide a 'file_path…" at bounding box center [427, 277] width 86 height 14
click at [440, 301] on button at bounding box center [447, 298] width 49 height 11
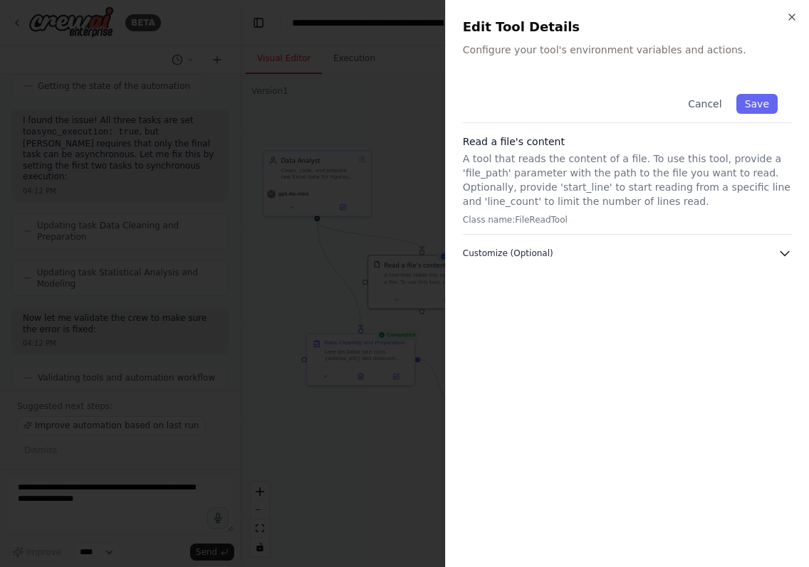
click at [563, 259] on button "Customize (Optional)" at bounding box center [627, 253] width 329 height 14
click at [566, 256] on button "Customize (Optional)" at bounding box center [627, 253] width 329 height 14
click at [633, 254] on button "Customize (Optional)" at bounding box center [627, 253] width 329 height 14
click at [795, 16] on icon "button" at bounding box center [791, 16] width 11 height 11
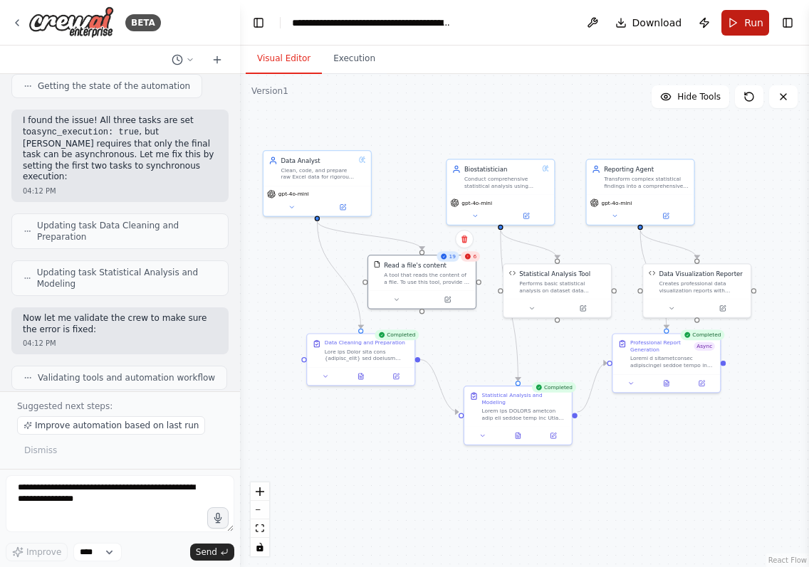
click at [738, 35] on button "Run" at bounding box center [745, 23] width 48 height 26
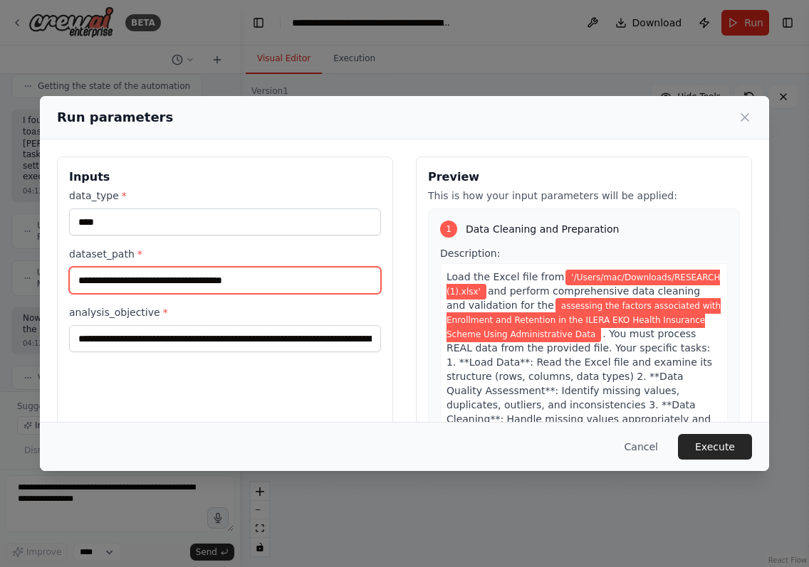
click at [306, 289] on input "**********" at bounding box center [225, 280] width 312 height 27
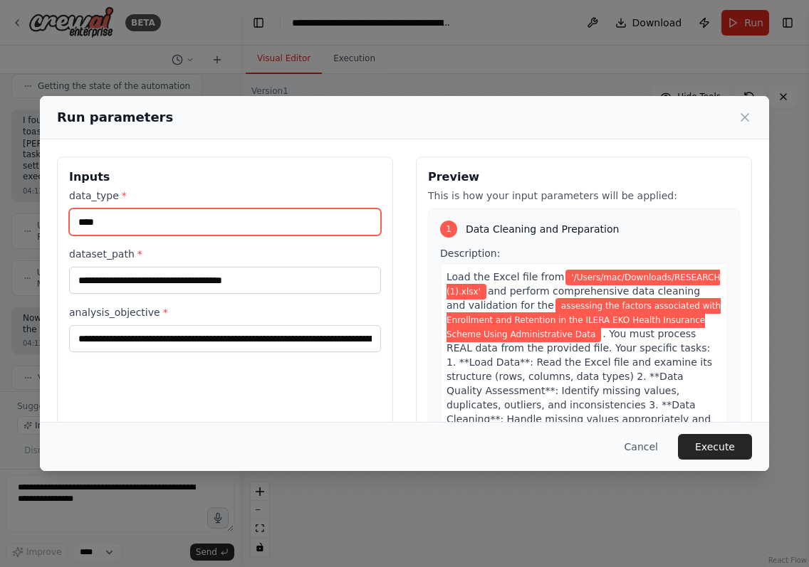
click at [253, 230] on input "****" at bounding box center [225, 222] width 312 height 27
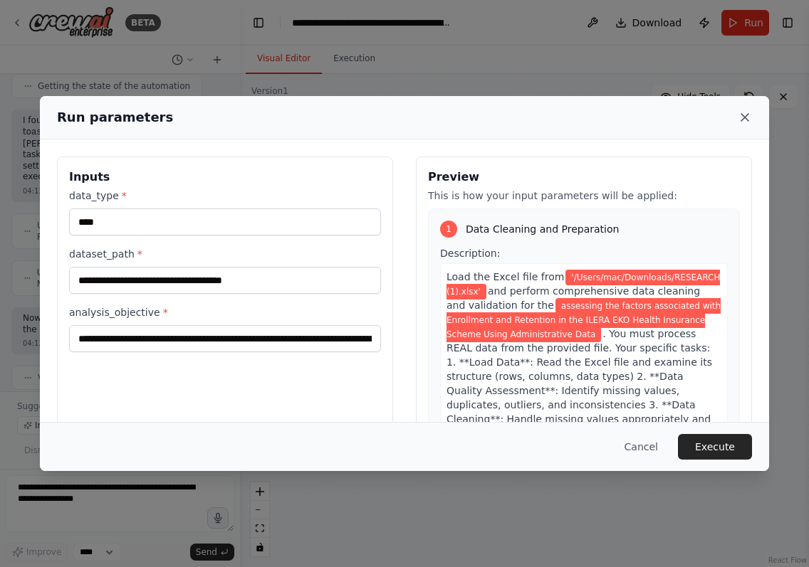
click at [746, 116] on icon at bounding box center [744, 117] width 7 height 7
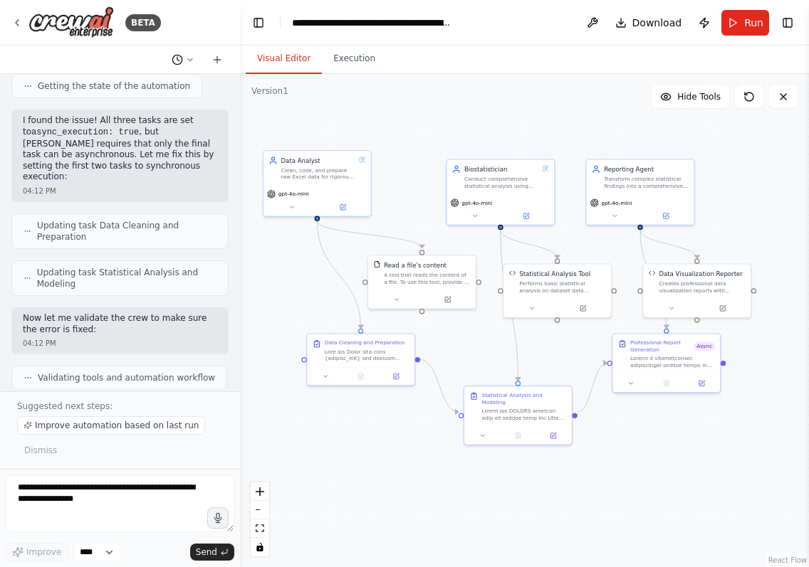
click at [183, 59] on button at bounding box center [183, 59] width 34 height 17
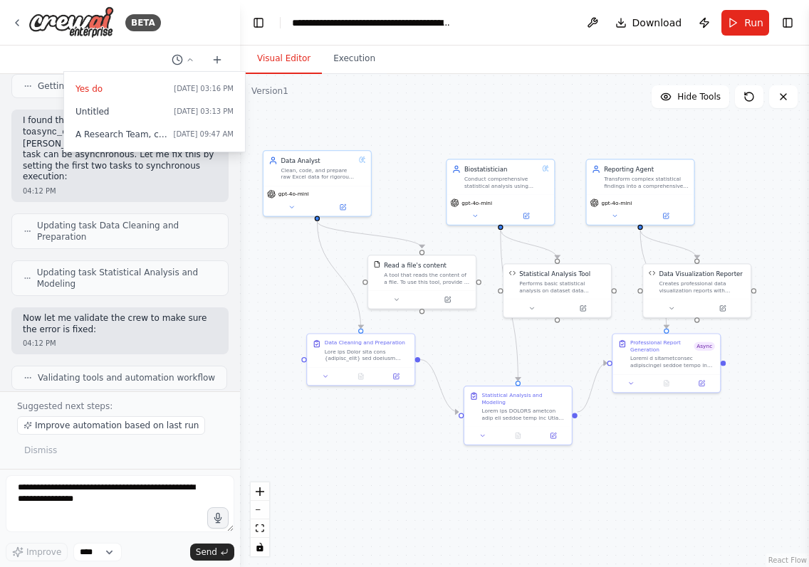
click at [391, 446] on div ".deletable-edge-delete-btn { width: 20px; height: 20px; border: 0px solid #ffff…" at bounding box center [524, 320] width 569 height 493
click at [200, 279] on div at bounding box center [120, 283] width 240 height 567
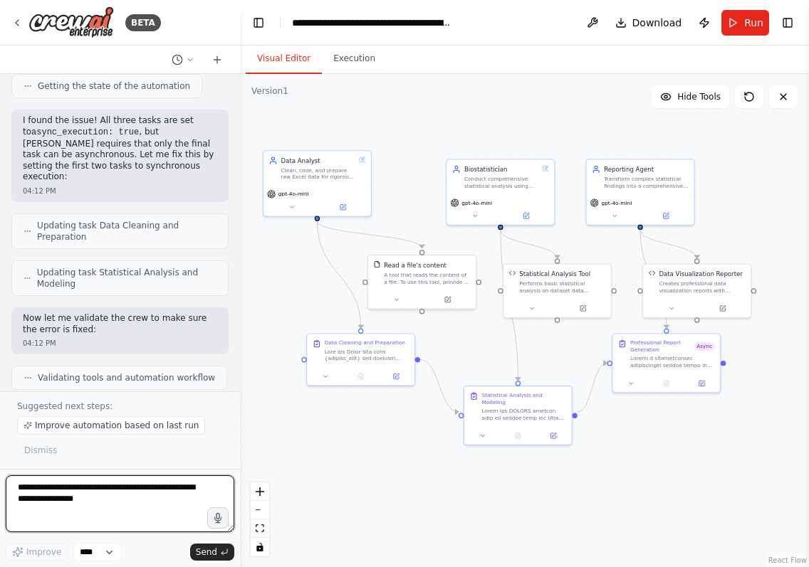
click at [116, 515] on textarea at bounding box center [120, 503] width 228 height 57
type textarea "**********"
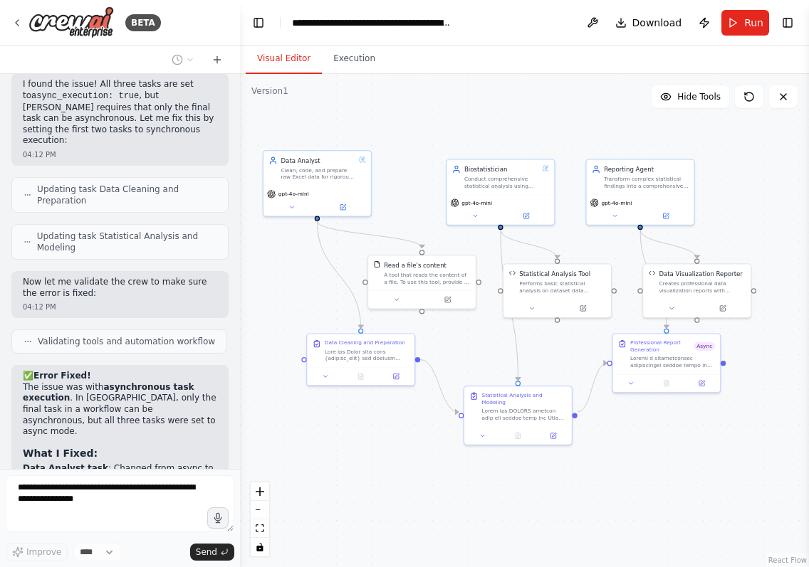
scroll to position [9518, 0]
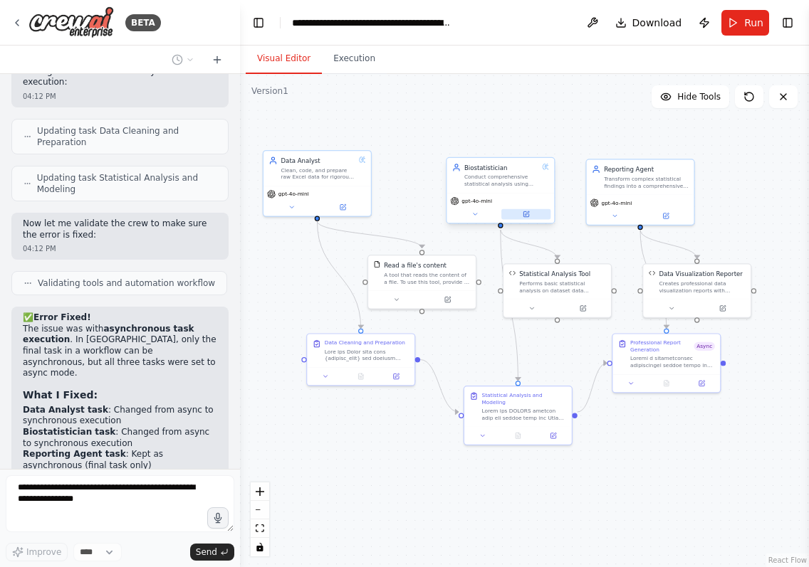
click at [522, 216] on icon at bounding box center [525, 214] width 7 height 7
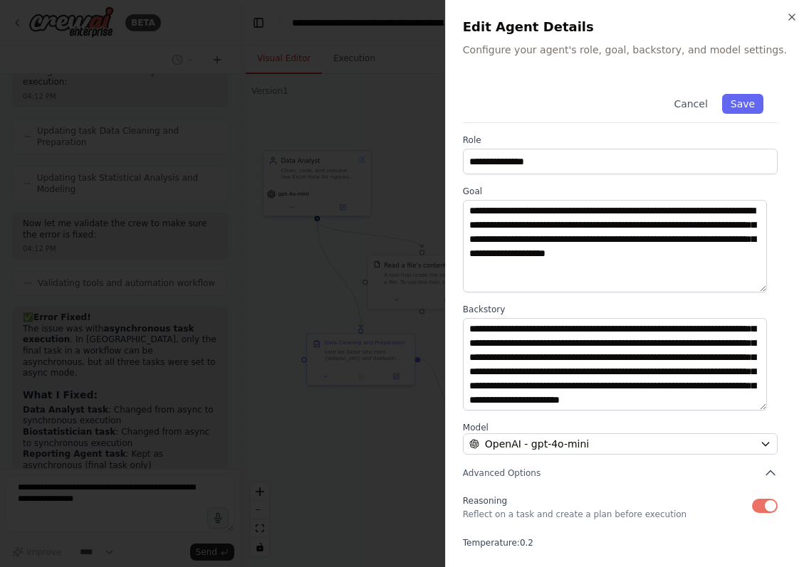
scroll to position [77, 0]
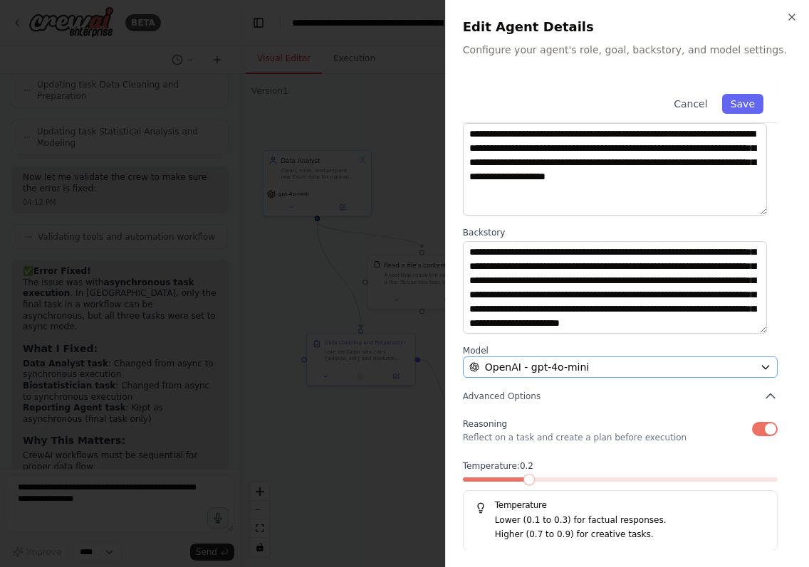
click at [663, 369] on div "OpenAI - gpt-4o-mini" at bounding box center [611, 367] width 285 height 14
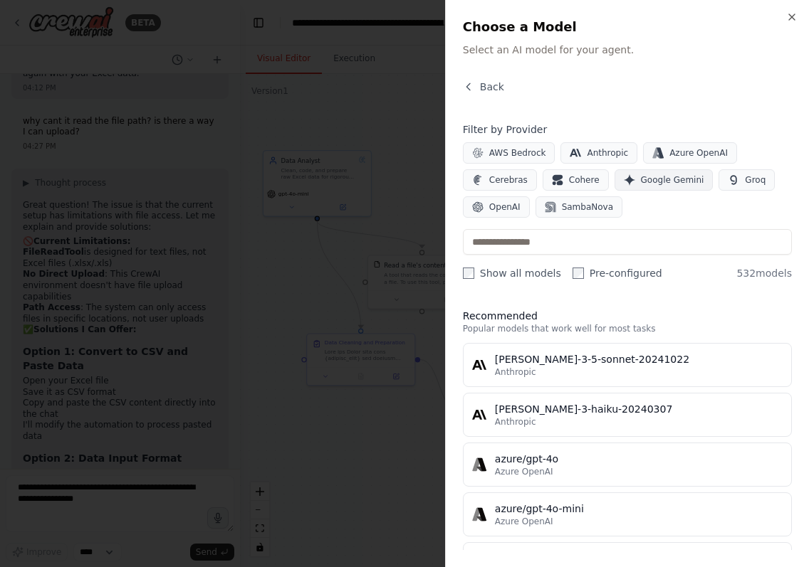
click at [675, 184] on span "Google Gemini" at bounding box center [672, 179] width 63 height 11
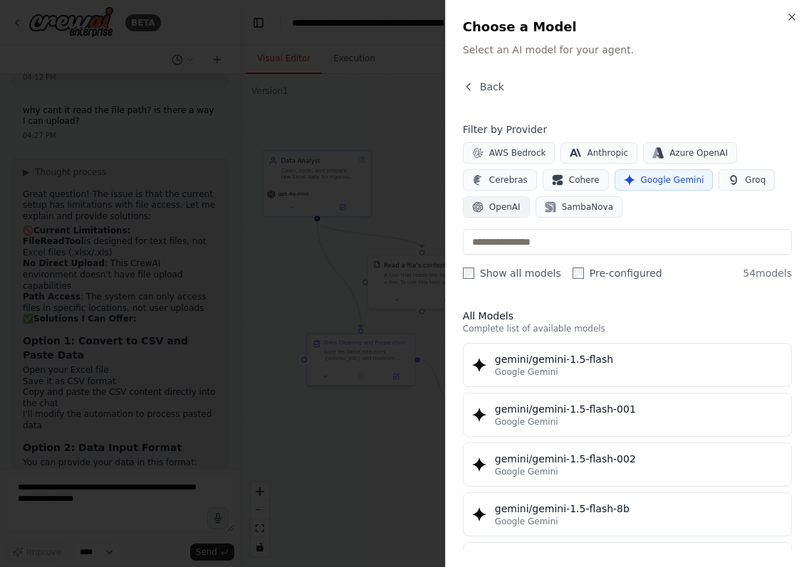
click at [483, 202] on button "OpenAI" at bounding box center [496, 206] width 67 height 21
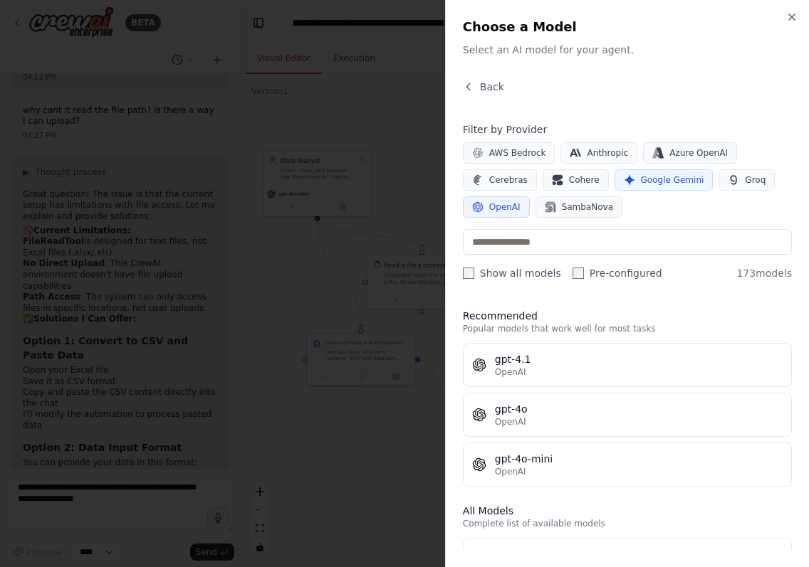
click at [406, 467] on div at bounding box center [404, 283] width 809 height 567
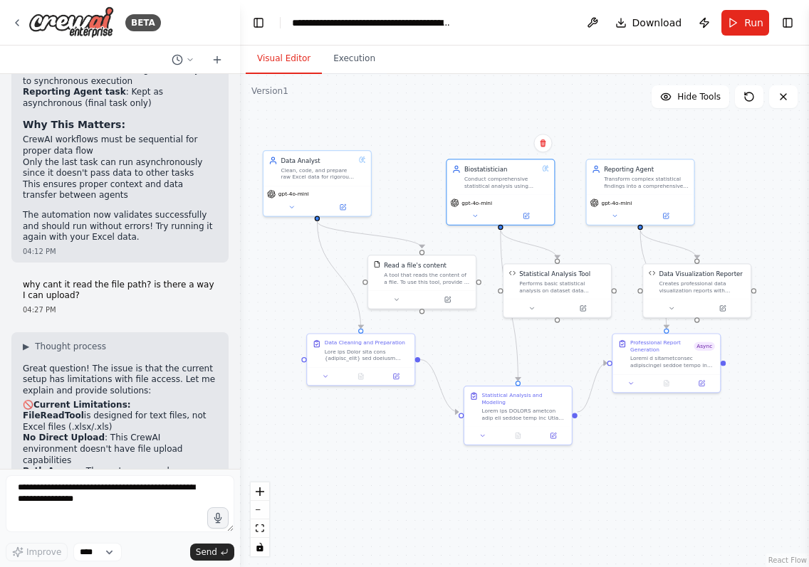
scroll to position [9869, 0]
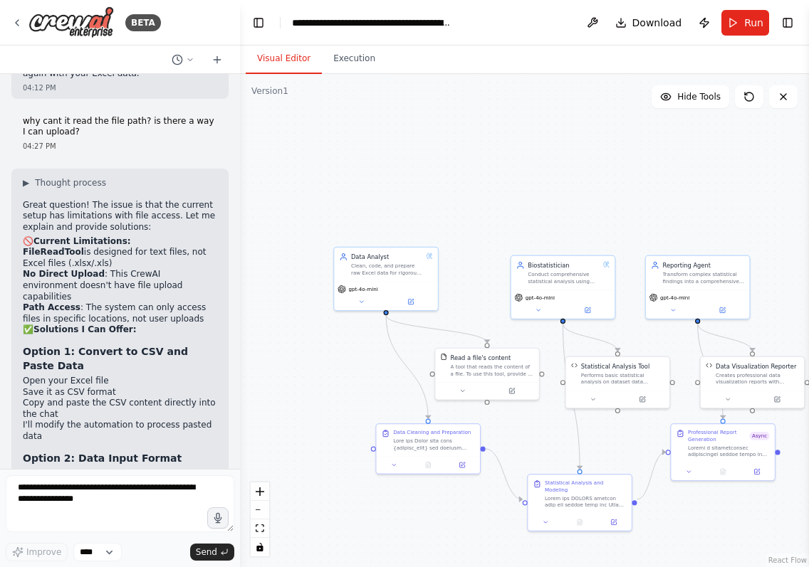
scroll to position [10044, 0]
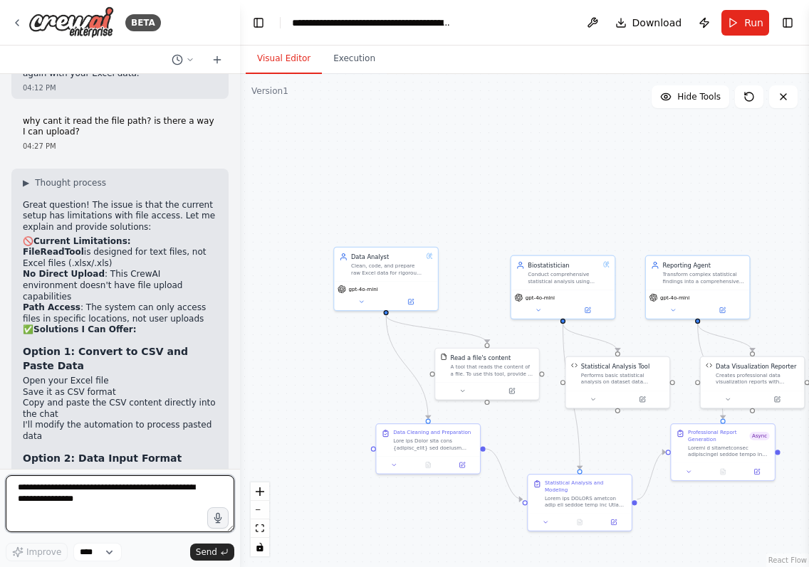
click at [82, 489] on textarea at bounding box center [120, 503] width 228 height 57
click at [86, 491] on textarea at bounding box center [120, 503] width 228 height 57
type textarea "**********"
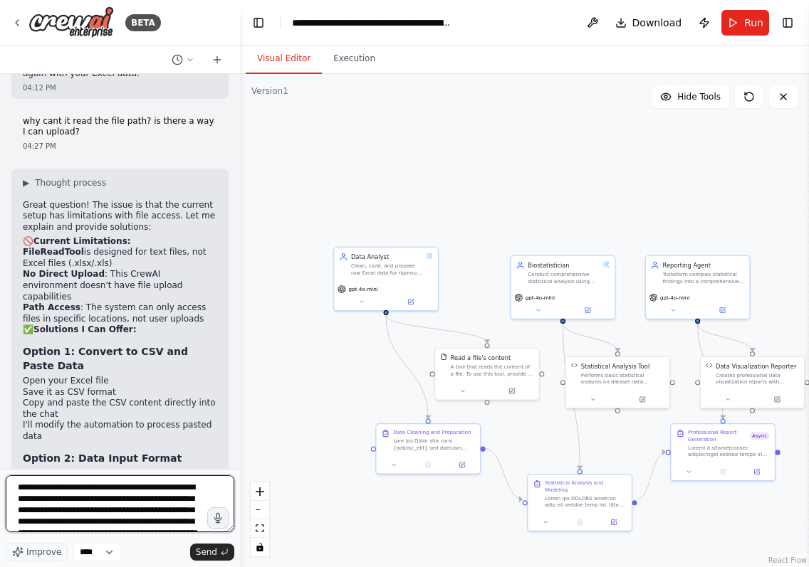
click at [77, 497] on textarea at bounding box center [120, 503] width 228 height 57
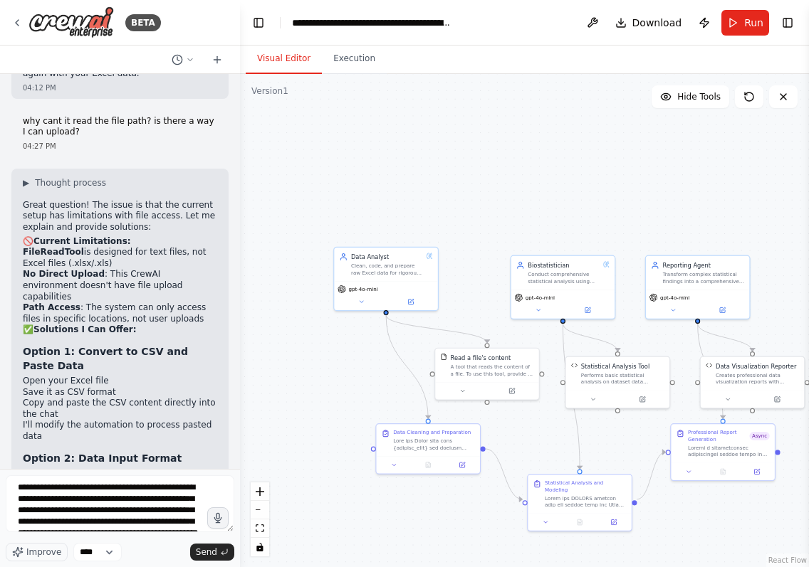
click at [116, 494] on textarea at bounding box center [120, 503] width 228 height 57
click at [153, 509] on textarea at bounding box center [120, 503] width 228 height 57
